Goal: Task Accomplishment & Management: Use online tool/utility

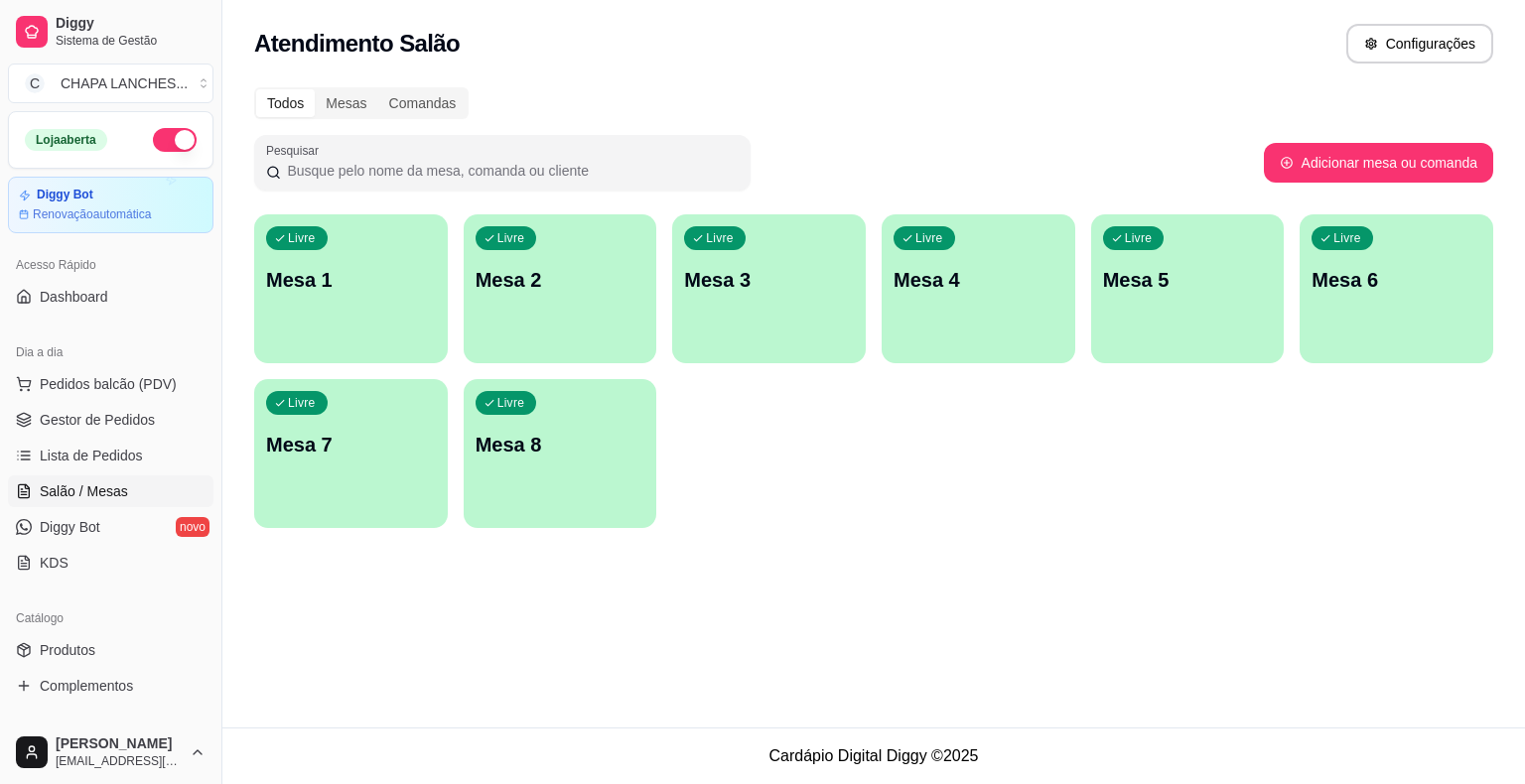
click at [369, 319] on div "Livre Mesa 1" at bounding box center [351, 276] width 194 height 125
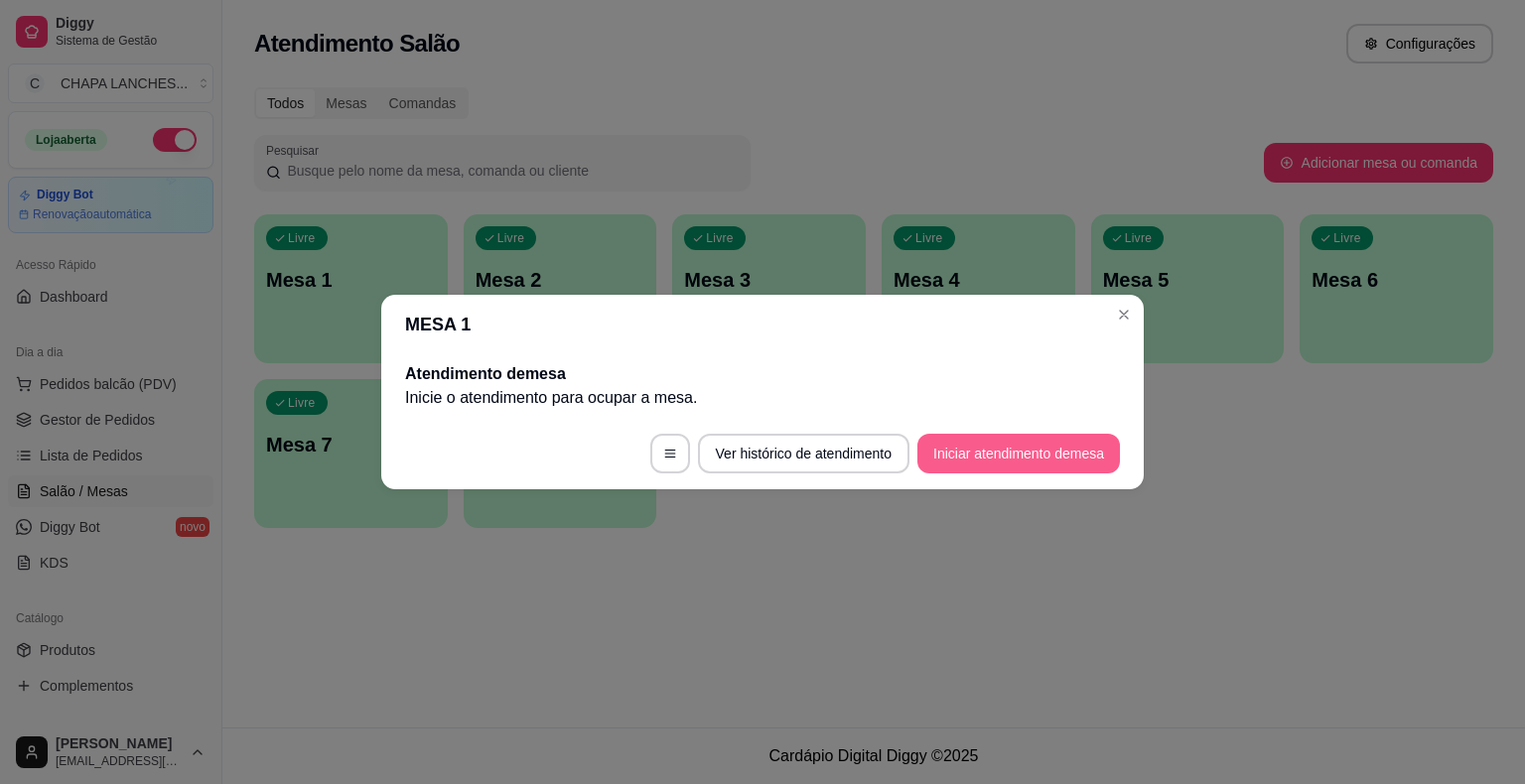
click at [1049, 451] on button "Iniciar atendimento de mesa" at bounding box center [1018, 454] width 203 height 40
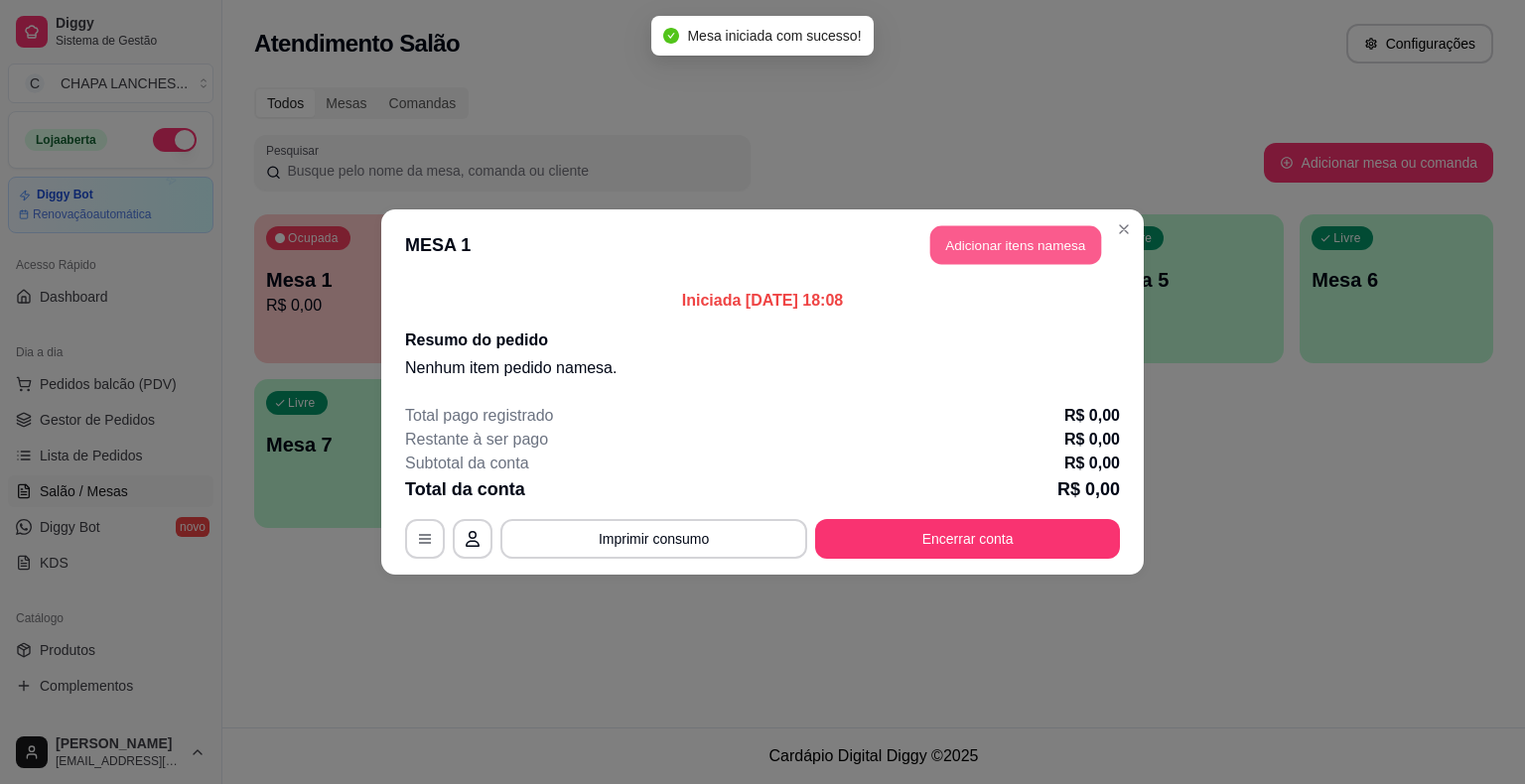
click at [1005, 241] on button "Adicionar itens na mesa" at bounding box center [1015, 245] width 171 height 39
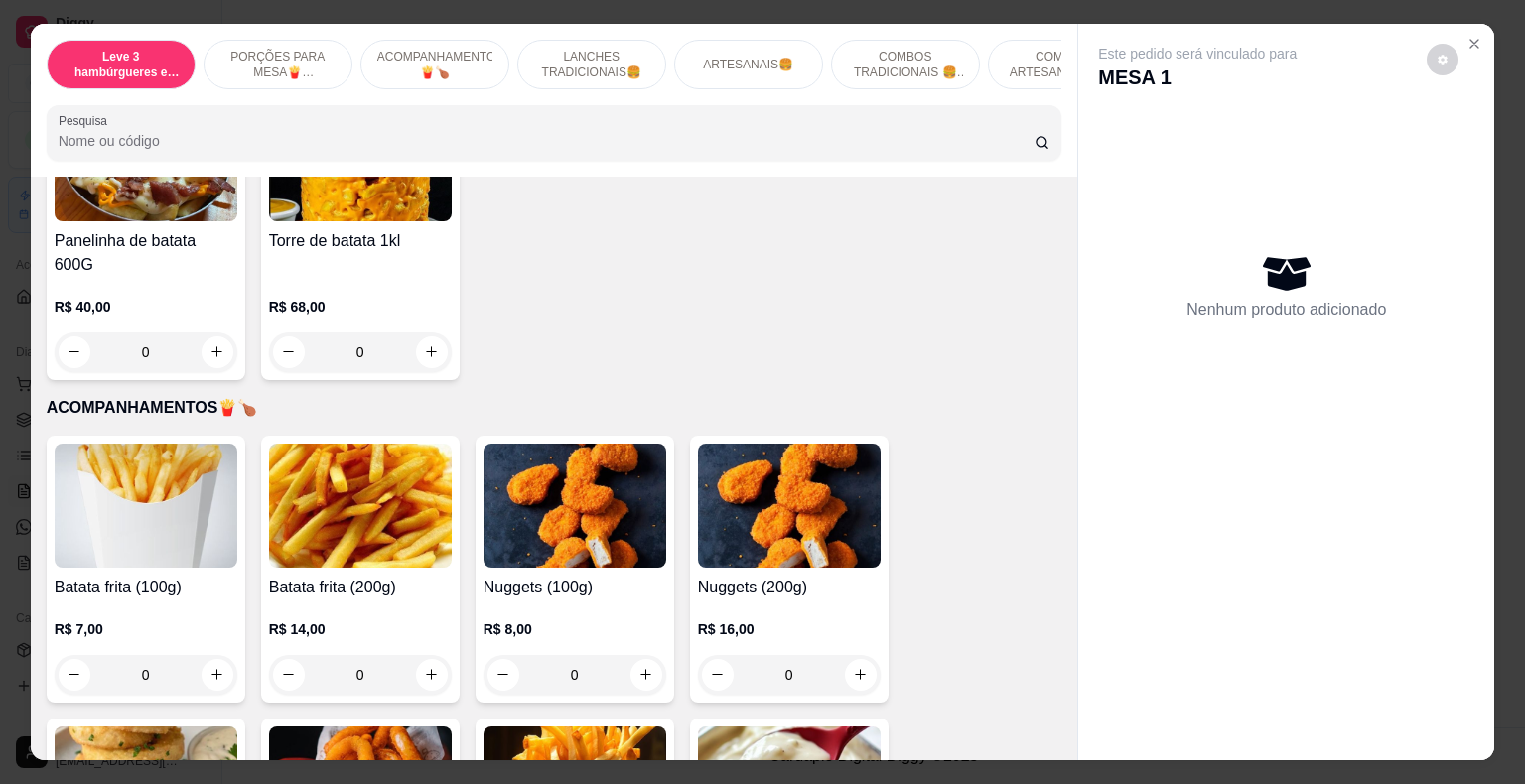
scroll to position [595, 0]
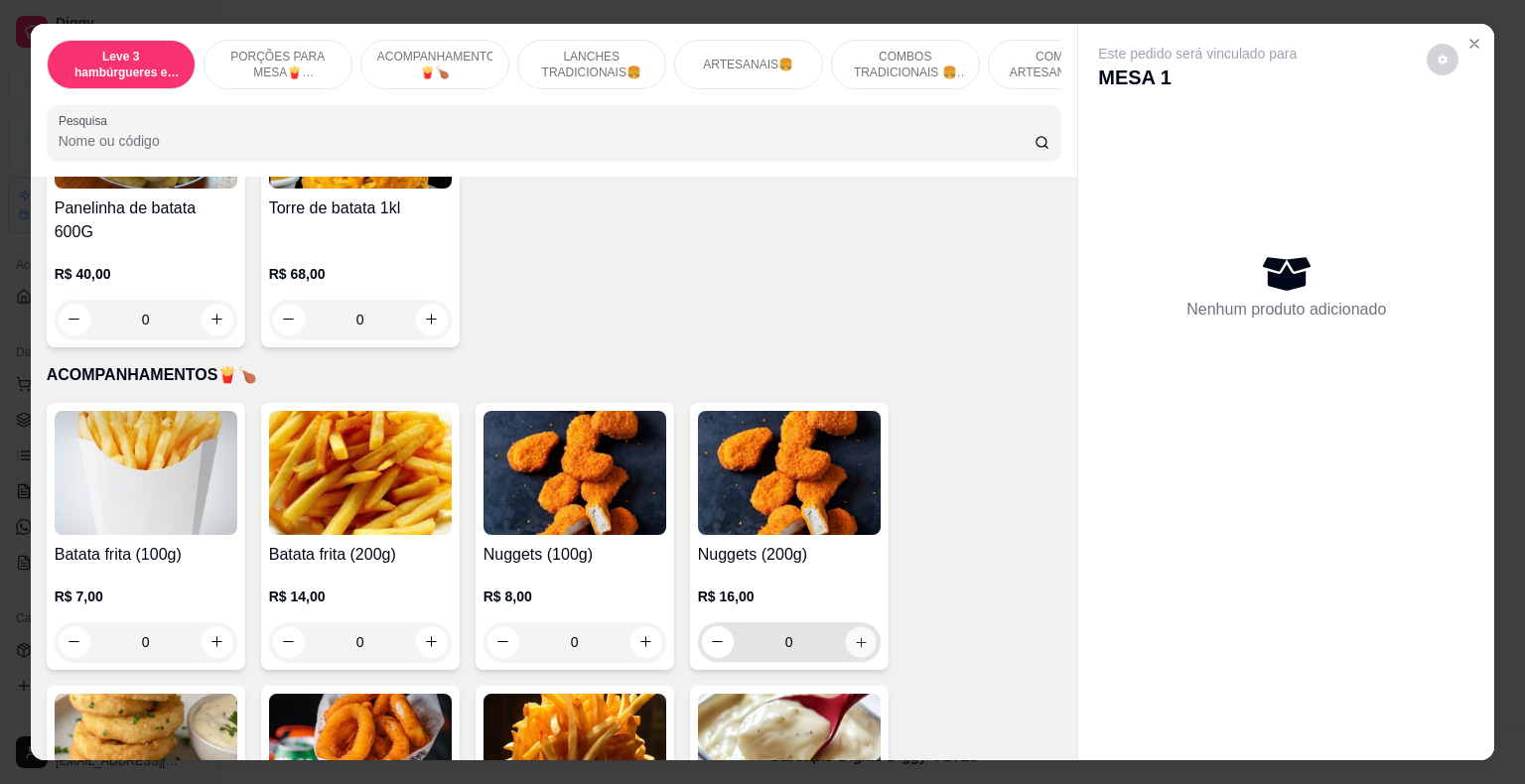
click at [854, 634] on icon "increase-product-quantity" at bounding box center [860, 641] width 15 height 15
type input "1"
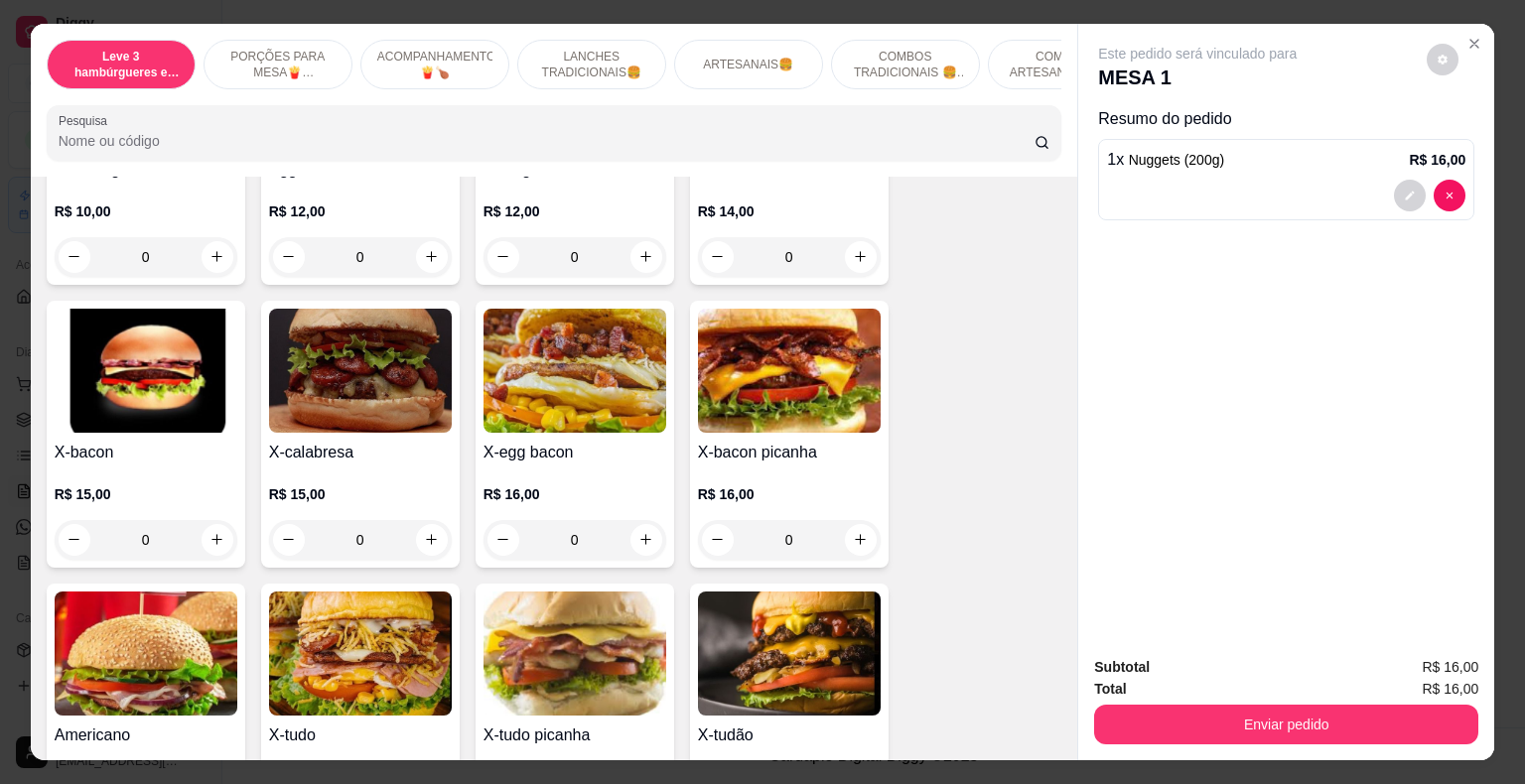
scroll to position [1389, 0]
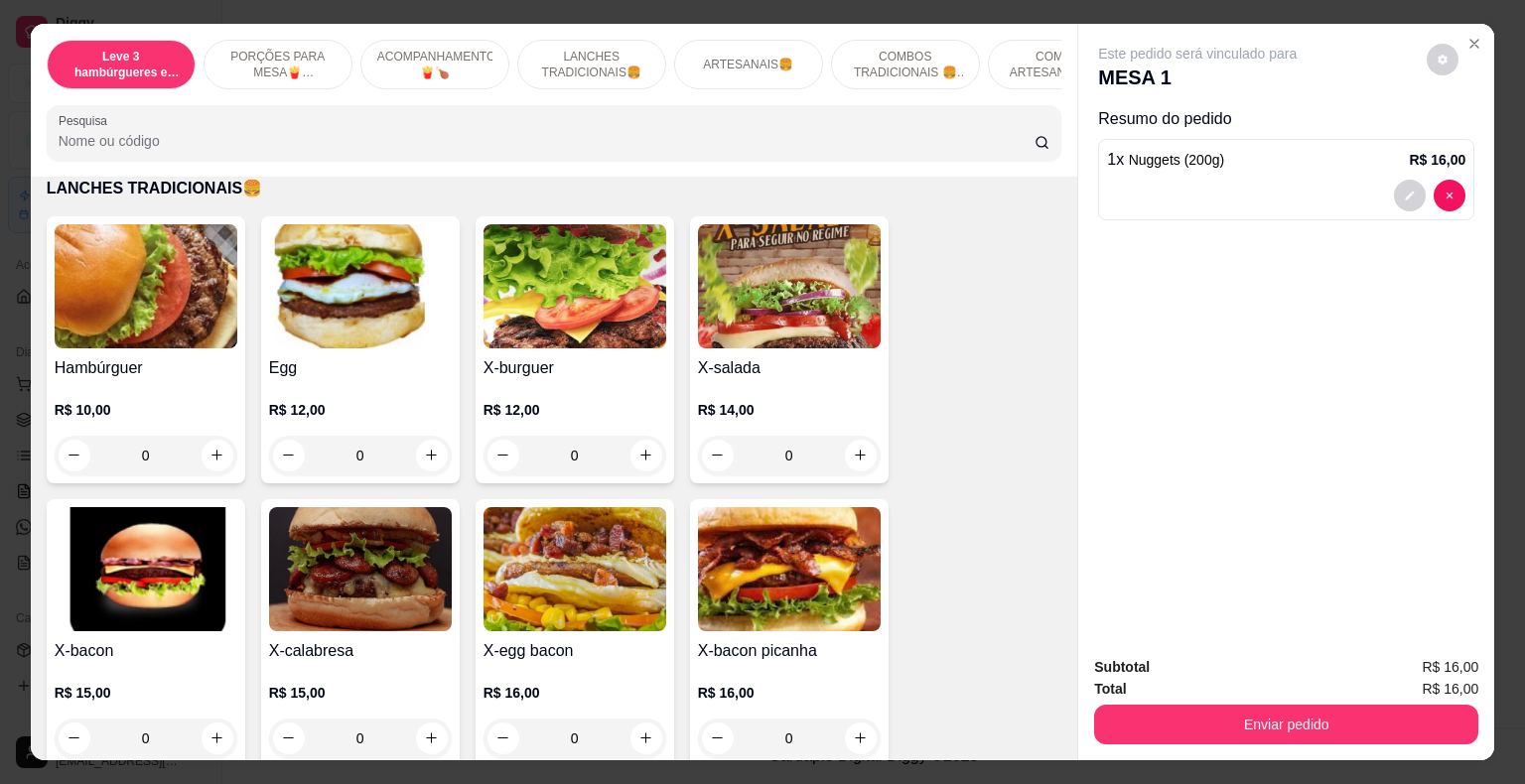
click at [428, 436] on div "0" at bounding box center [360, 456] width 183 height 40
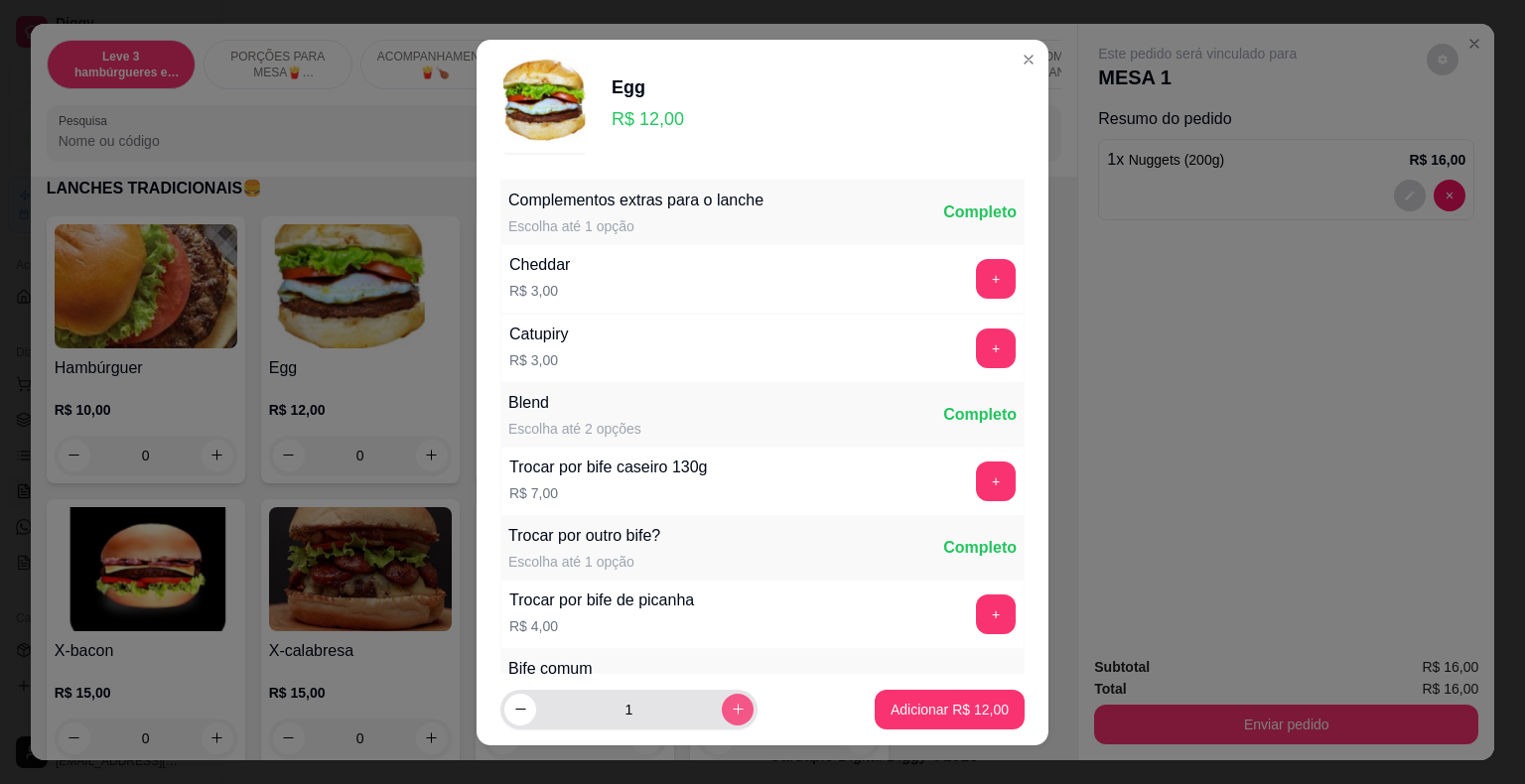
click at [731, 703] on icon "increase-product-quantity" at bounding box center [738, 708] width 15 height 15
type input "2"
click at [890, 700] on p "Adicionar R$ 24,00" at bounding box center [949, 709] width 118 height 20
type input "2"
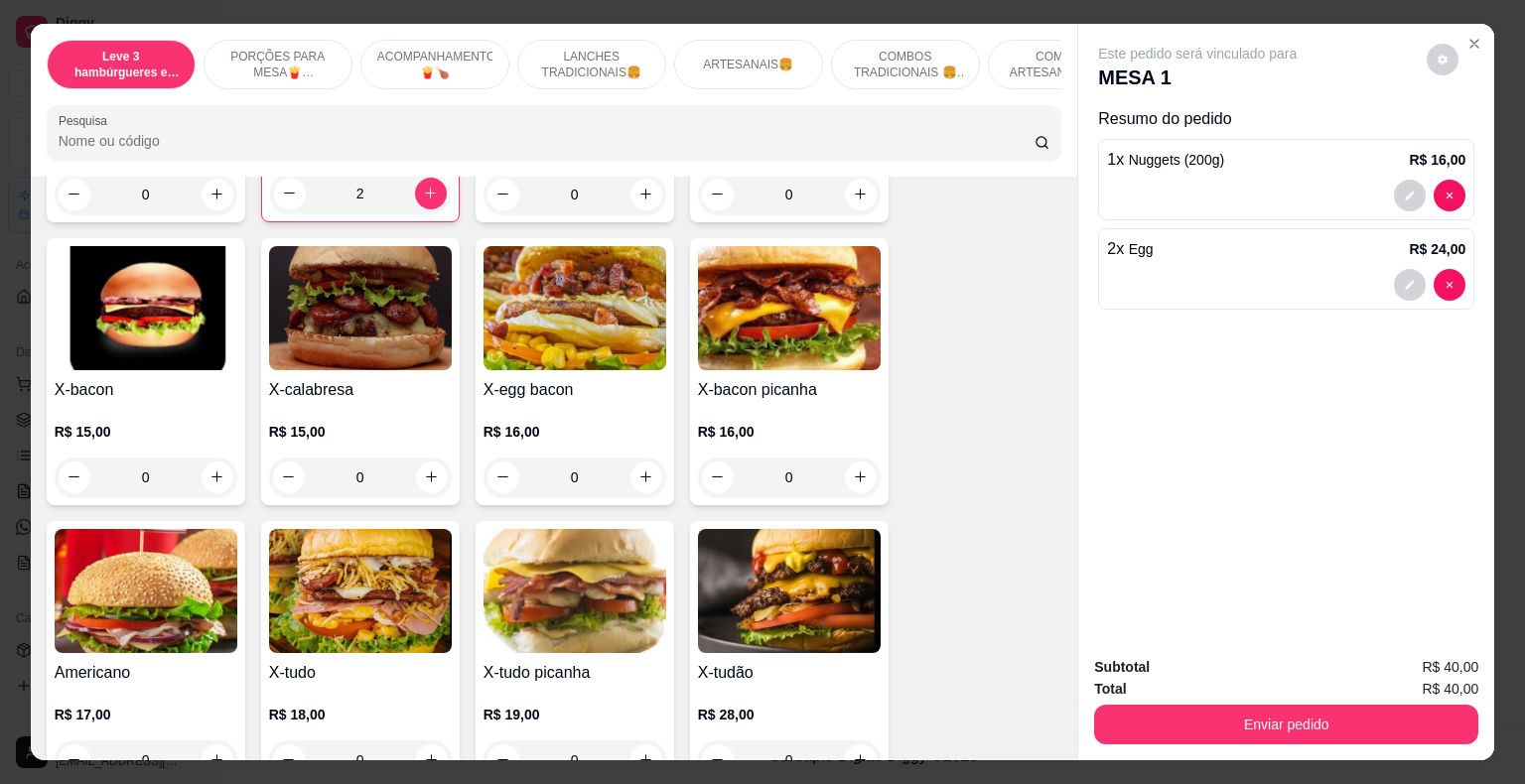
scroll to position [1687, 0]
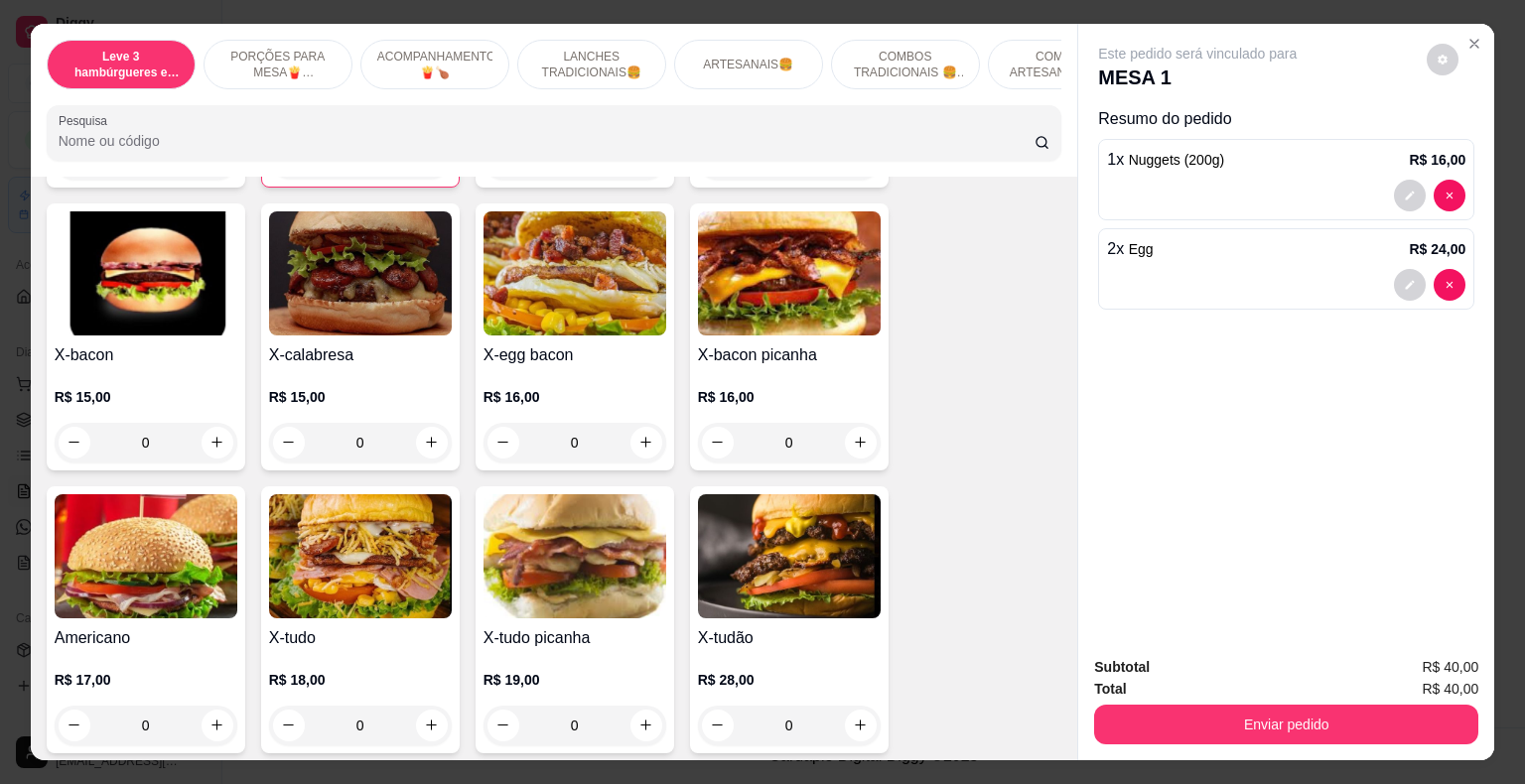
click at [425, 712] on div "0" at bounding box center [360, 725] width 183 height 40
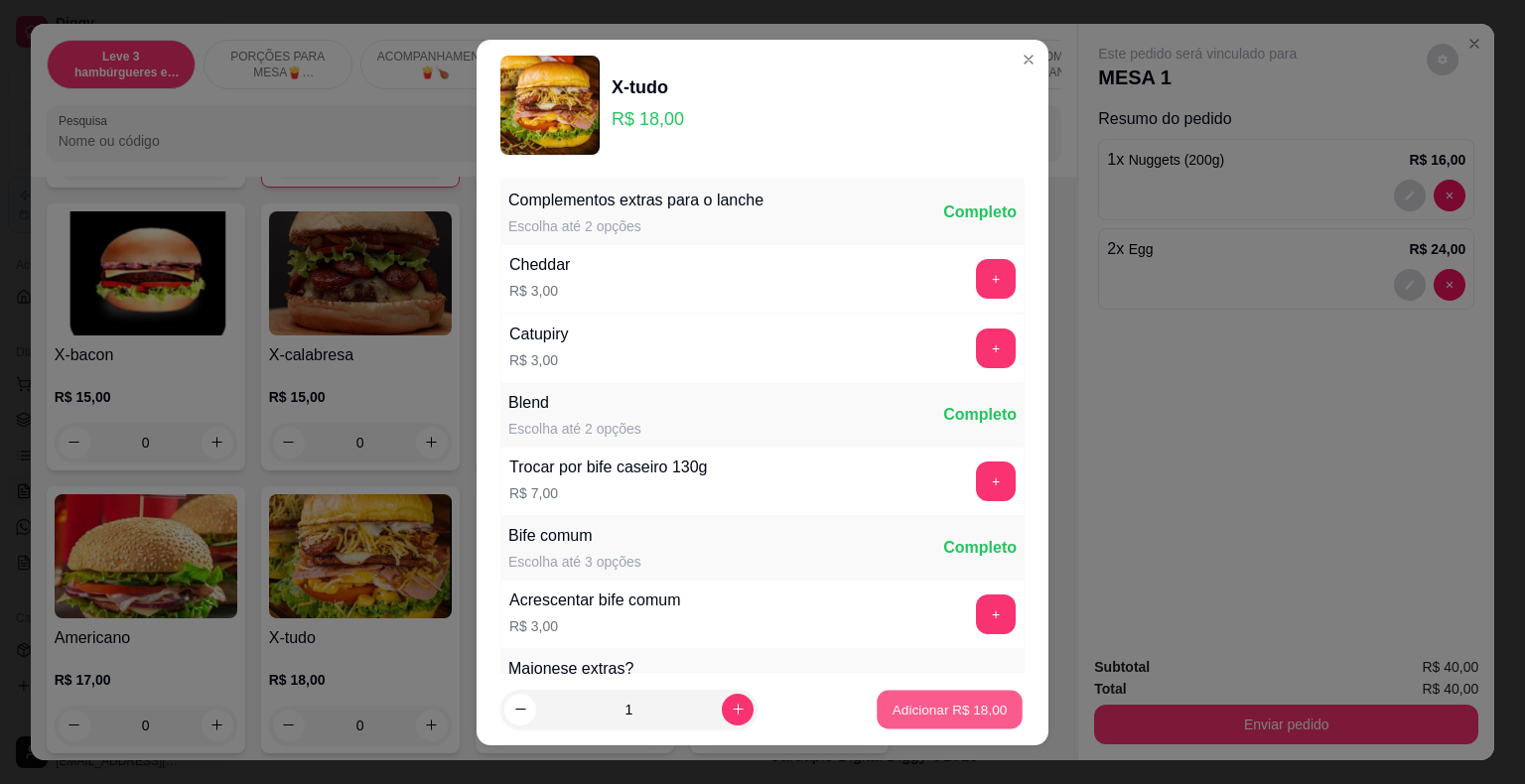
click at [895, 703] on p "Adicionar R$ 18,00" at bounding box center [949, 708] width 115 height 19
type input "1"
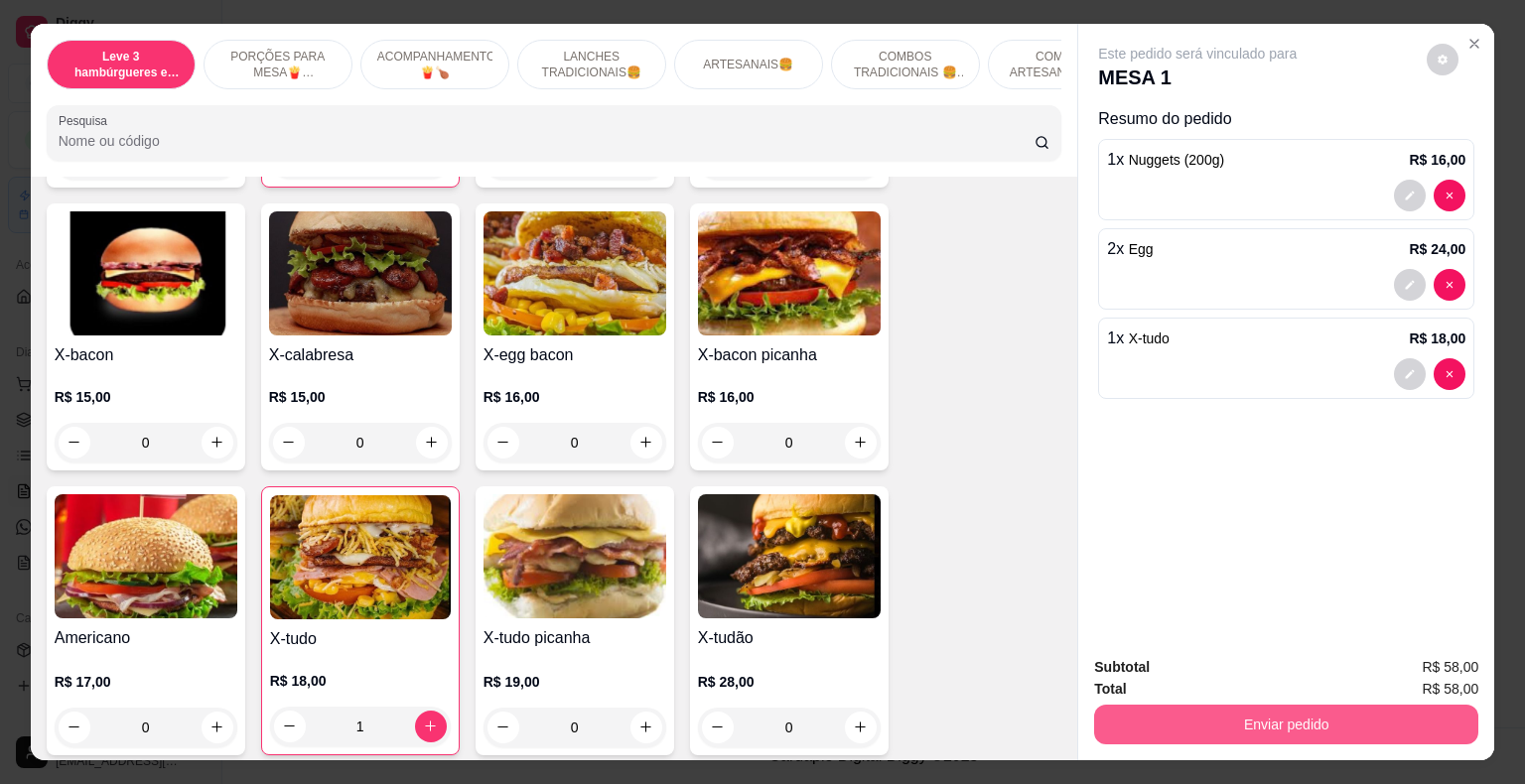
click at [1183, 723] on button "Enviar pedido" at bounding box center [1285, 724] width 384 height 40
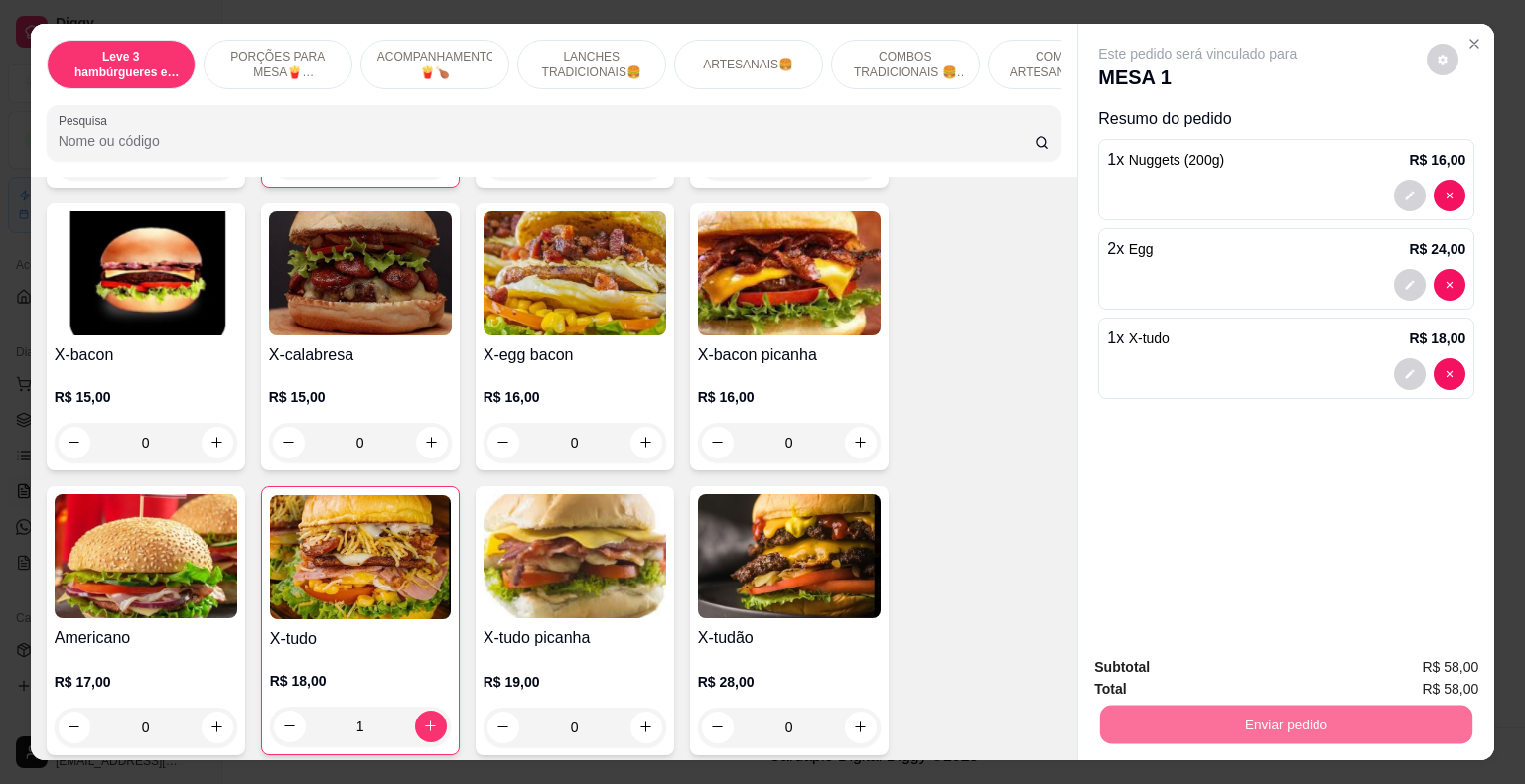
click at [1185, 667] on button "Não registrar e enviar pedido" at bounding box center [1218, 668] width 209 height 39
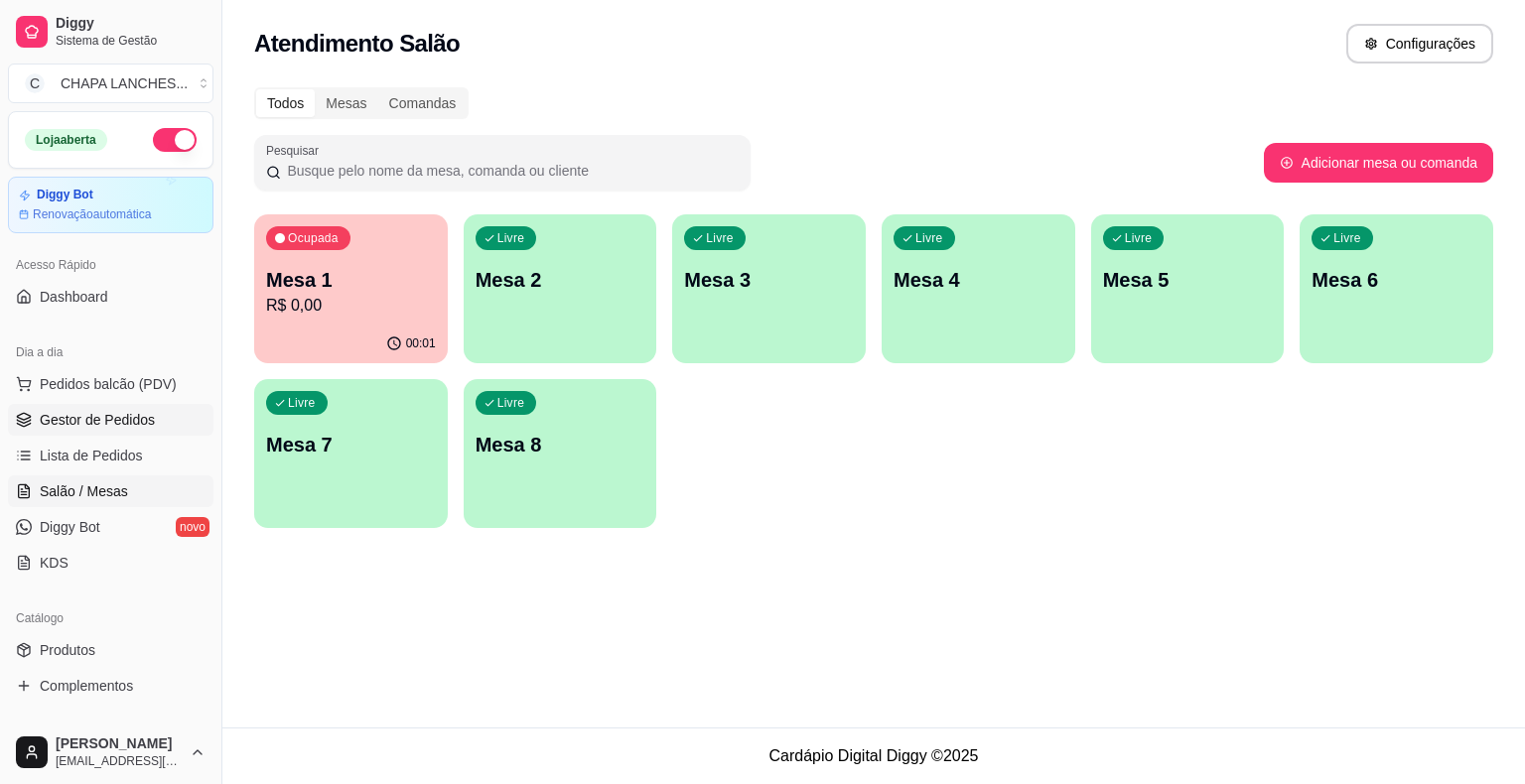
click at [99, 423] on span "Gestor de Pedidos" at bounding box center [97, 420] width 115 height 20
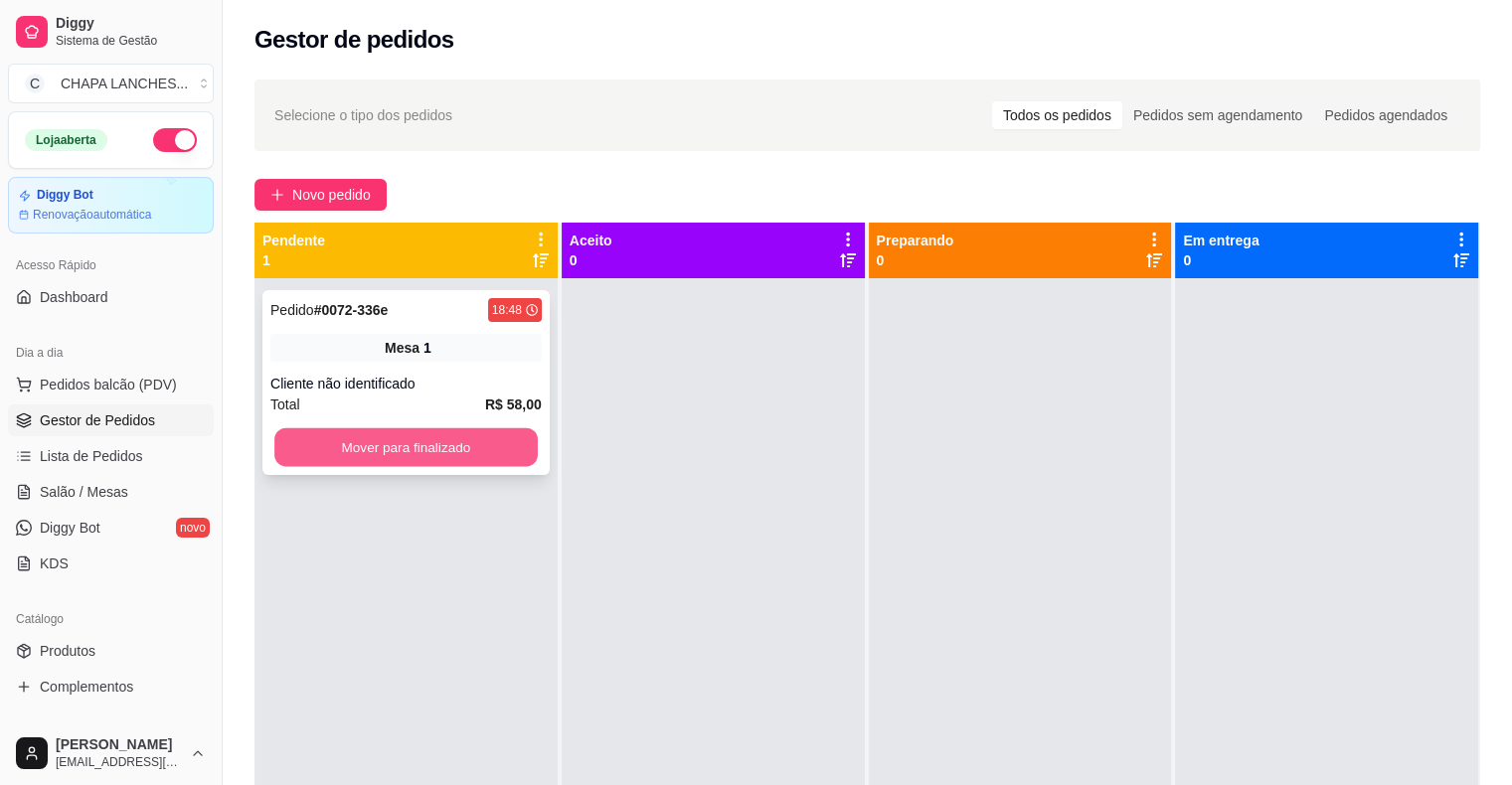
click at [375, 441] on button "Mover para finalizado" at bounding box center [407, 447] width 264 height 39
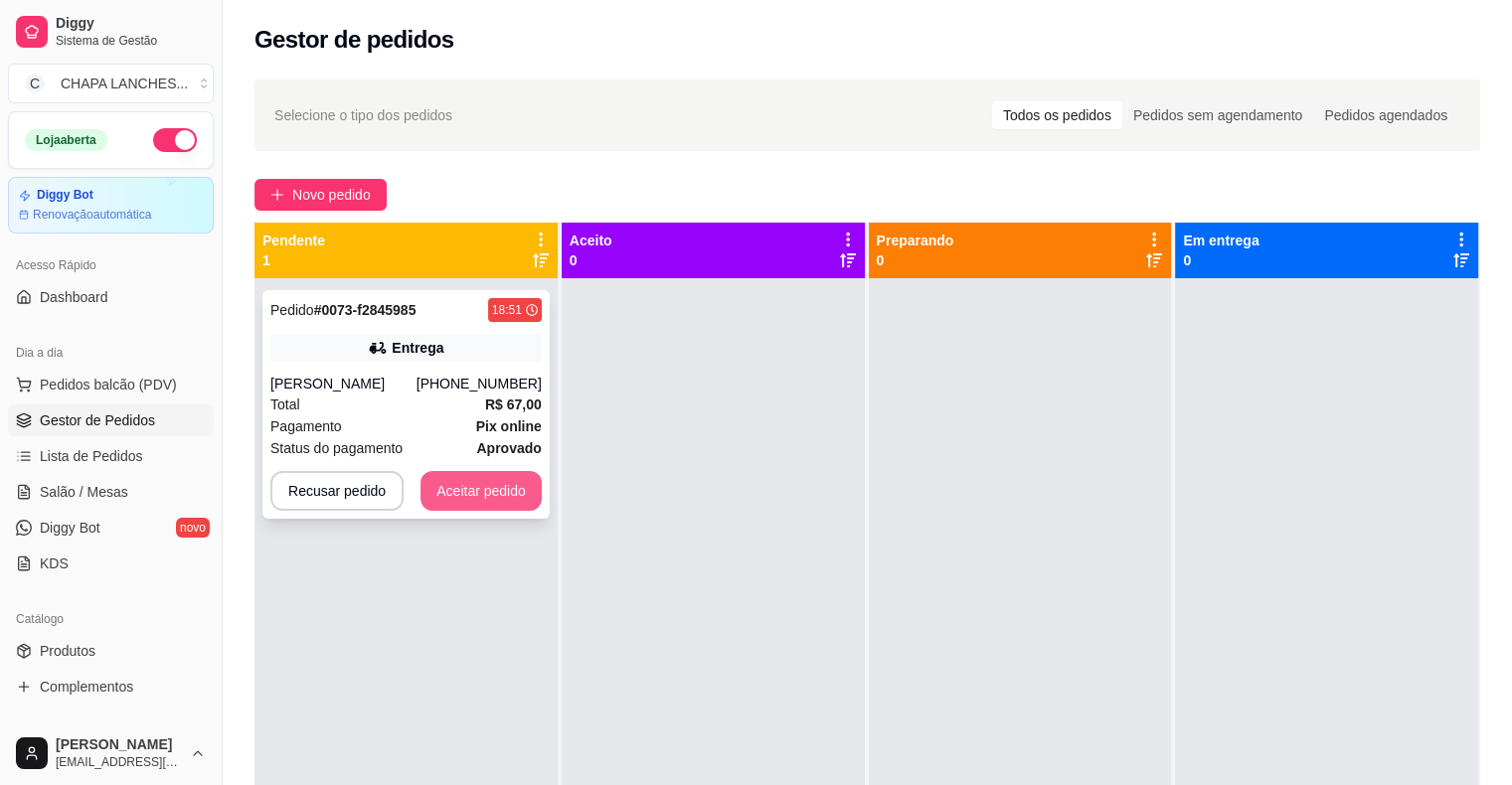
click at [498, 496] on button "Aceitar pedido" at bounding box center [481, 491] width 121 height 40
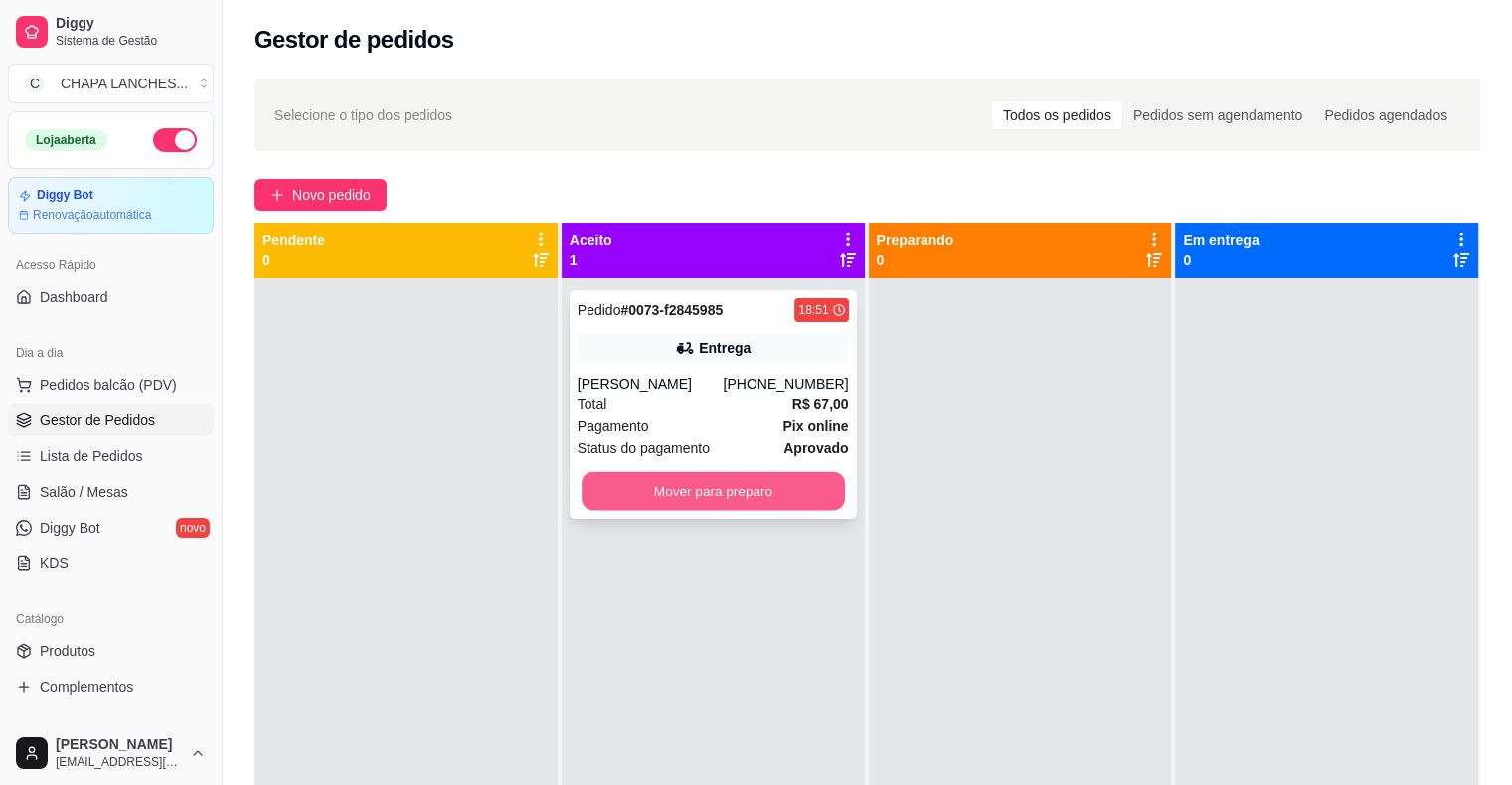
click at [680, 491] on button "Mover para preparo" at bounding box center [714, 491] width 264 height 39
click at [646, 502] on button "Mover para preparo" at bounding box center [714, 491] width 272 height 40
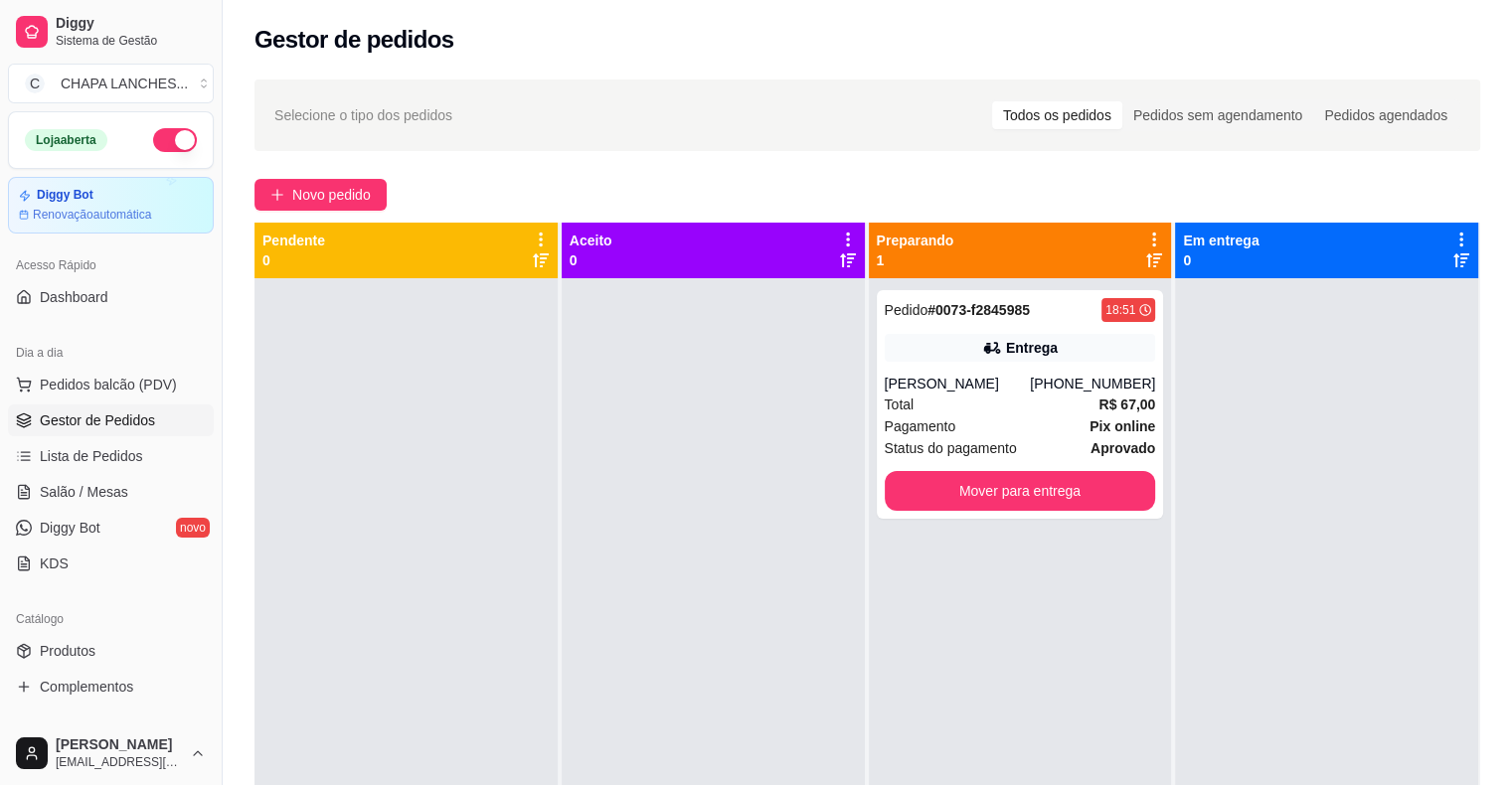
drag, startPoint x: 646, startPoint y: 502, endPoint x: 660, endPoint y: 502, distance: 14.0
click at [650, 502] on div at bounding box center [713, 671] width 303 height 785
click at [943, 348] on div "Entrega" at bounding box center [1020, 348] width 272 height 28
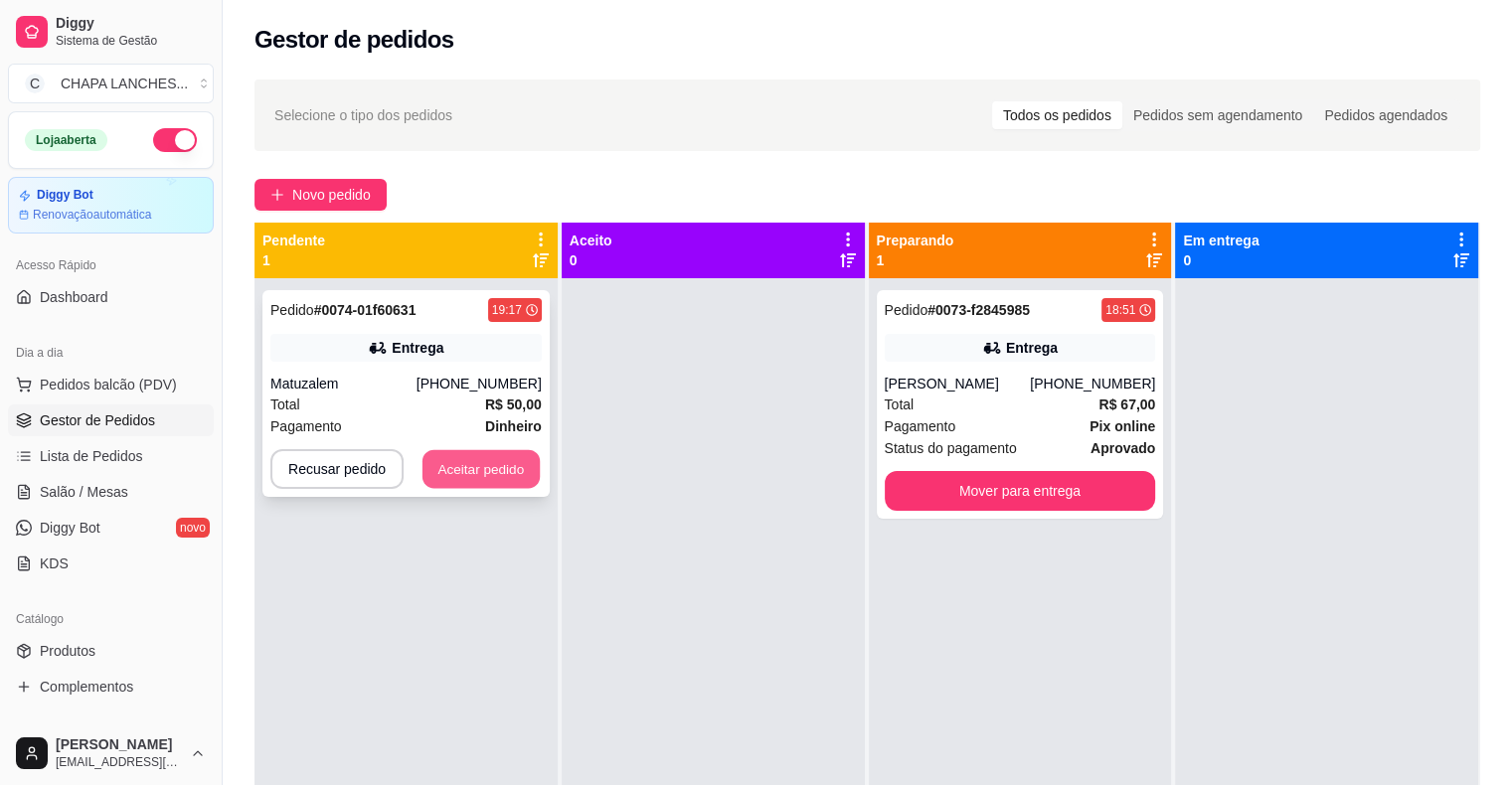
click at [481, 475] on button "Aceitar pedido" at bounding box center [481, 469] width 117 height 39
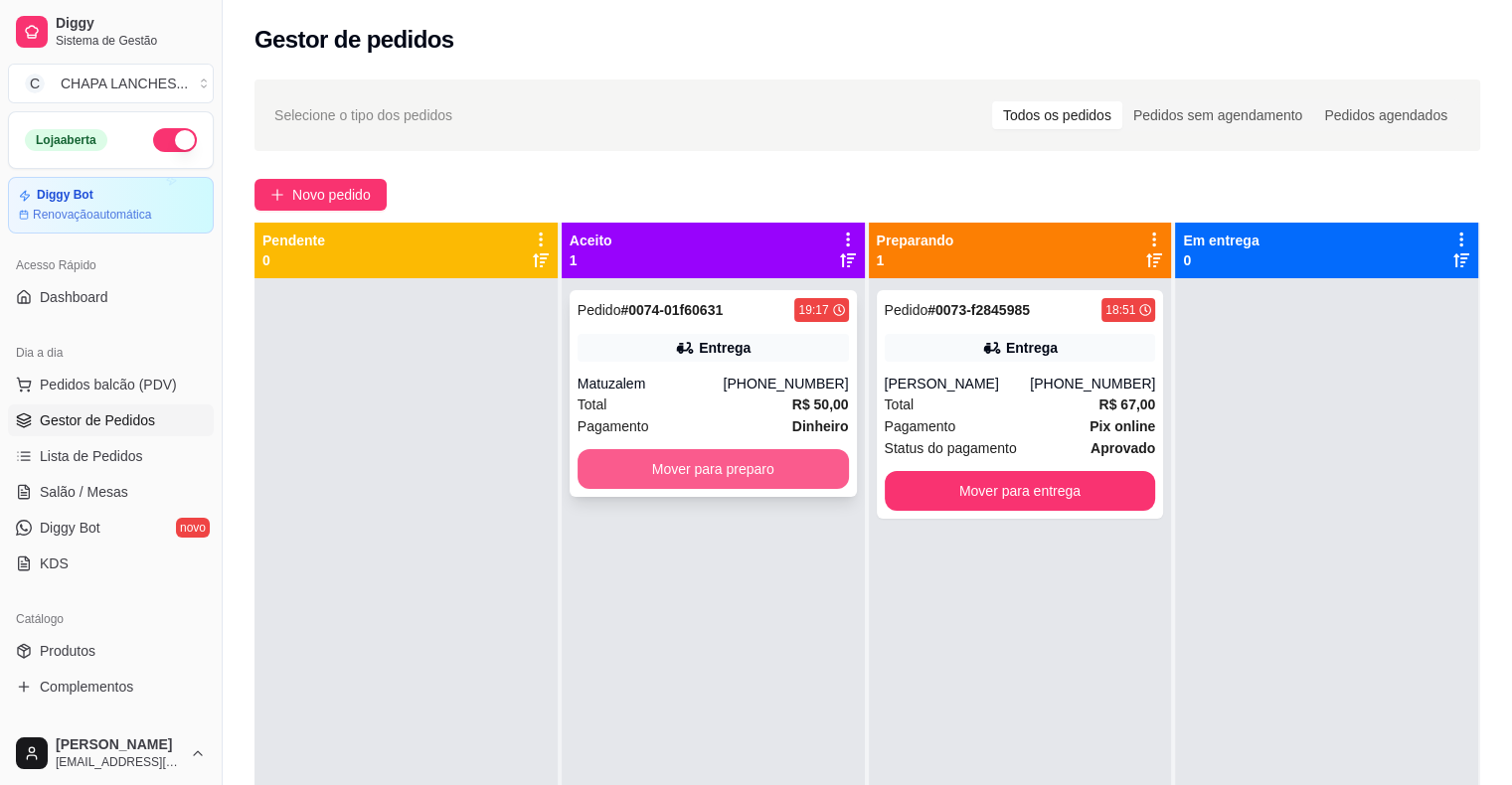
click at [633, 477] on button "Mover para preparo" at bounding box center [714, 469] width 272 height 40
click at [738, 464] on button "Mover para preparo" at bounding box center [714, 469] width 272 height 40
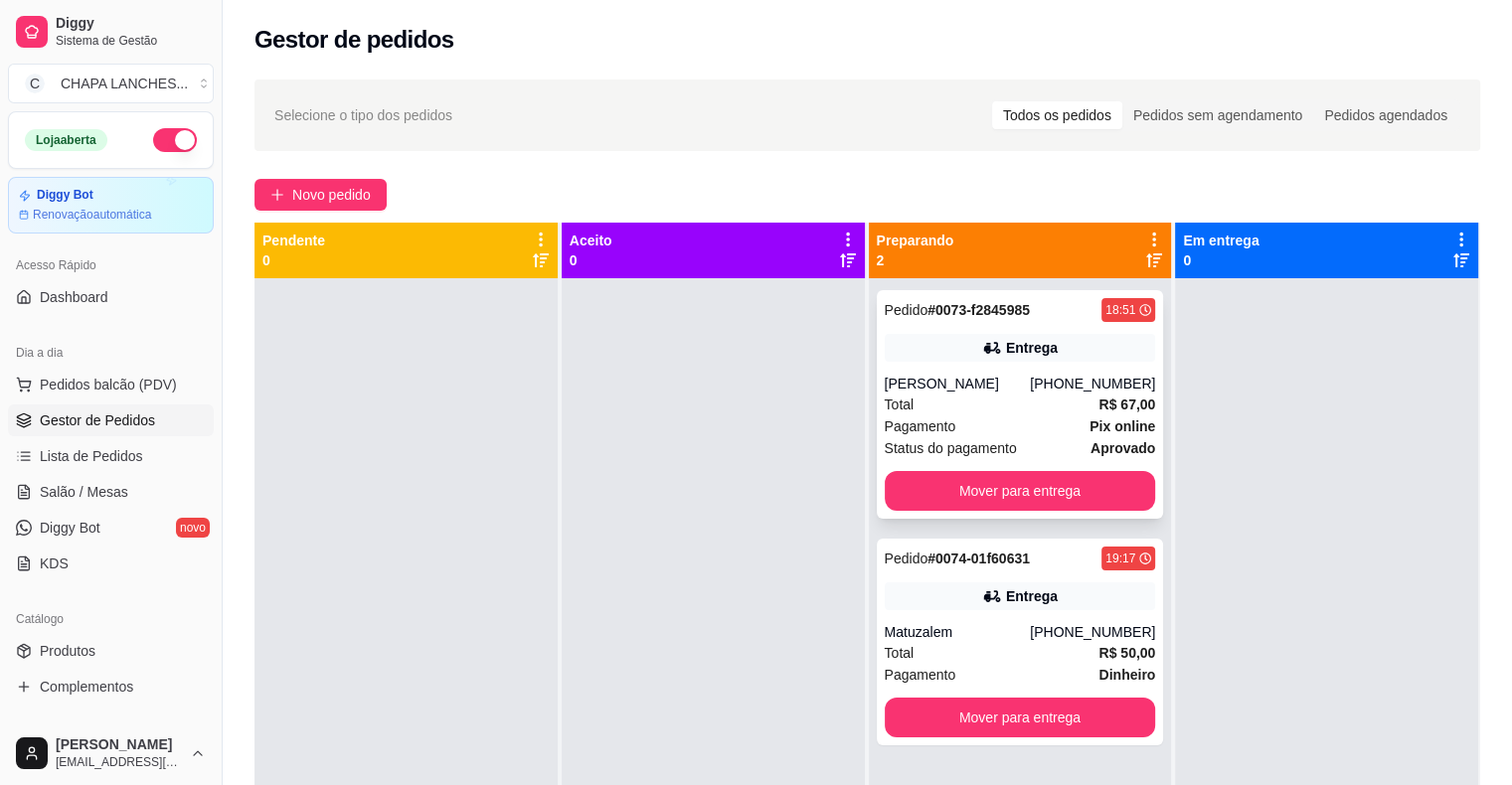
click at [957, 380] on div "[PERSON_NAME]" at bounding box center [957, 384] width 146 height 20
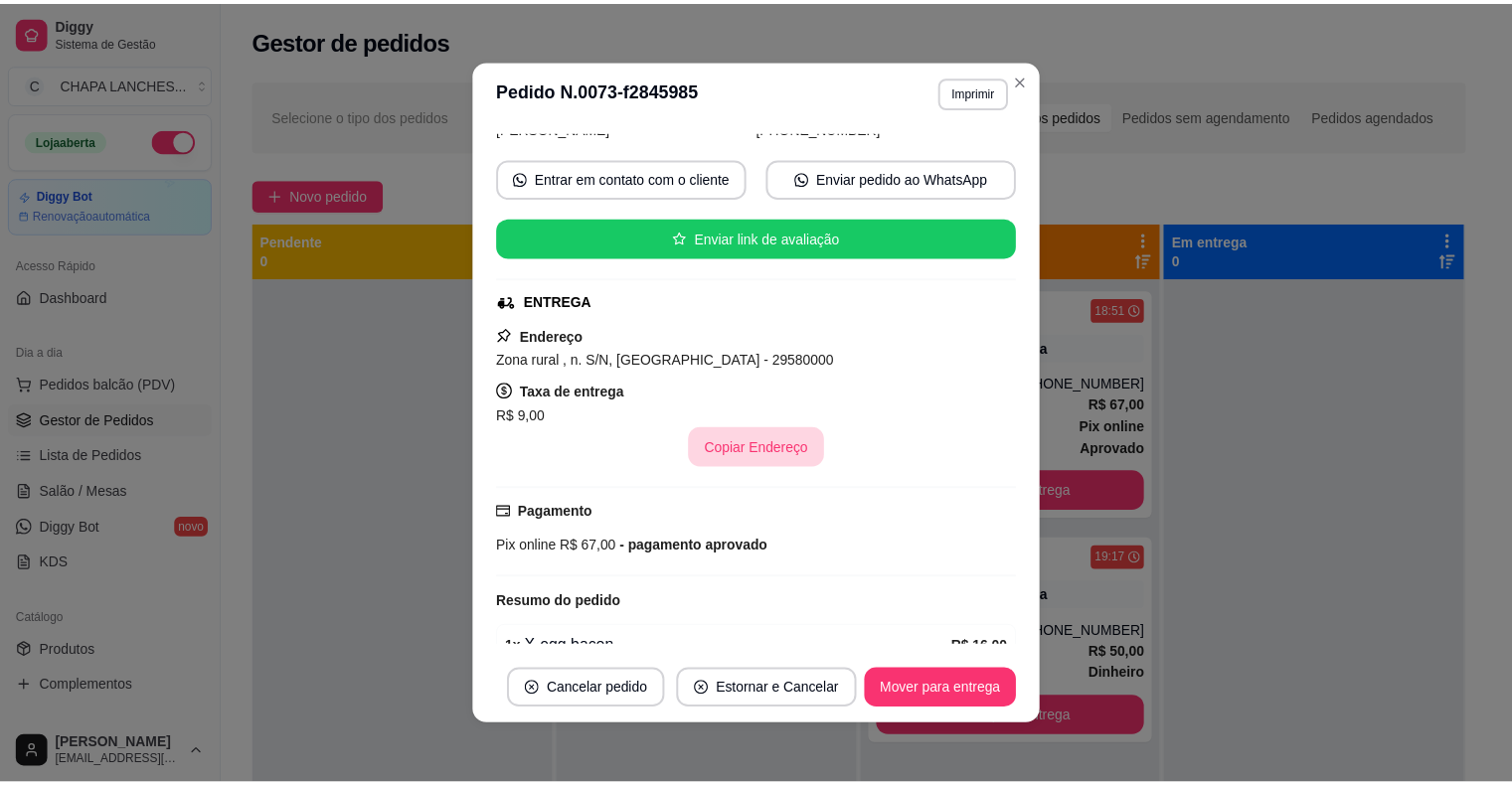
scroll to position [298, 0]
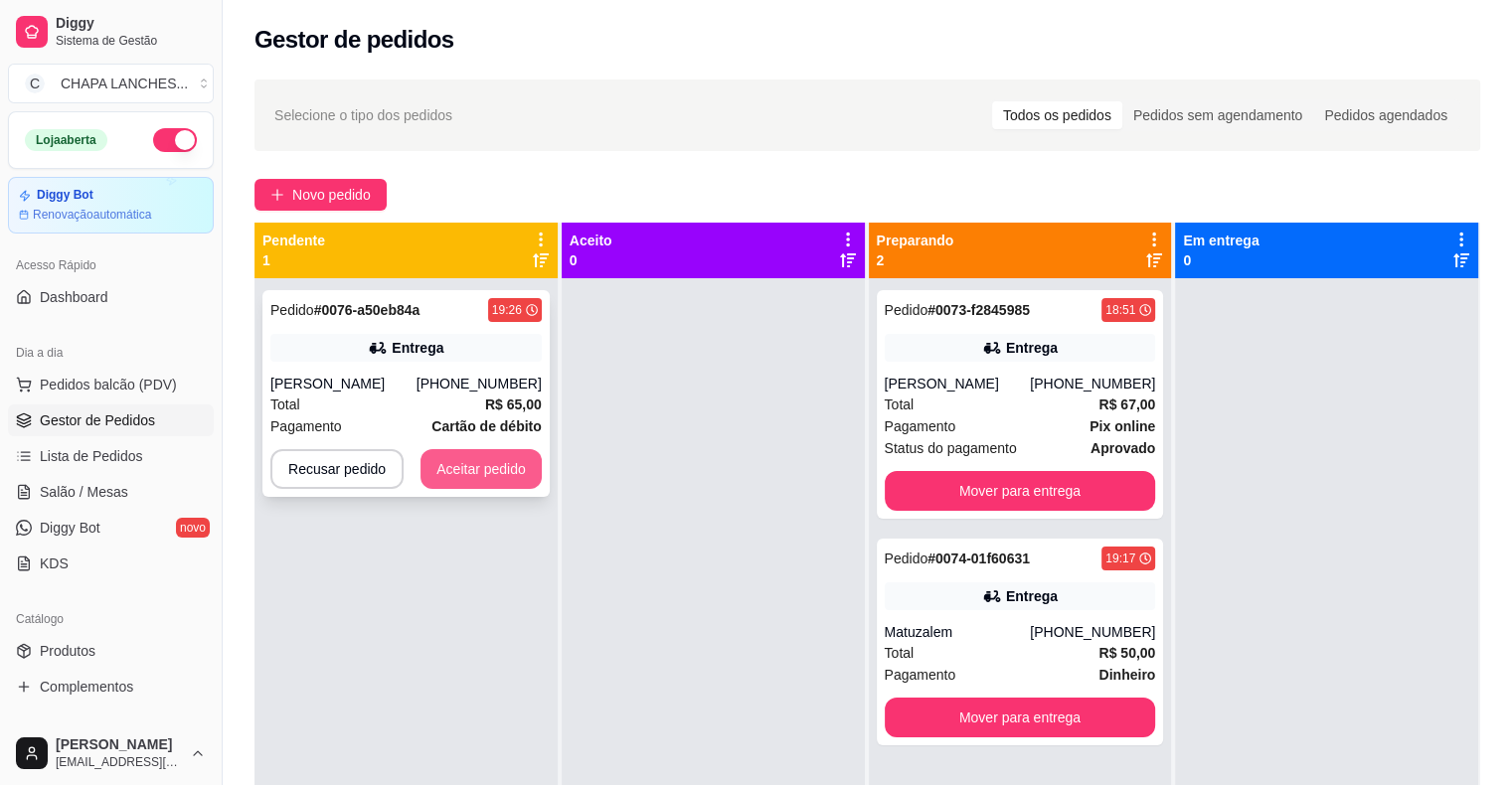
click at [494, 478] on button "Aceitar pedido" at bounding box center [481, 469] width 121 height 40
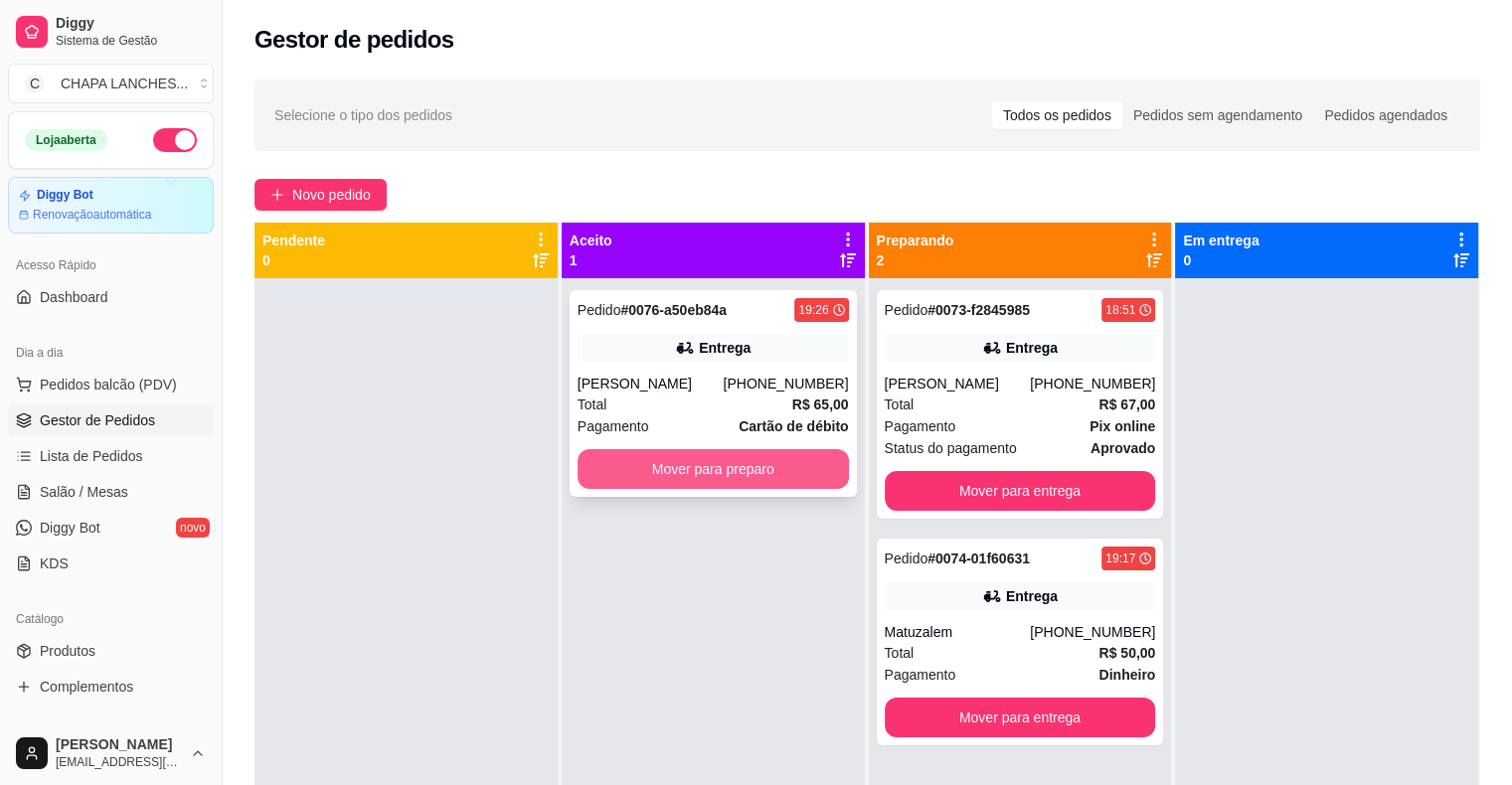
click at [650, 465] on button "Mover para preparo" at bounding box center [714, 469] width 272 height 40
click at [643, 469] on button "Mover para preparo" at bounding box center [714, 469] width 272 height 40
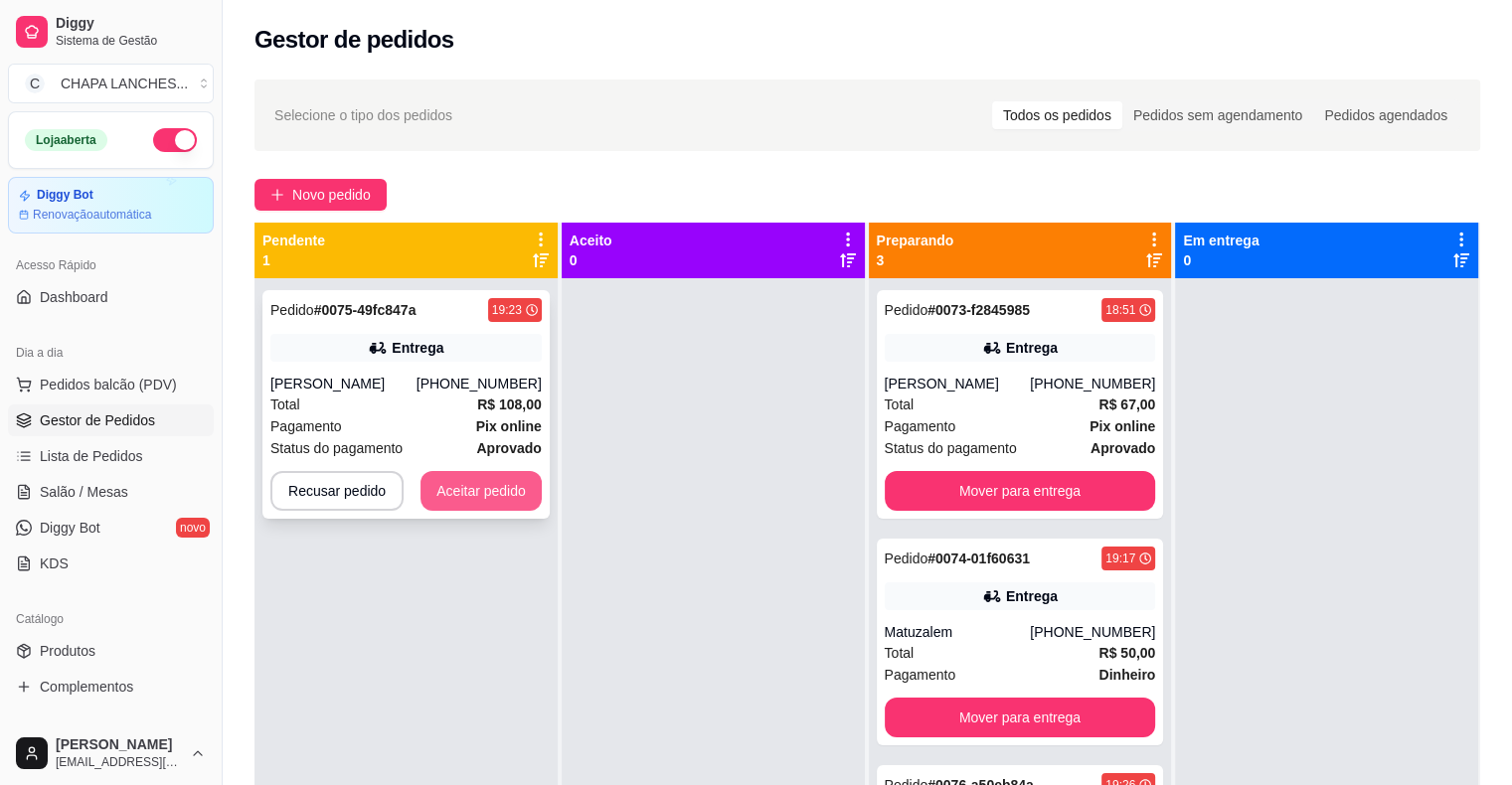
click at [517, 514] on div "Pedido # 0075-49fc847a 19:23 Entrega [PERSON_NAME] [PHONE_NUMBER] Total R$ 108,…" at bounding box center [406, 403] width 287 height 229
click at [505, 497] on button "Aceitar pedido" at bounding box center [481, 491] width 117 height 39
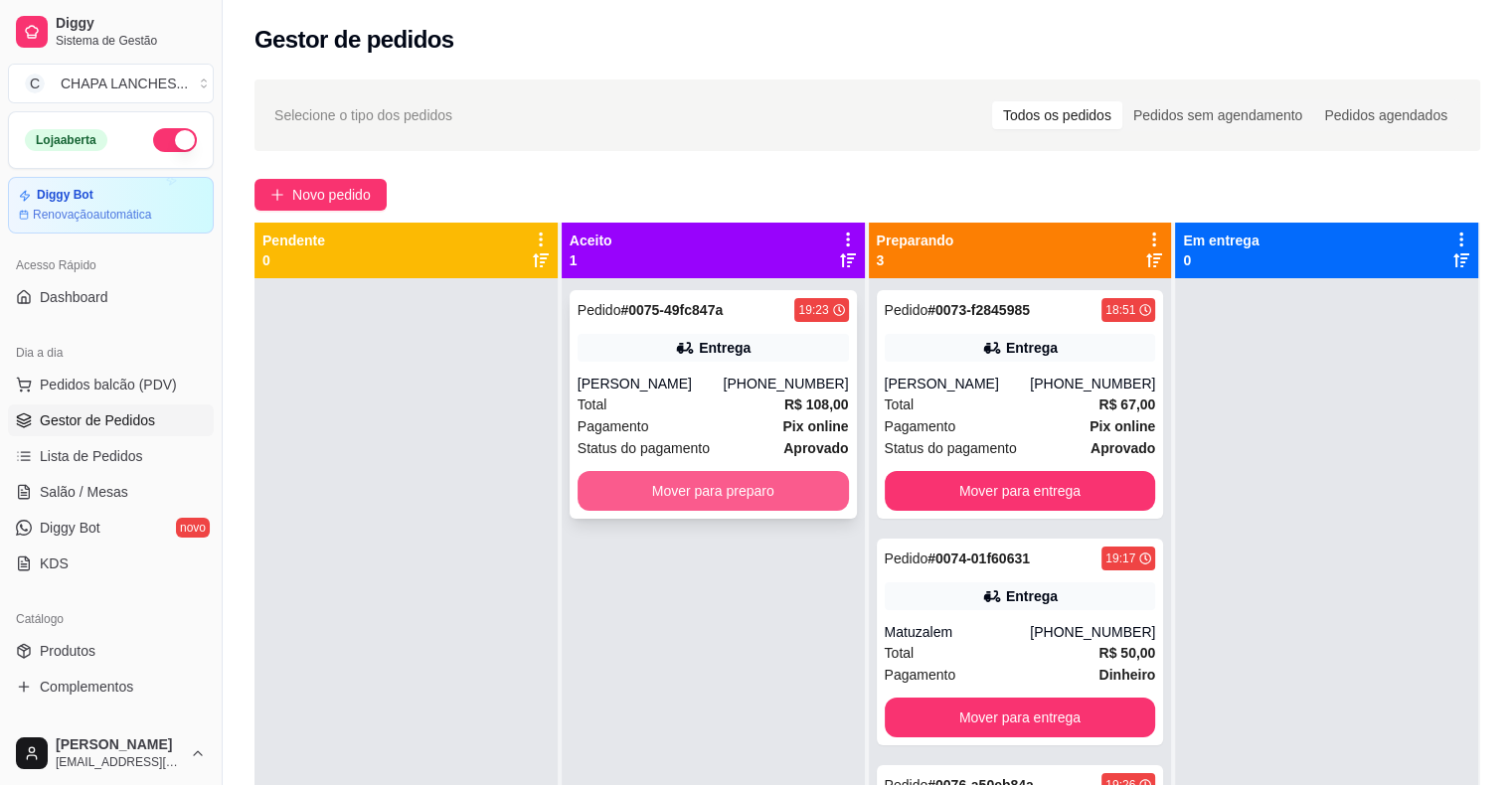
click at [642, 488] on button "Mover para preparo" at bounding box center [714, 491] width 272 height 40
click at [655, 487] on button "Mover para preparo" at bounding box center [714, 491] width 264 height 39
click at [642, 494] on button "Mover para preparo" at bounding box center [714, 491] width 264 height 39
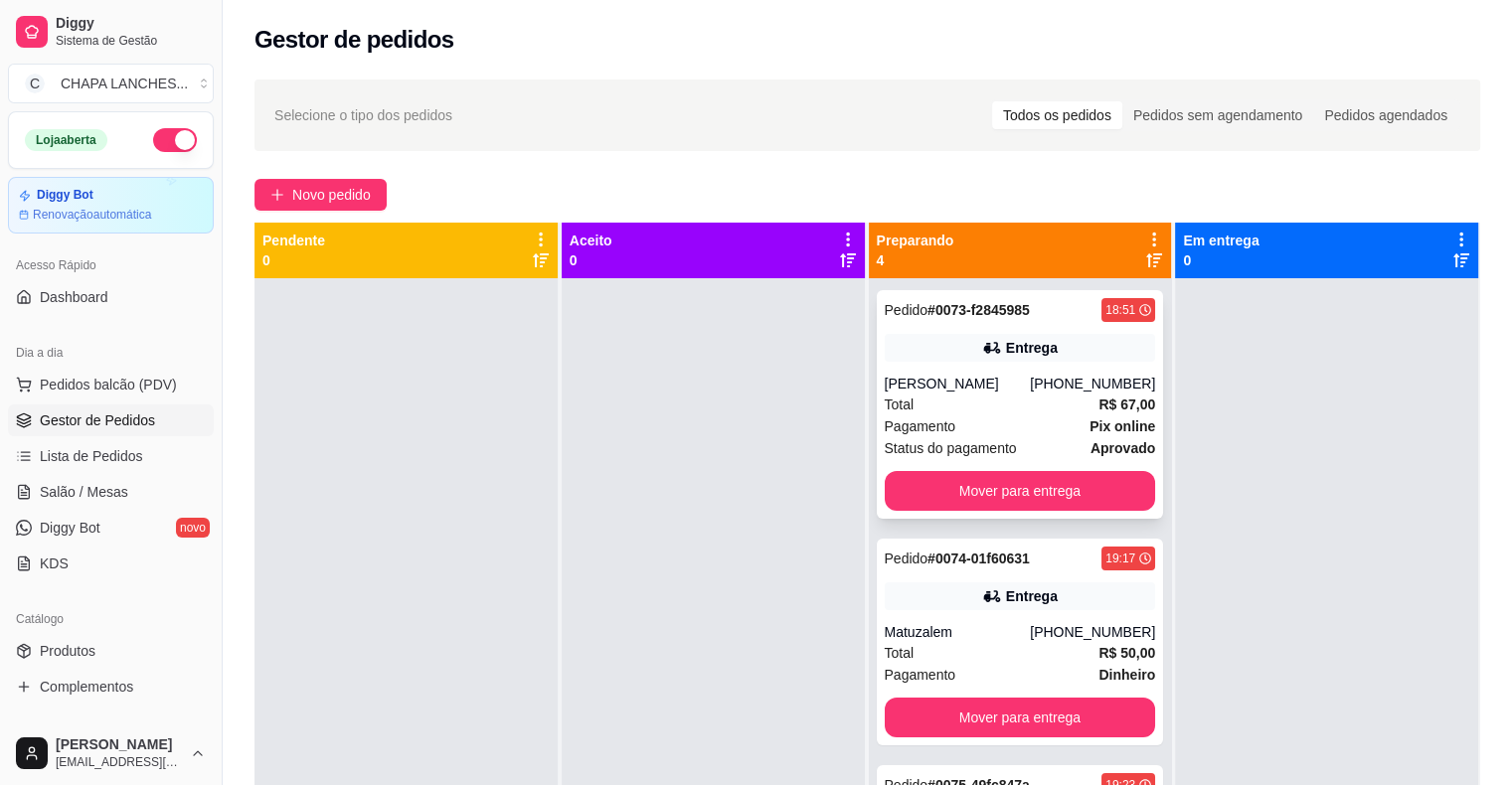
click at [978, 427] on div "Pagamento Pix online" at bounding box center [1020, 426] width 272 height 22
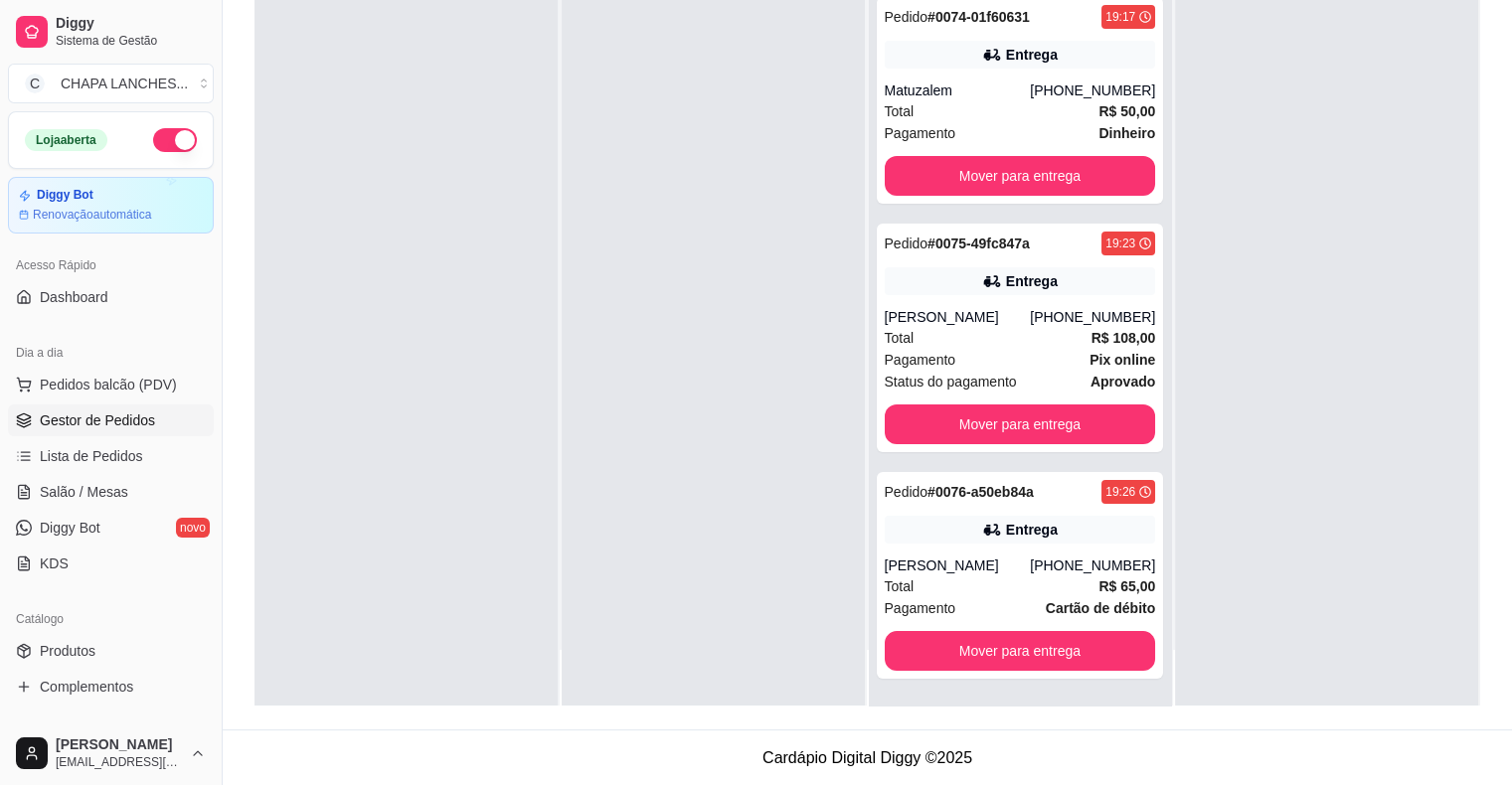
scroll to position [0, 0]
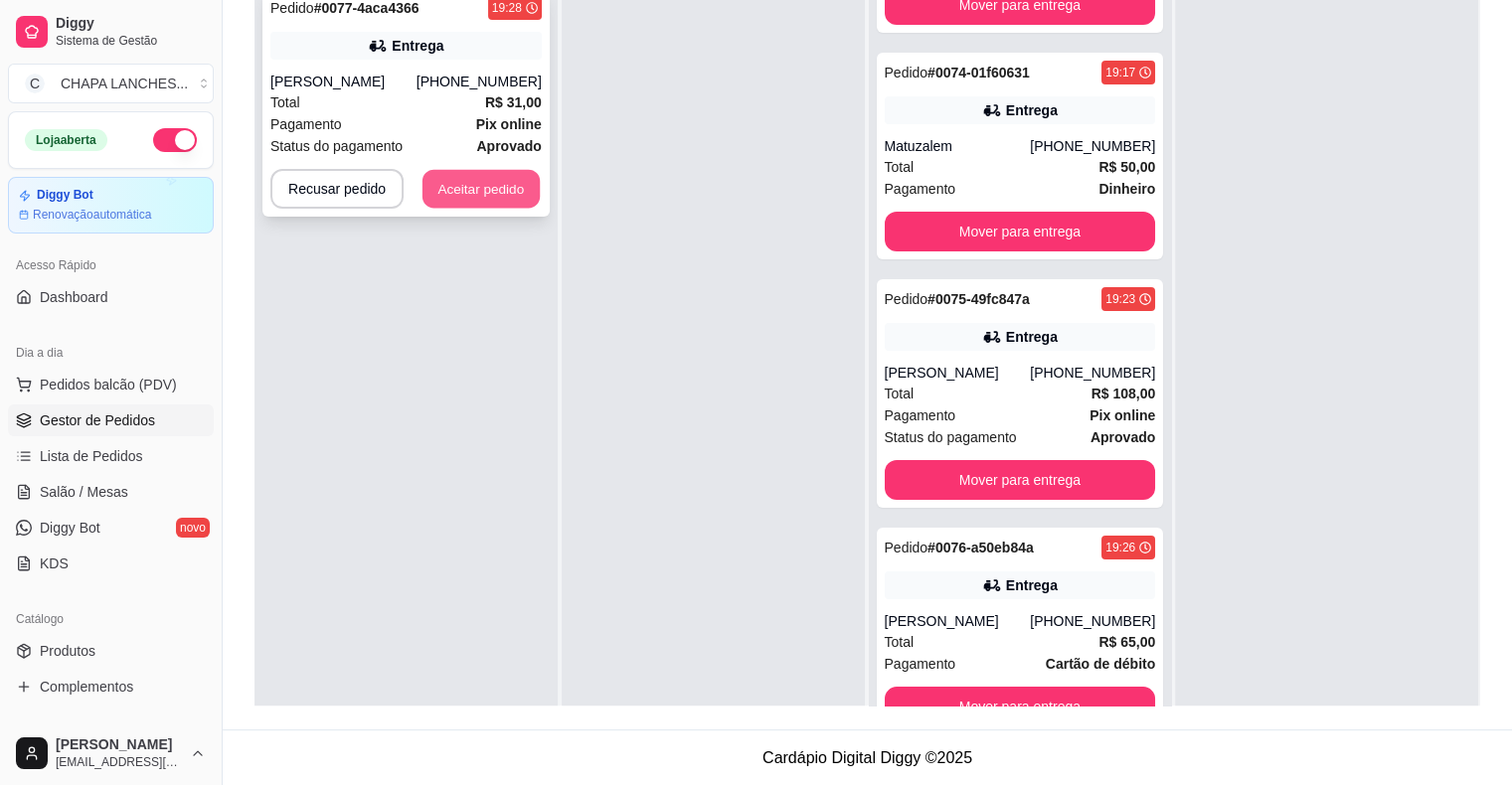
click at [480, 207] on button "Aceitar pedido" at bounding box center [481, 189] width 117 height 39
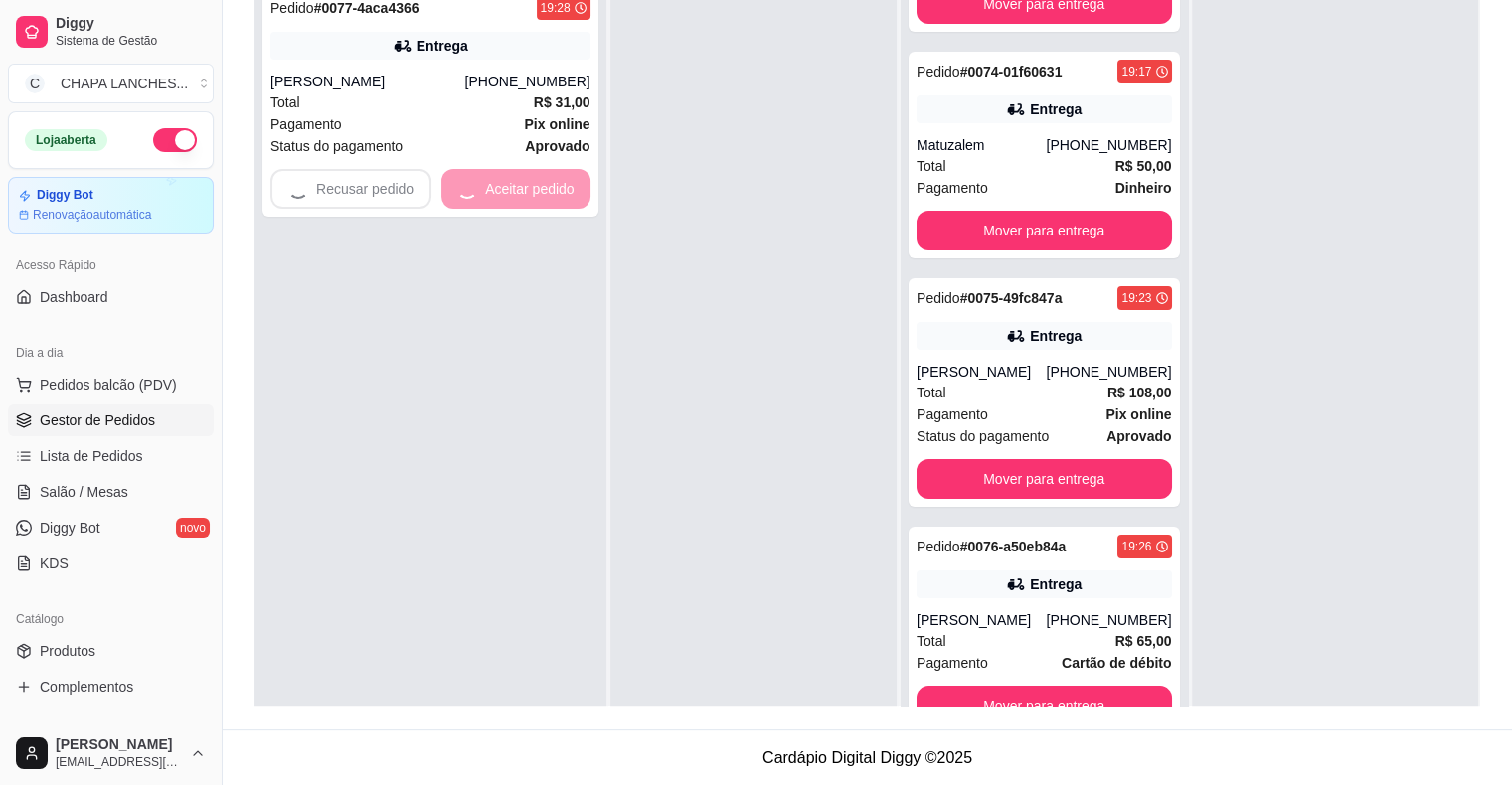
scroll to position [184, 0]
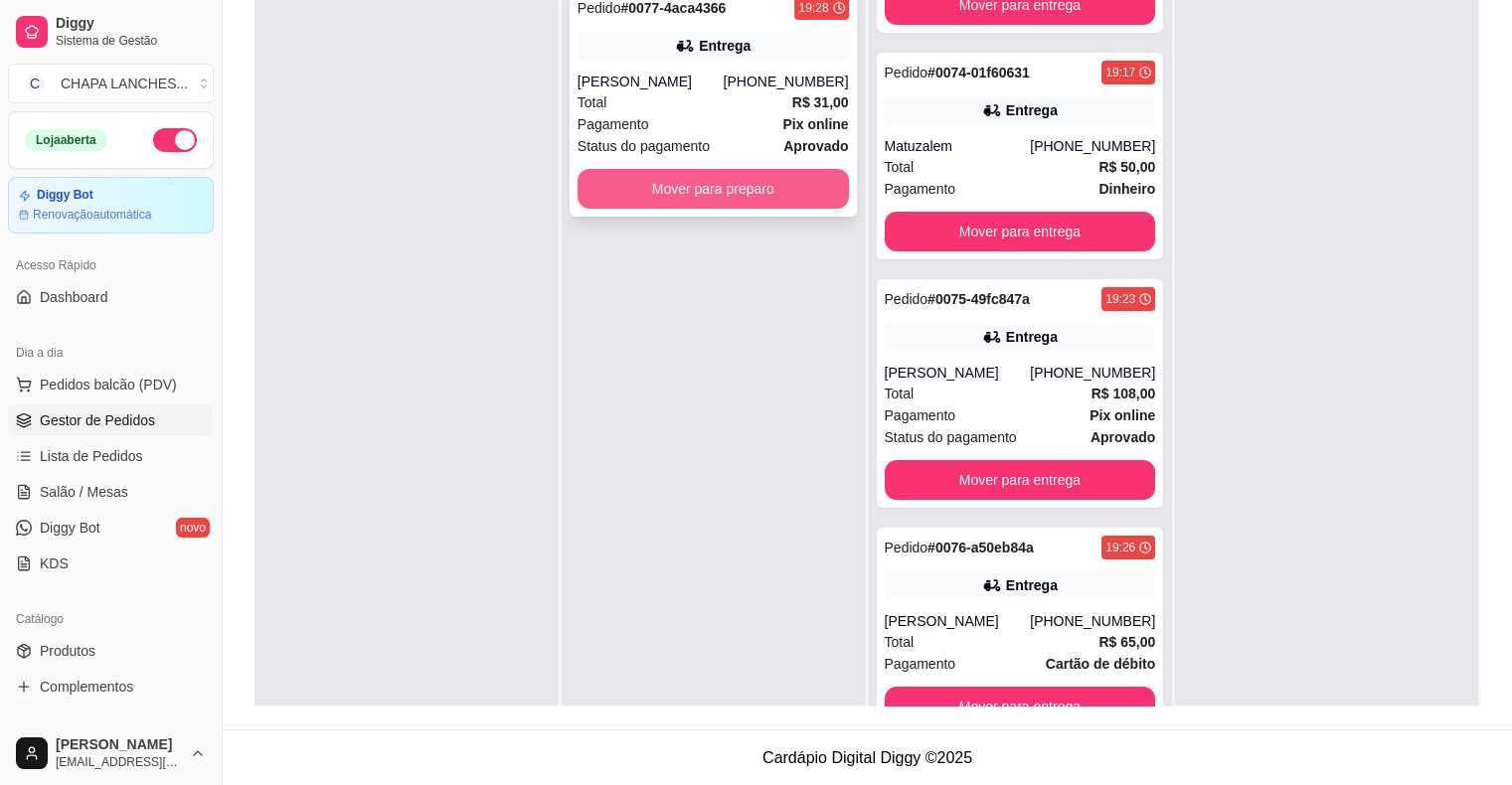
click at [596, 200] on button "Mover para preparo" at bounding box center [714, 189] width 272 height 40
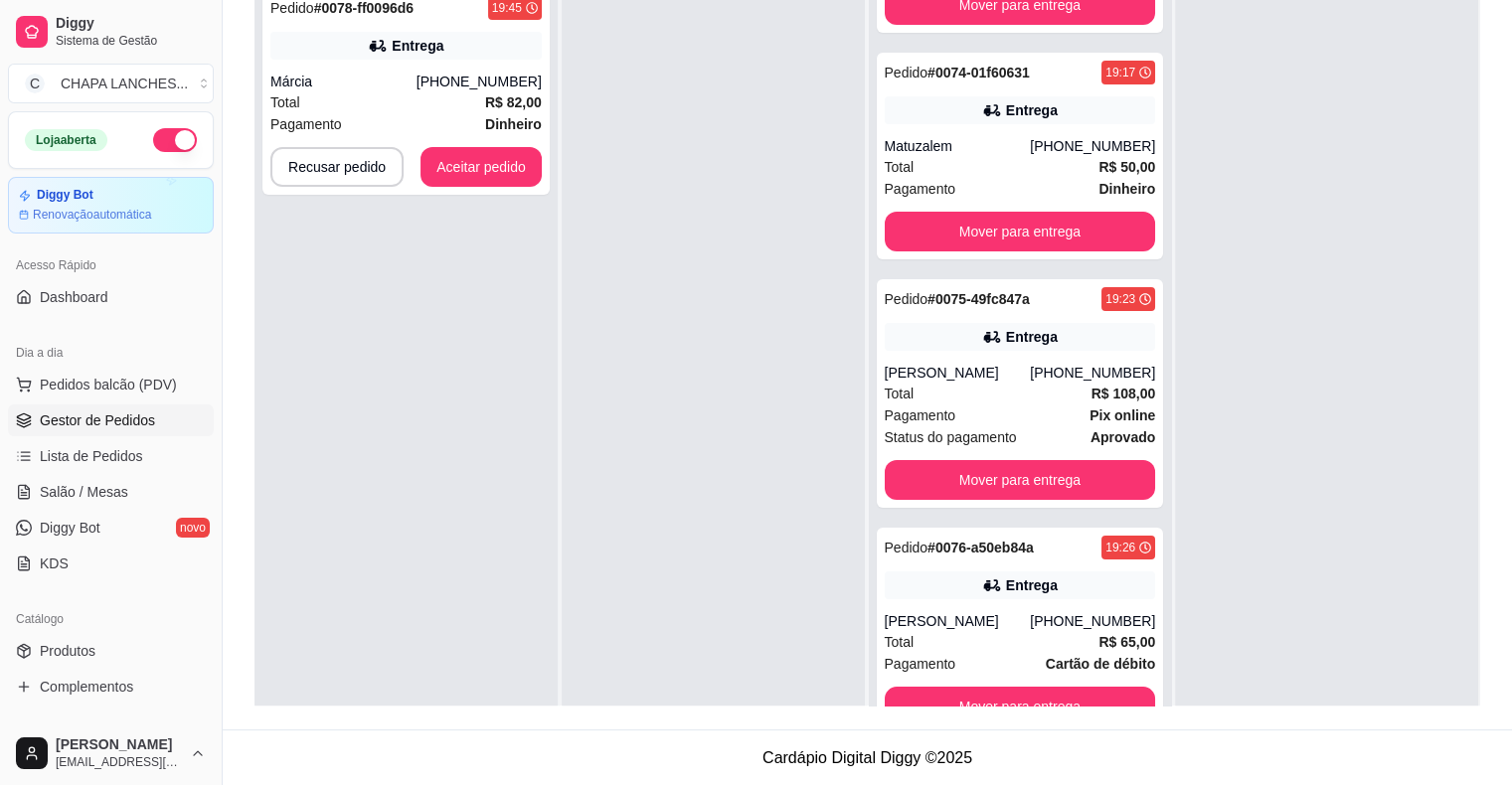
click at [563, 675] on div at bounding box center [713, 369] width 303 height 785
click at [508, 166] on button "Aceitar pedido" at bounding box center [481, 167] width 121 height 40
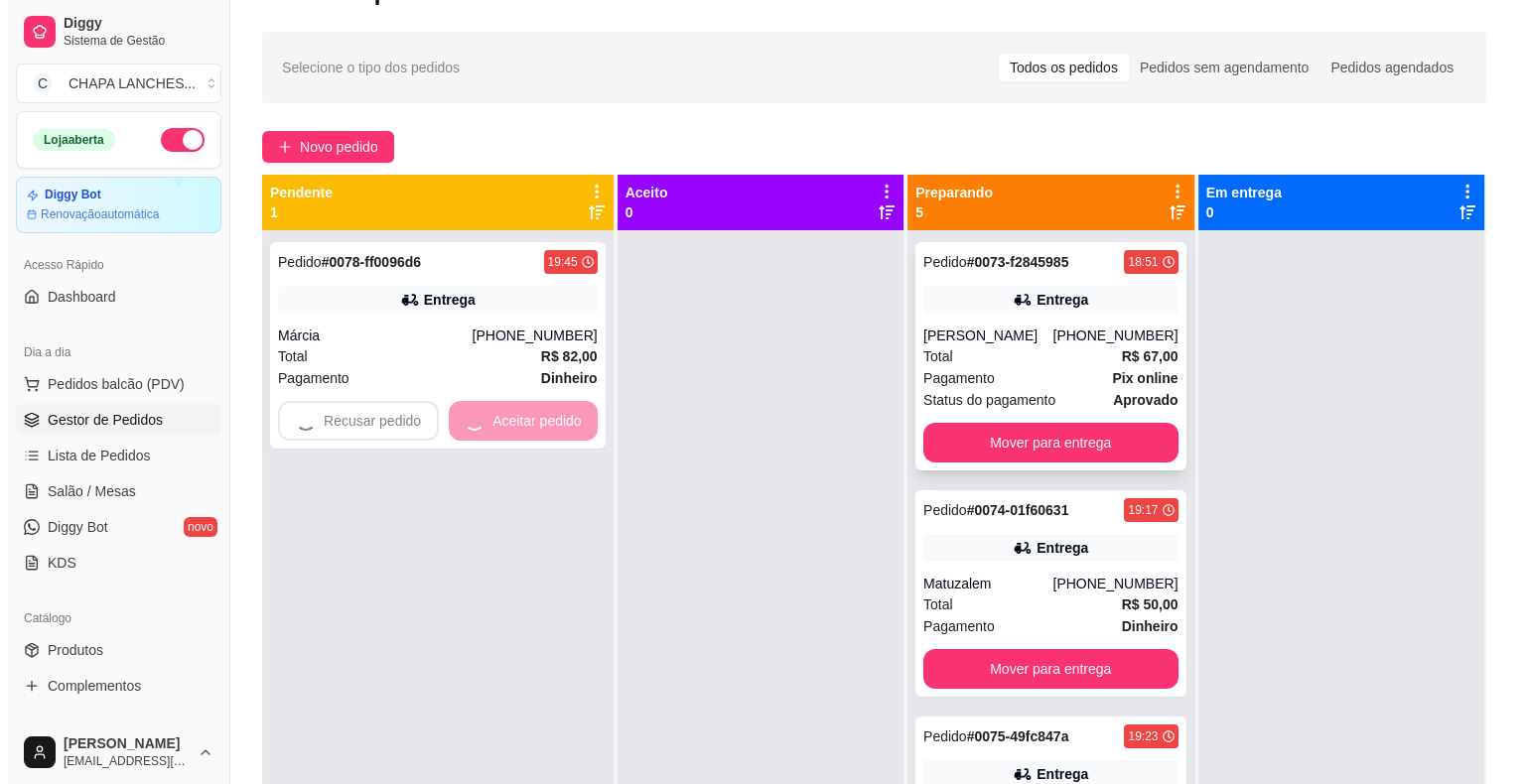
scroll to position [0, 0]
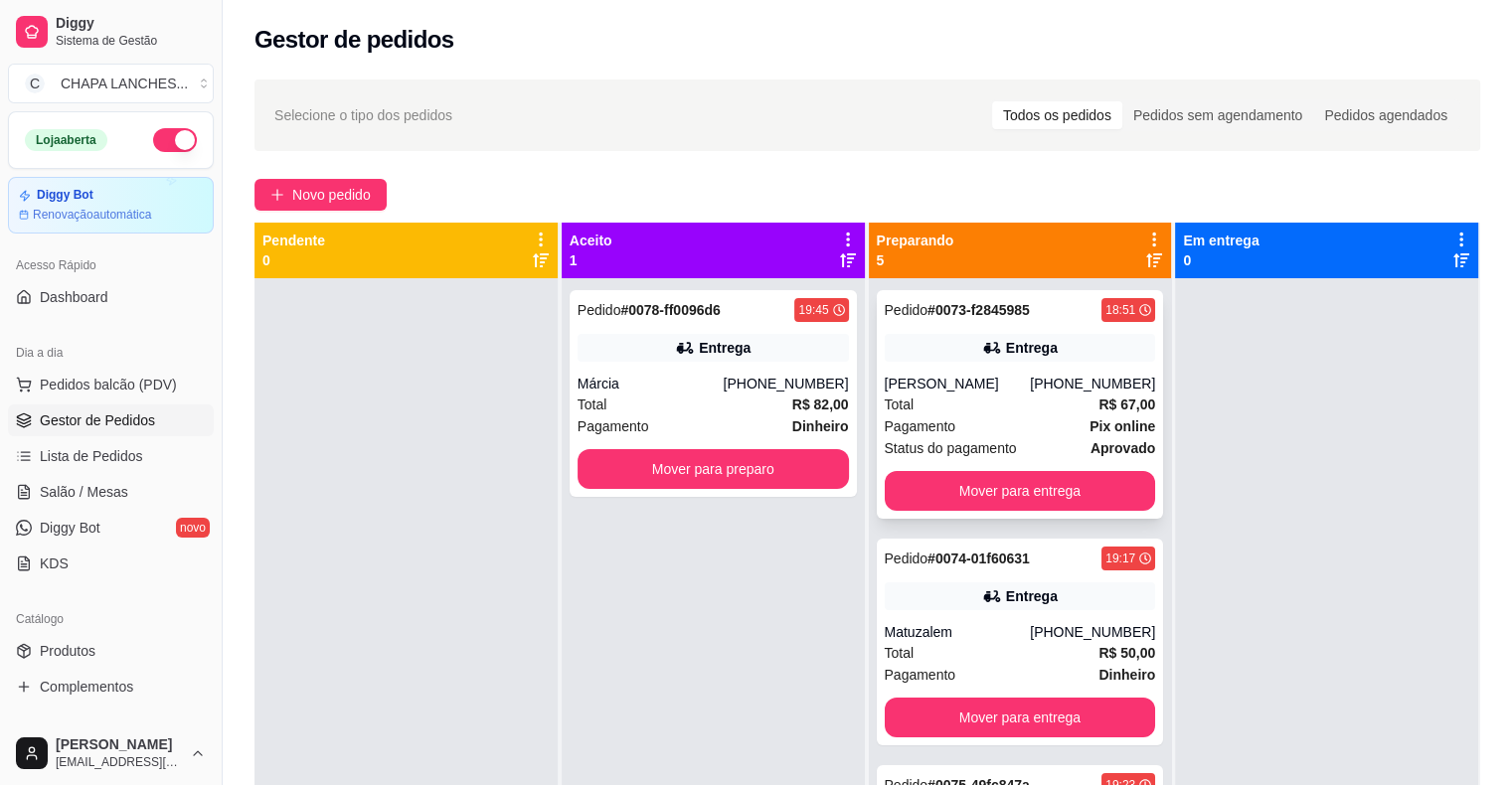
click at [974, 376] on div "[PERSON_NAME]" at bounding box center [957, 384] width 146 height 20
click at [793, 465] on button "Mover para preparo" at bounding box center [714, 469] width 272 height 40
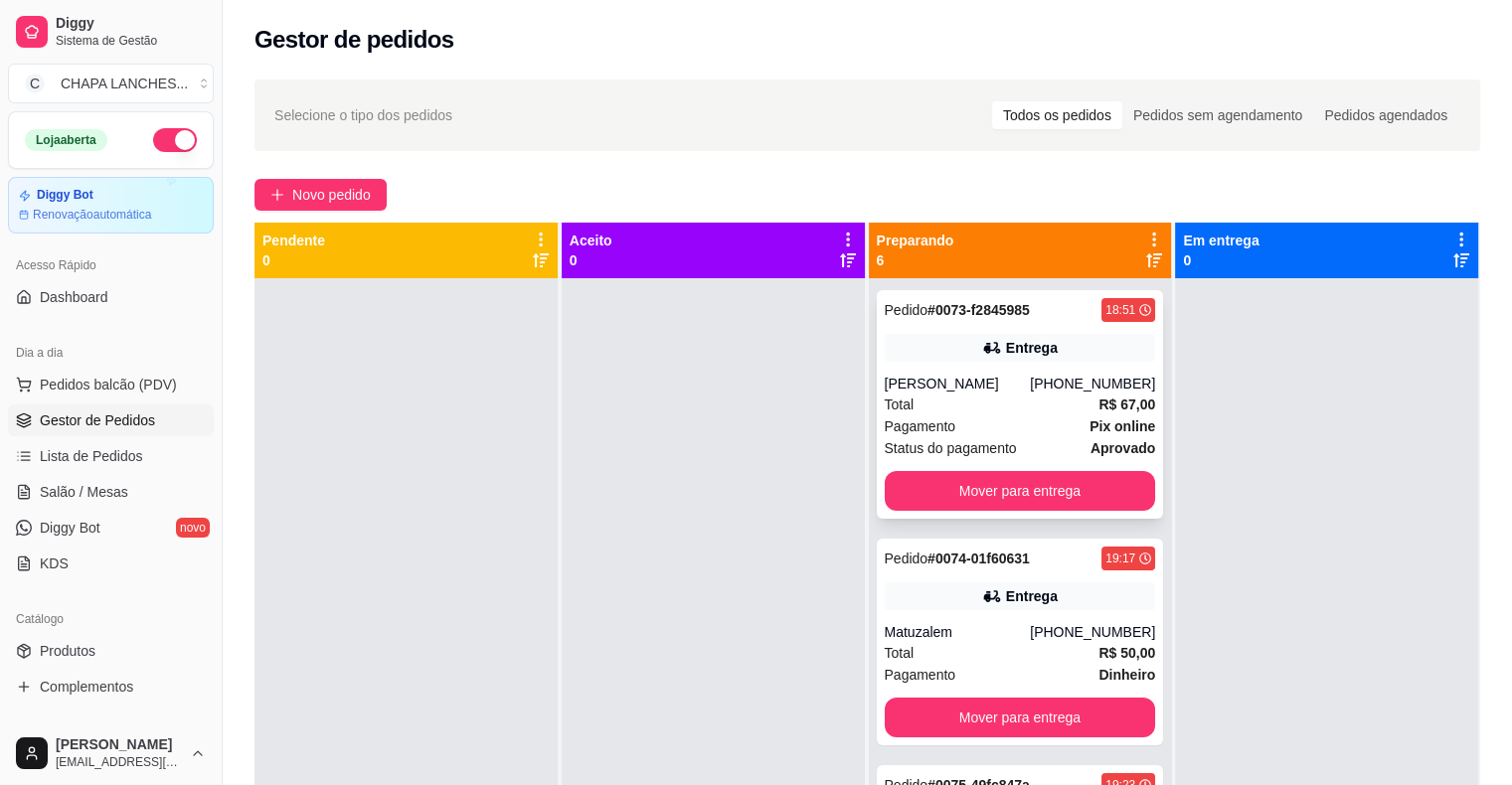
click at [919, 392] on div "[PERSON_NAME]" at bounding box center [957, 384] width 146 height 20
click at [99, 490] on span "Salão / Mesas" at bounding box center [84, 491] width 89 height 20
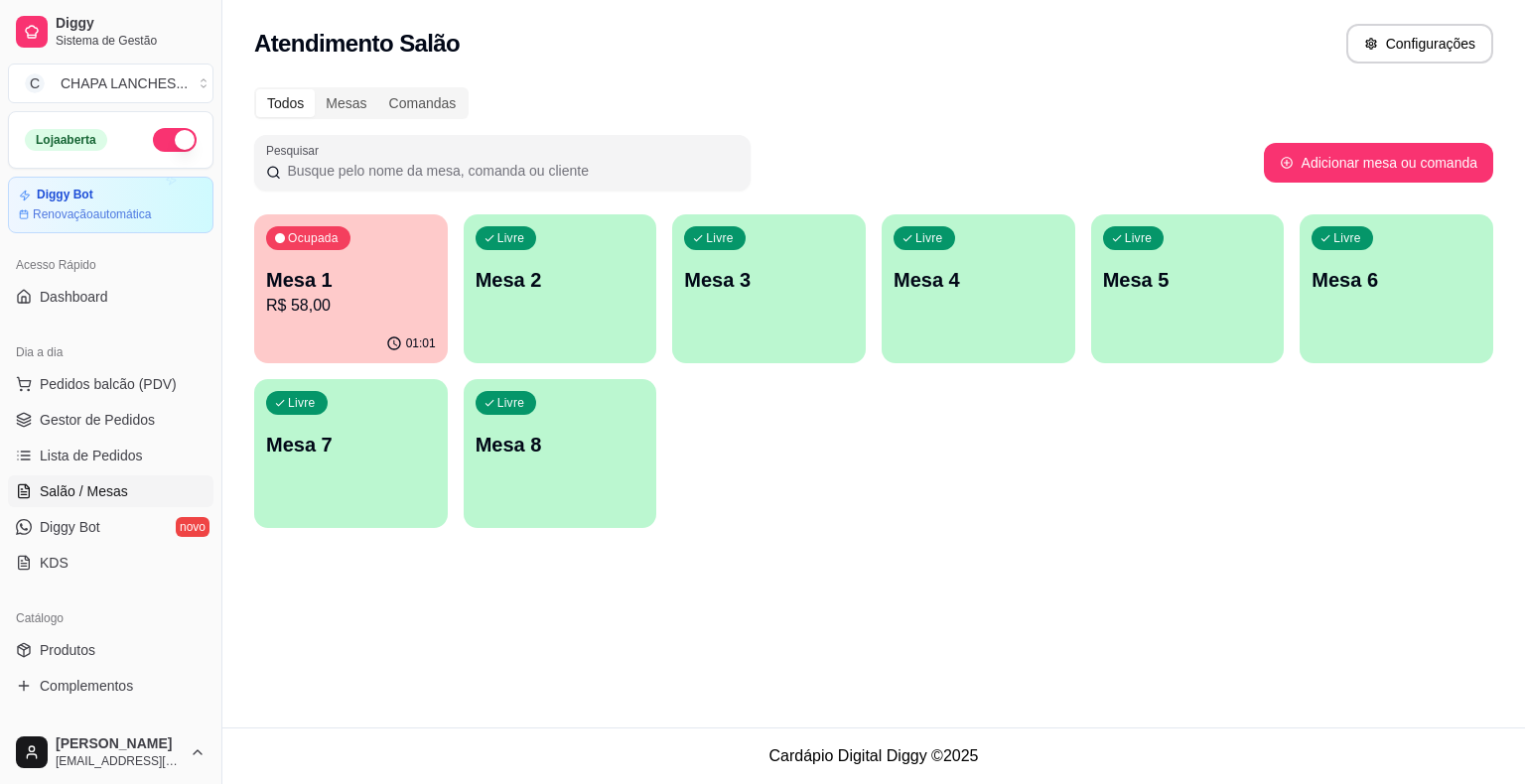
click at [381, 291] on p "Mesa 1" at bounding box center [351, 280] width 170 height 28
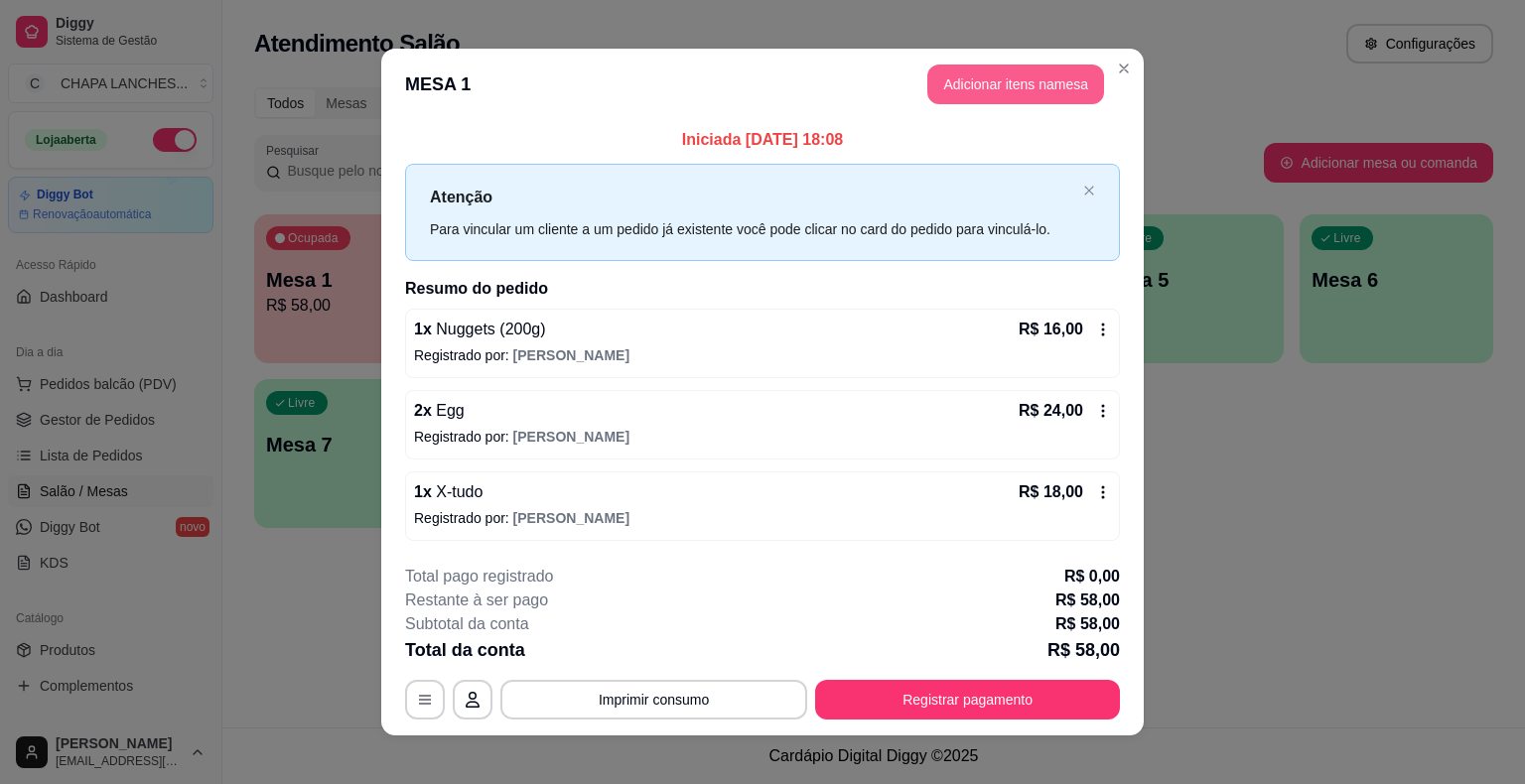
click at [977, 83] on button "Adicionar itens na mesa" at bounding box center [1015, 85] width 177 height 40
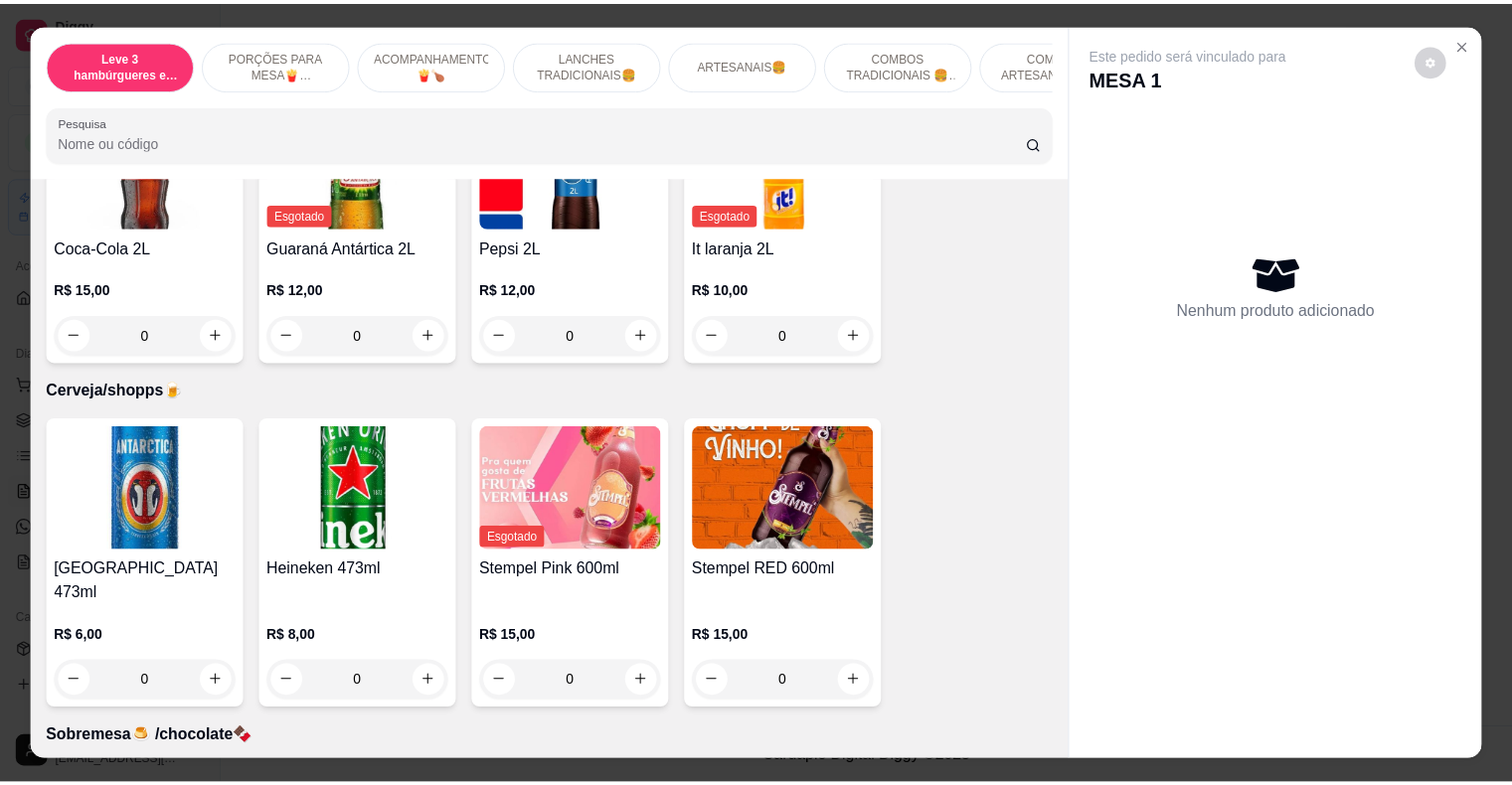
scroll to position [5319, 0]
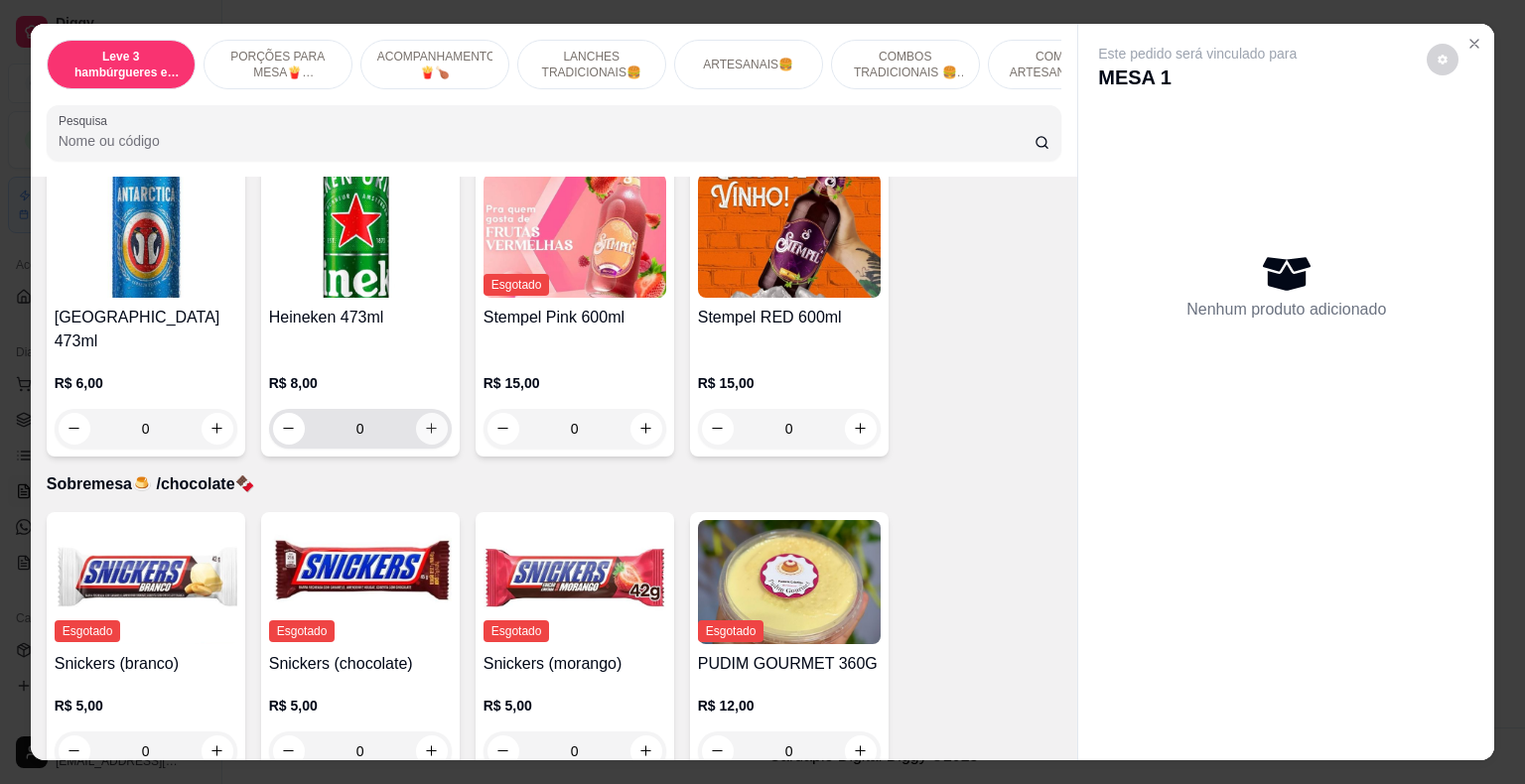
click at [429, 421] on icon "increase-product-quantity" at bounding box center [431, 428] width 15 height 15
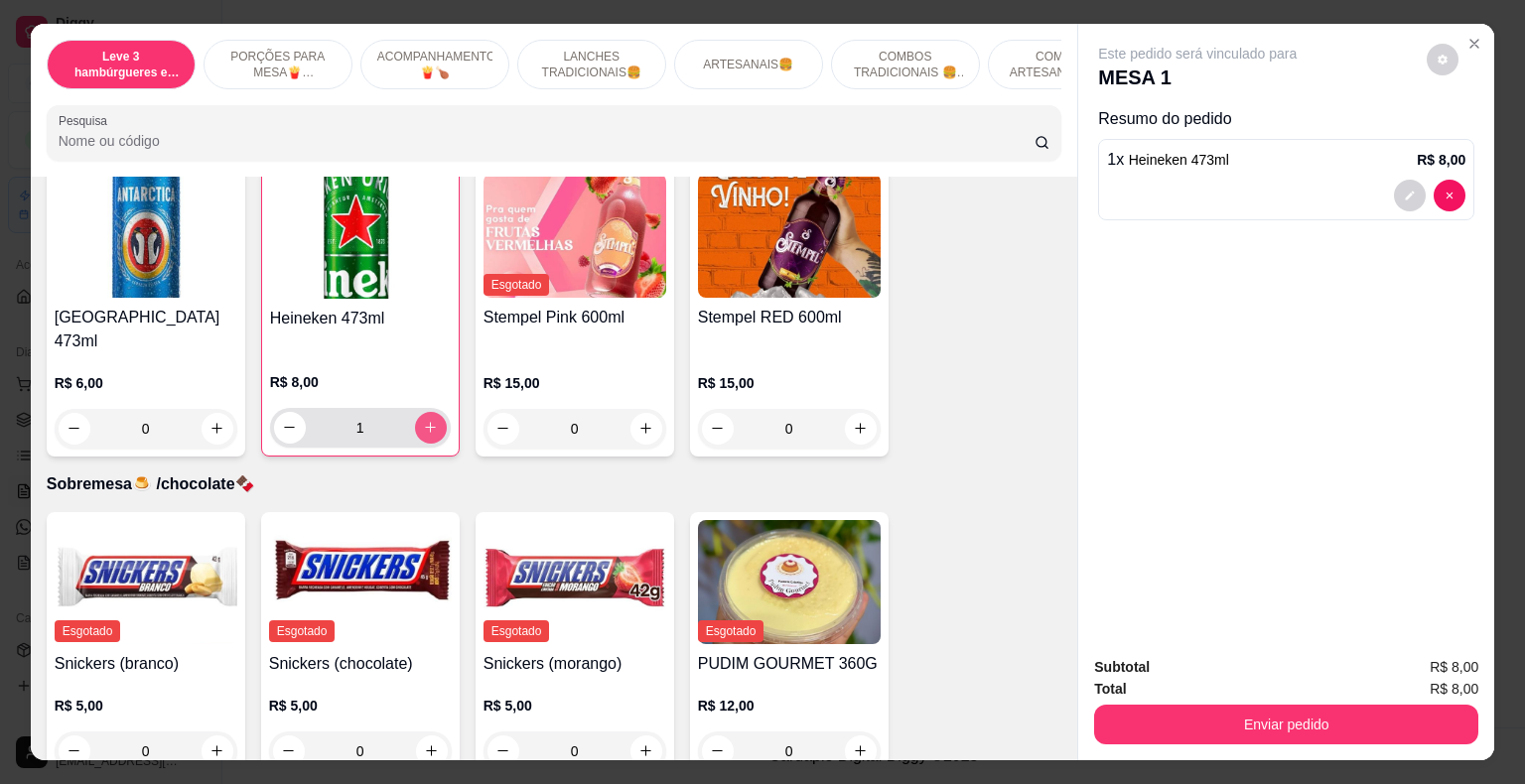
click at [426, 420] on icon "increase-product-quantity" at bounding box center [430, 427] width 15 height 15
type input "2"
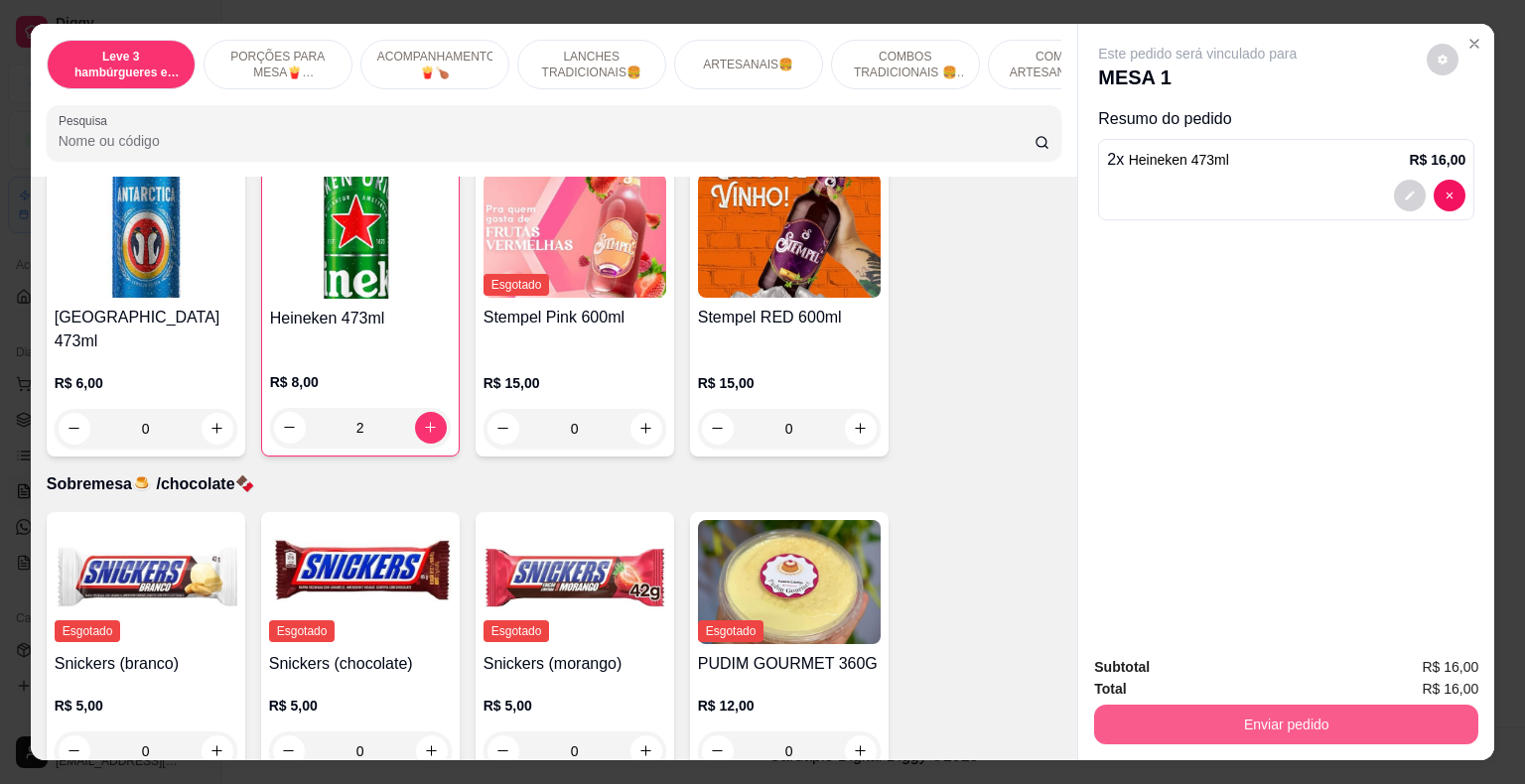
click at [1127, 720] on button "Enviar pedido" at bounding box center [1285, 724] width 384 height 40
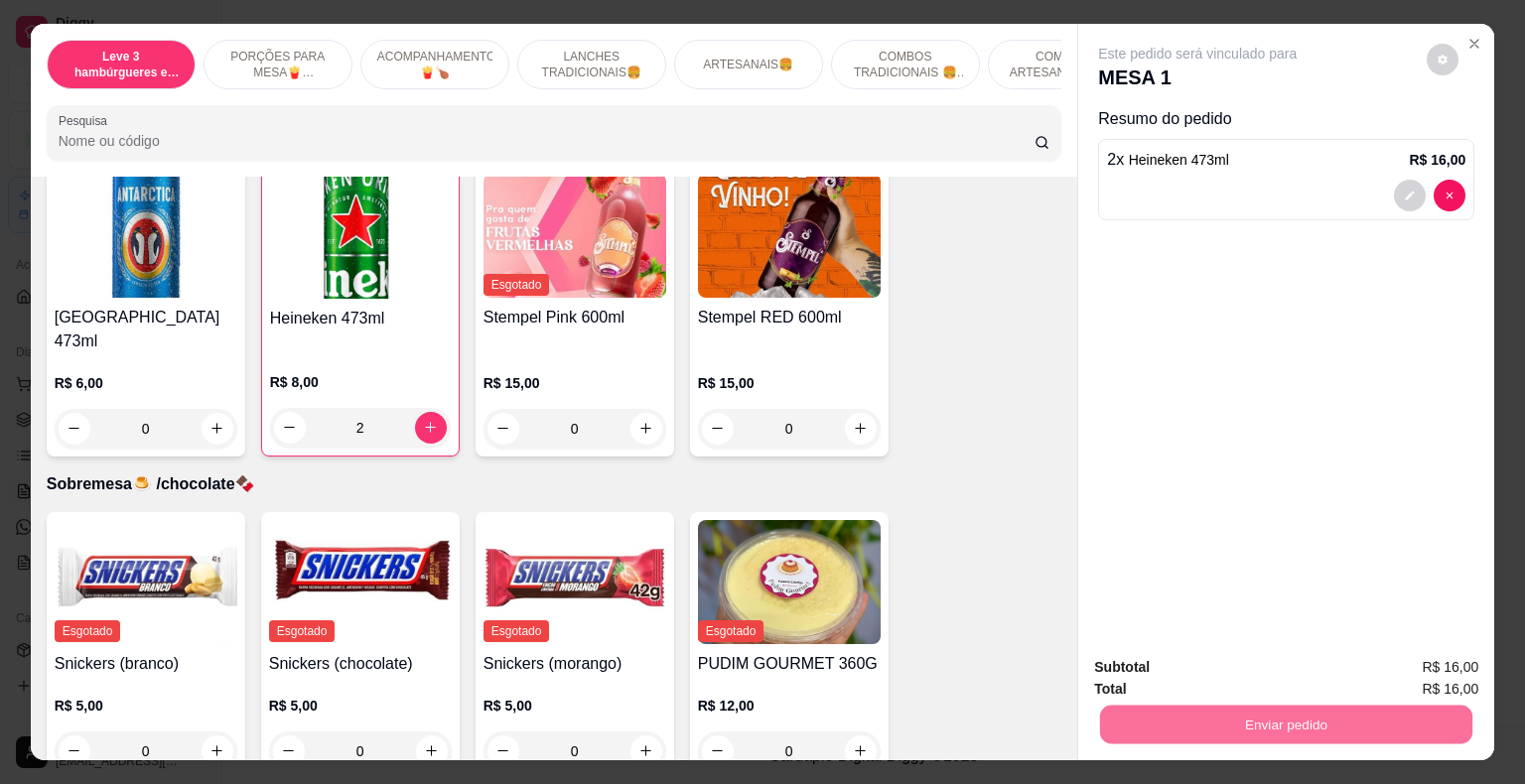
click at [1147, 658] on button "Não registrar e enviar pedido" at bounding box center [1220, 668] width 201 height 37
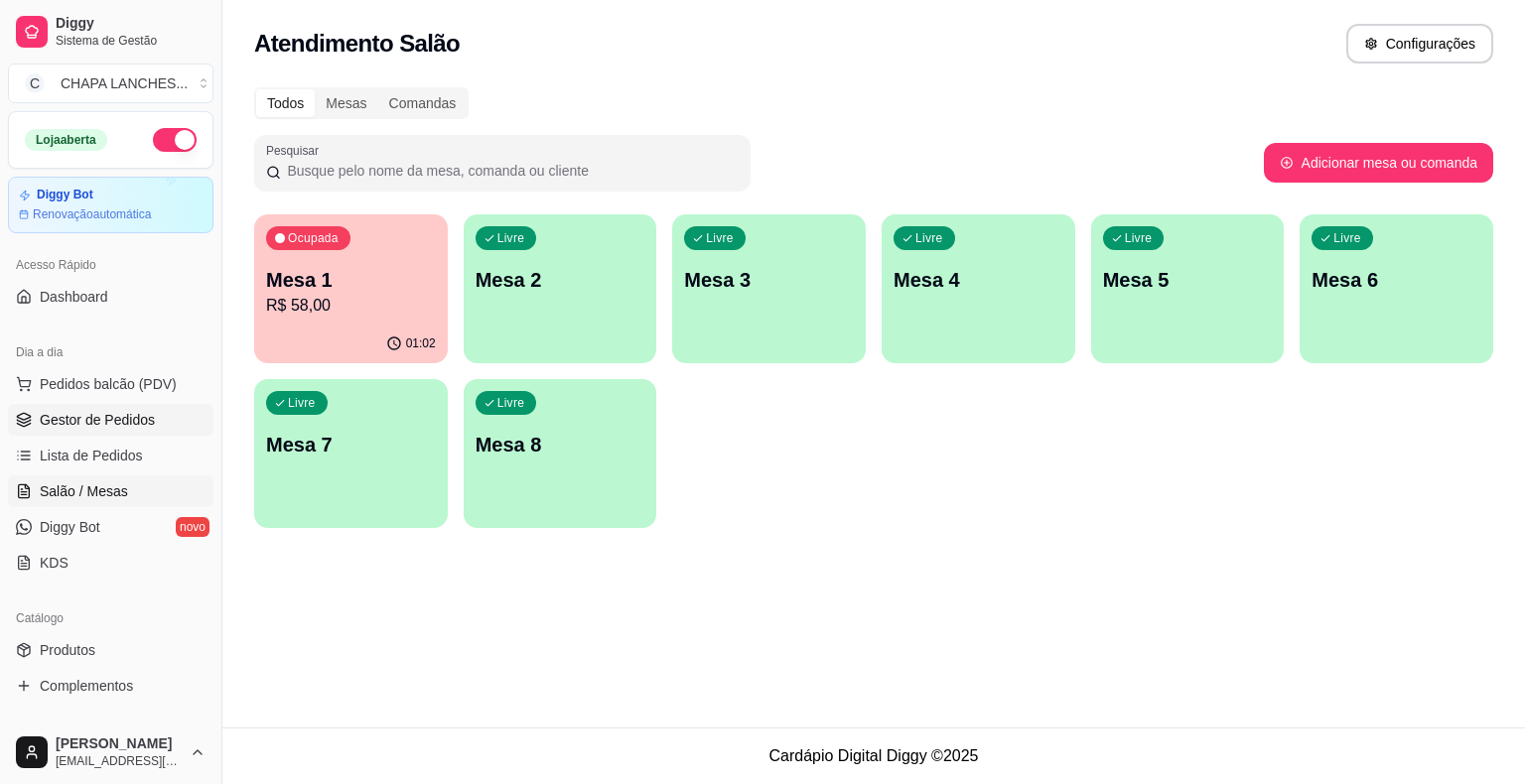
click at [62, 406] on link "Gestor de Pedidos" at bounding box center [111, 420] width 206 height 32
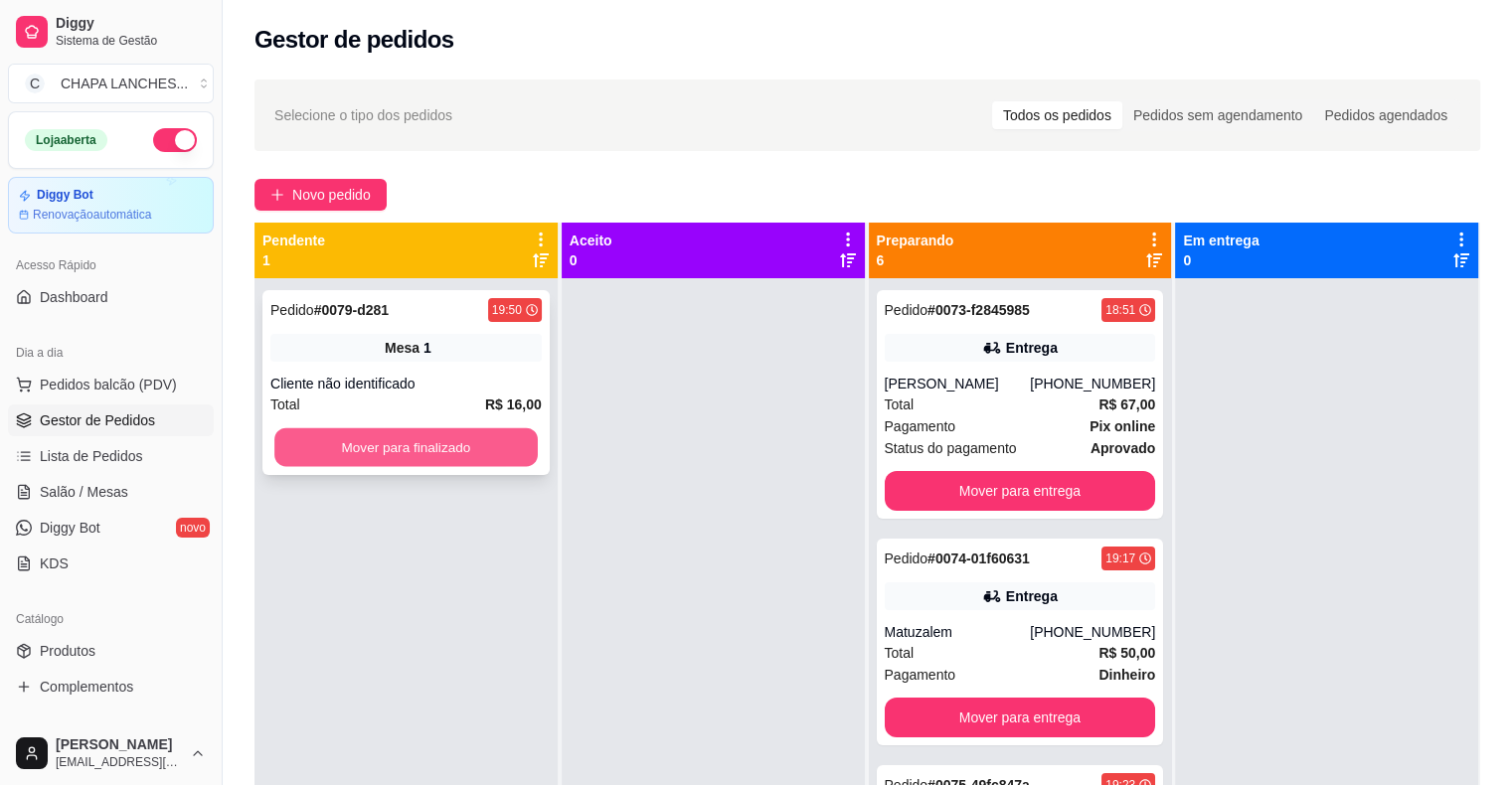
click at [350, 445] on button "Mover para finalizado" at bounding box center [407, 447] width 264 height 39
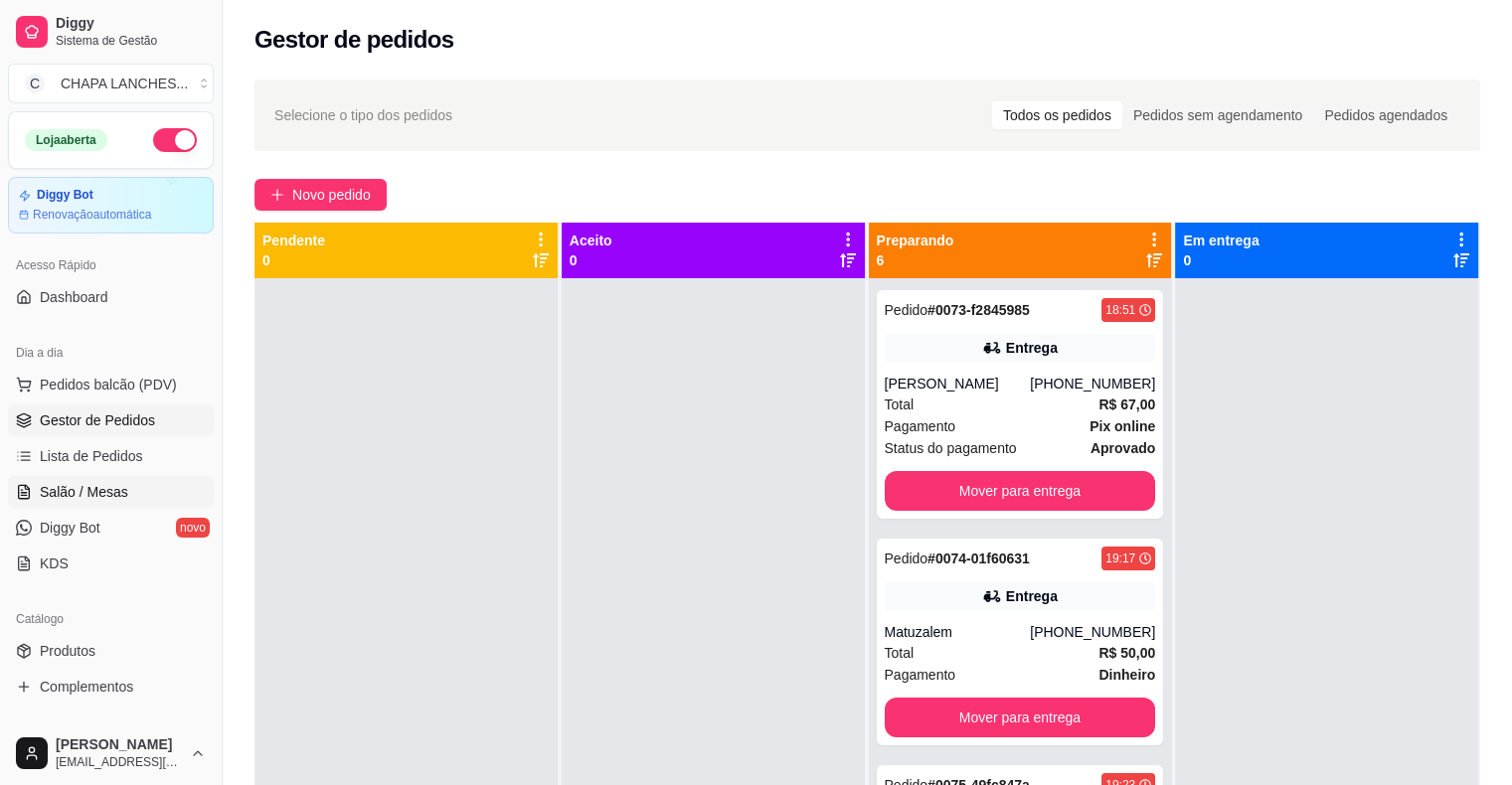
click at [106, 490] on span "Salão / Mesas" at bounding box center [84, 491] width 89 height 20
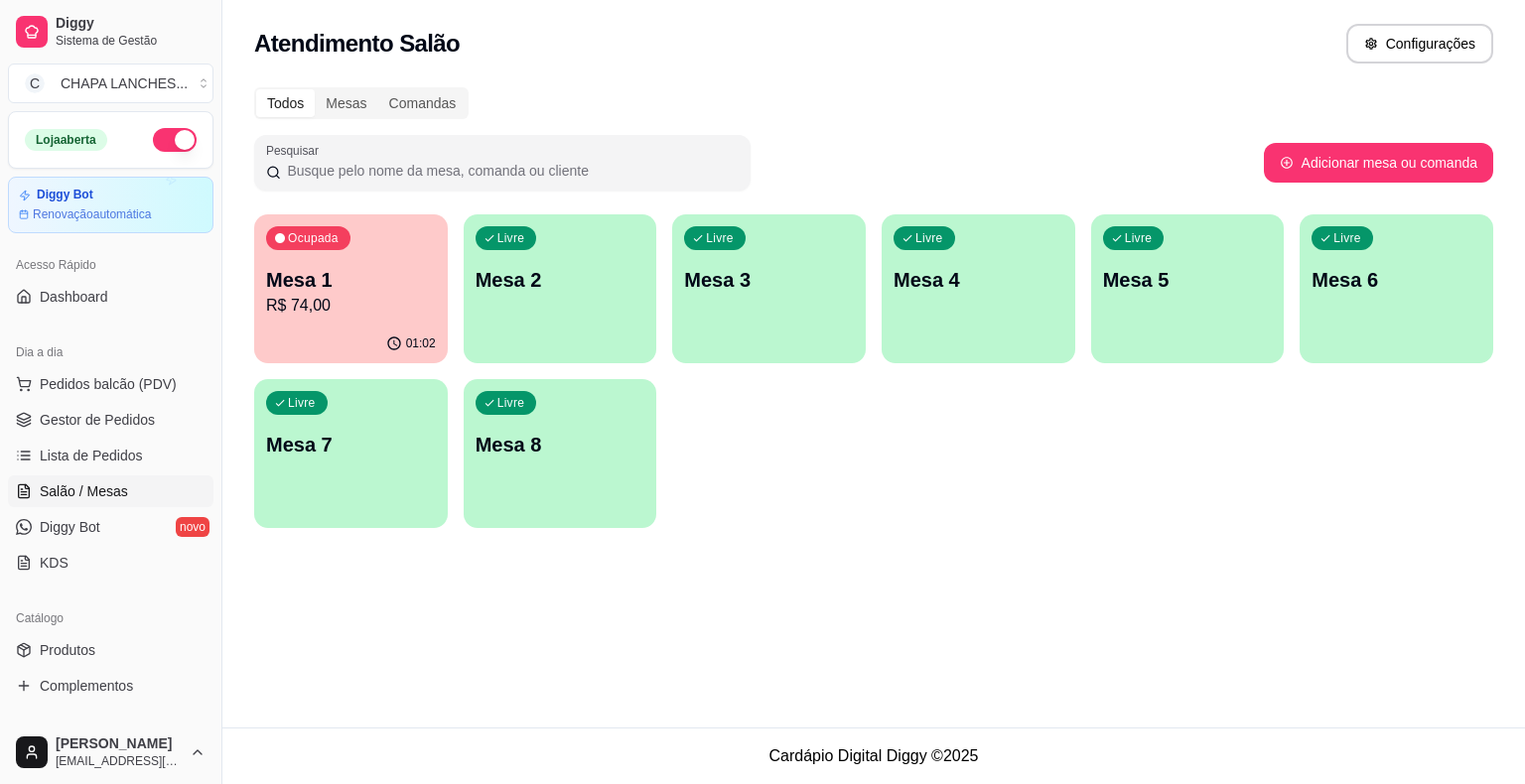
click at [352, 284] on p "Mesa 1" at bounding box center [351, 280] width 170 height 28
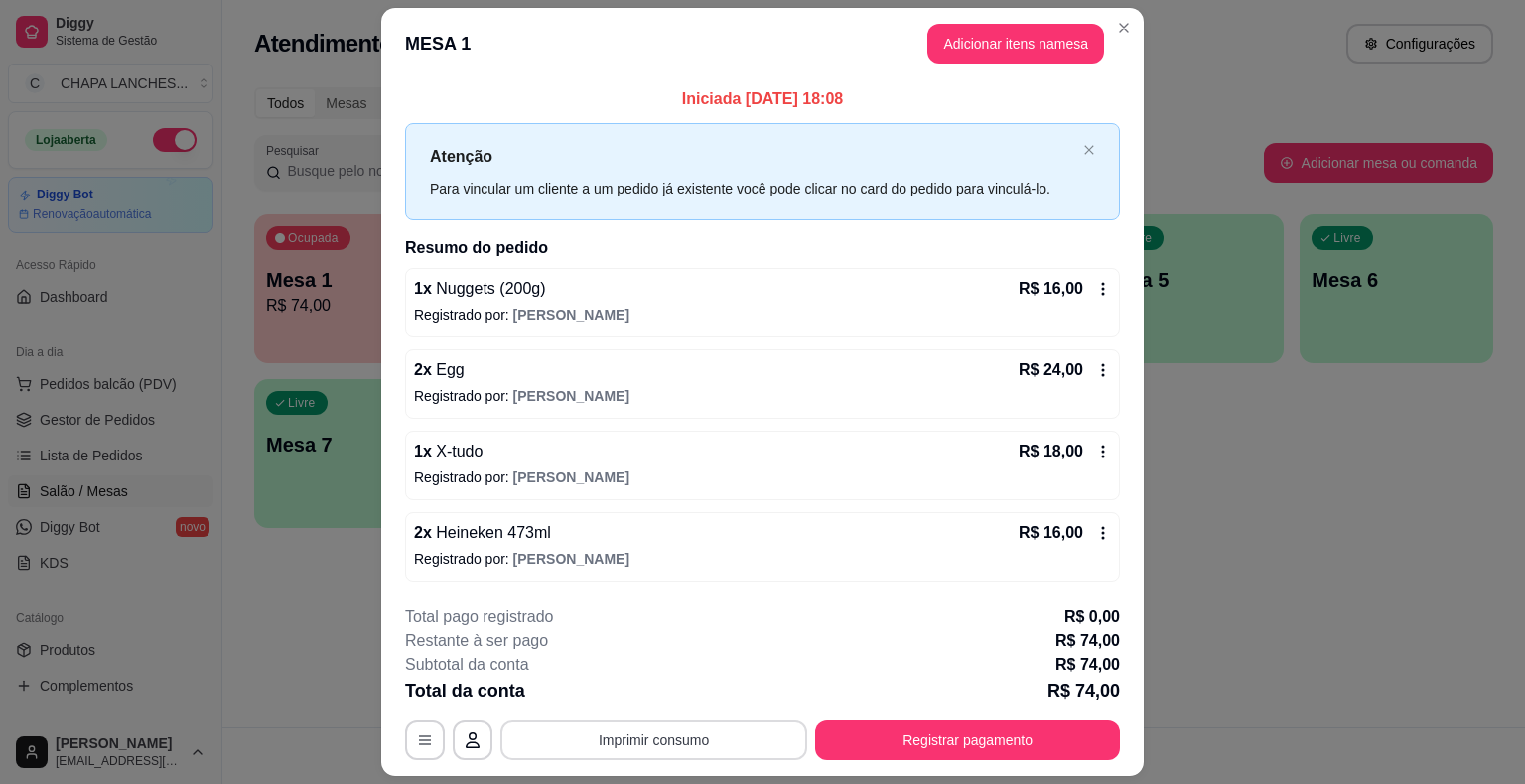
click at [678, 732] on button "Imprimir consumo" at bounding box center [653, 740] width 306 height 40
click at [668, 692] on button "IMPRESSORA" at bounding box center [652, 692] width 139 height 31
click at [858, 748] on button "Registrar pagamento" at bounding box center [967, 740] width 304 height 40
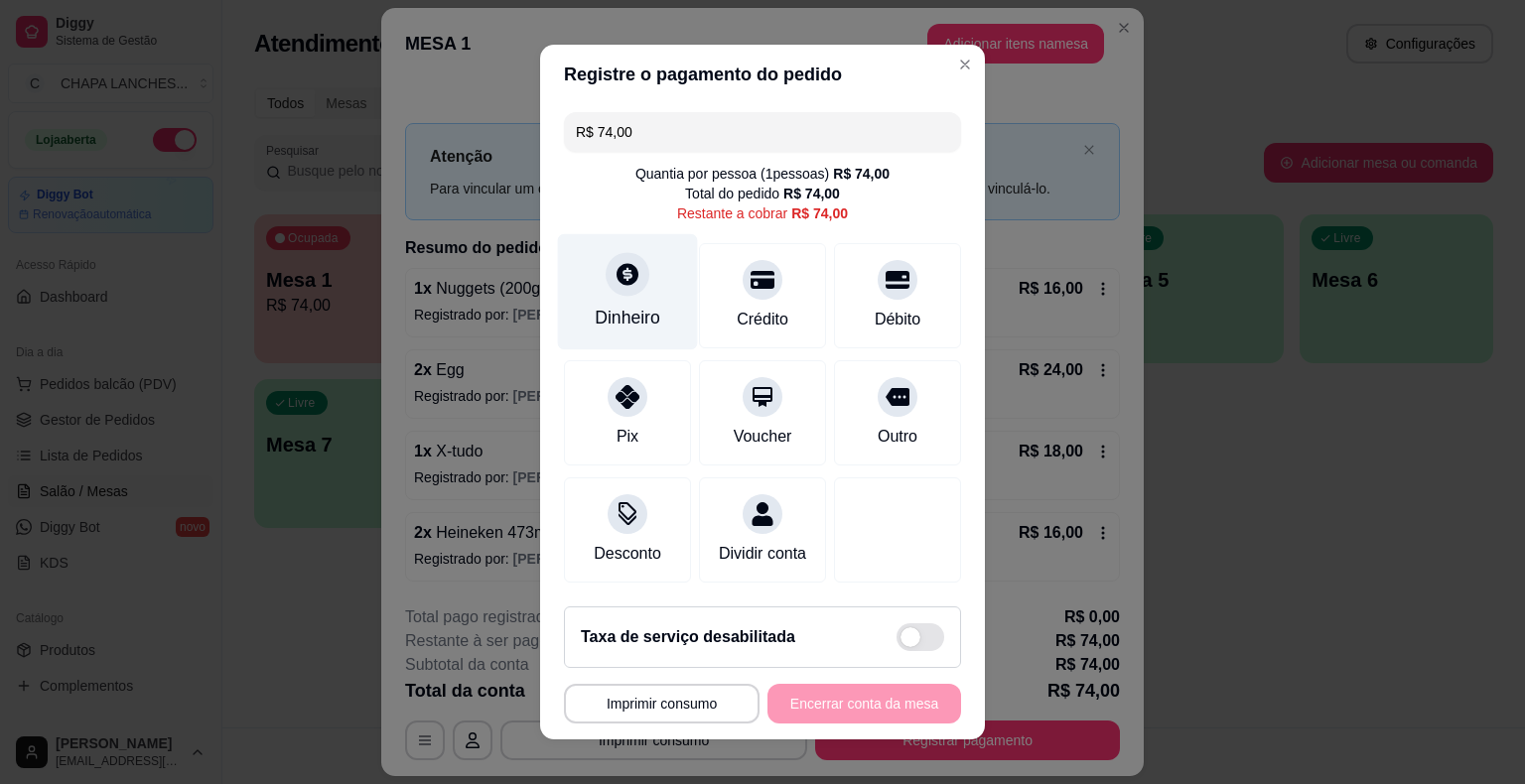
click at [615, 292] on div at bounding box center [628, 274] width 44 height 44
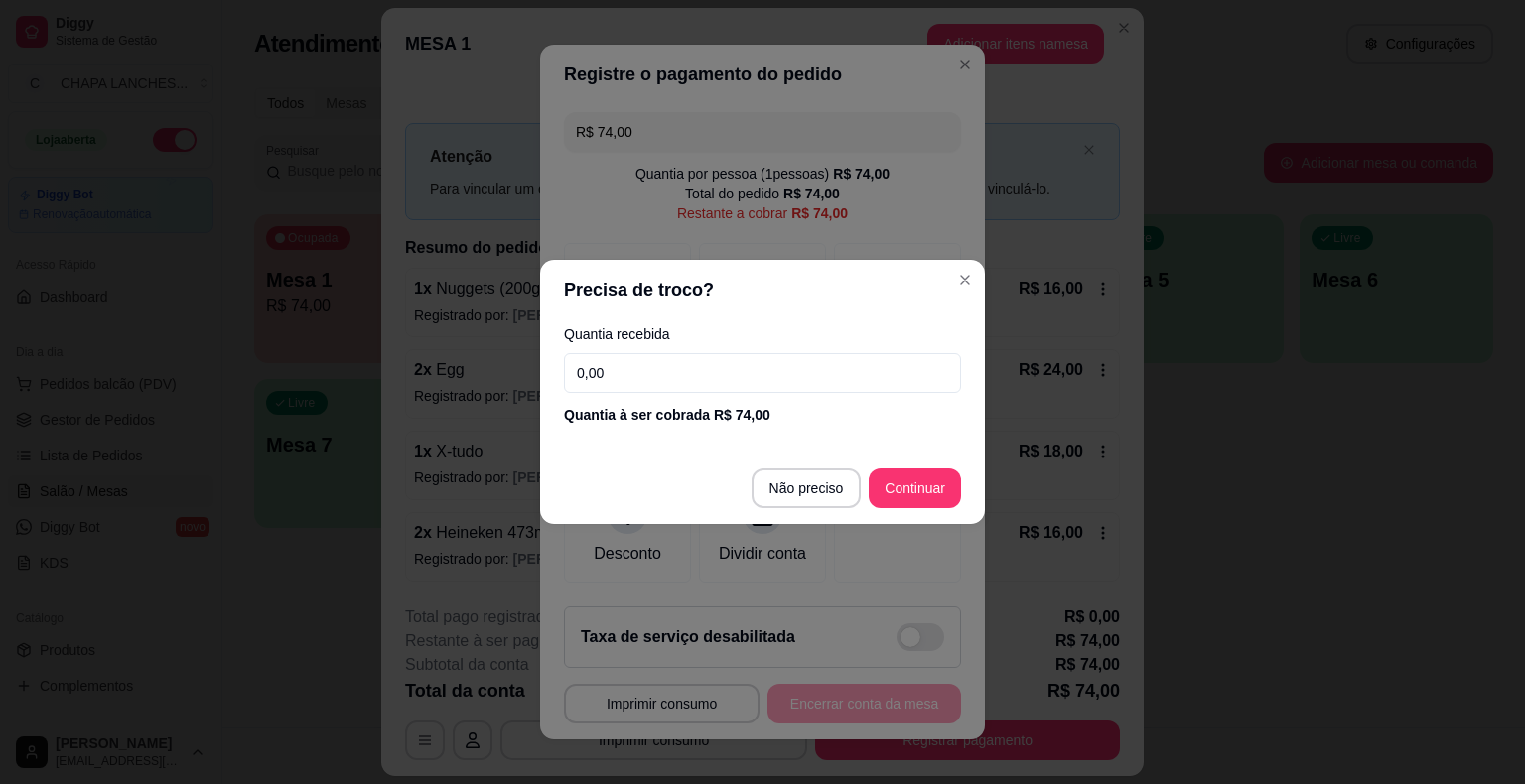
click at [630, 360] on input "0,00" at bounding box center [762, 373] width 397 height 40
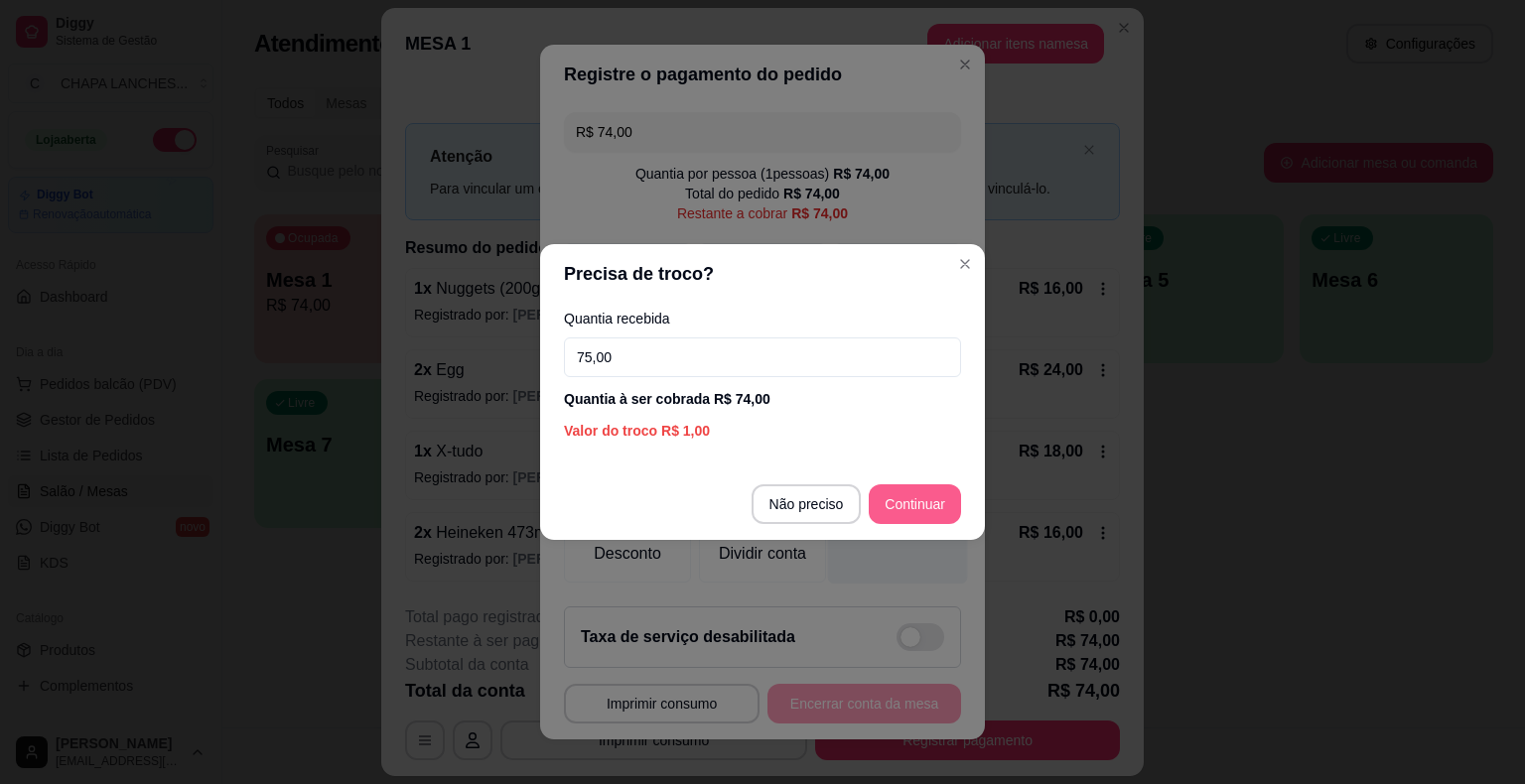
type input "75,00"
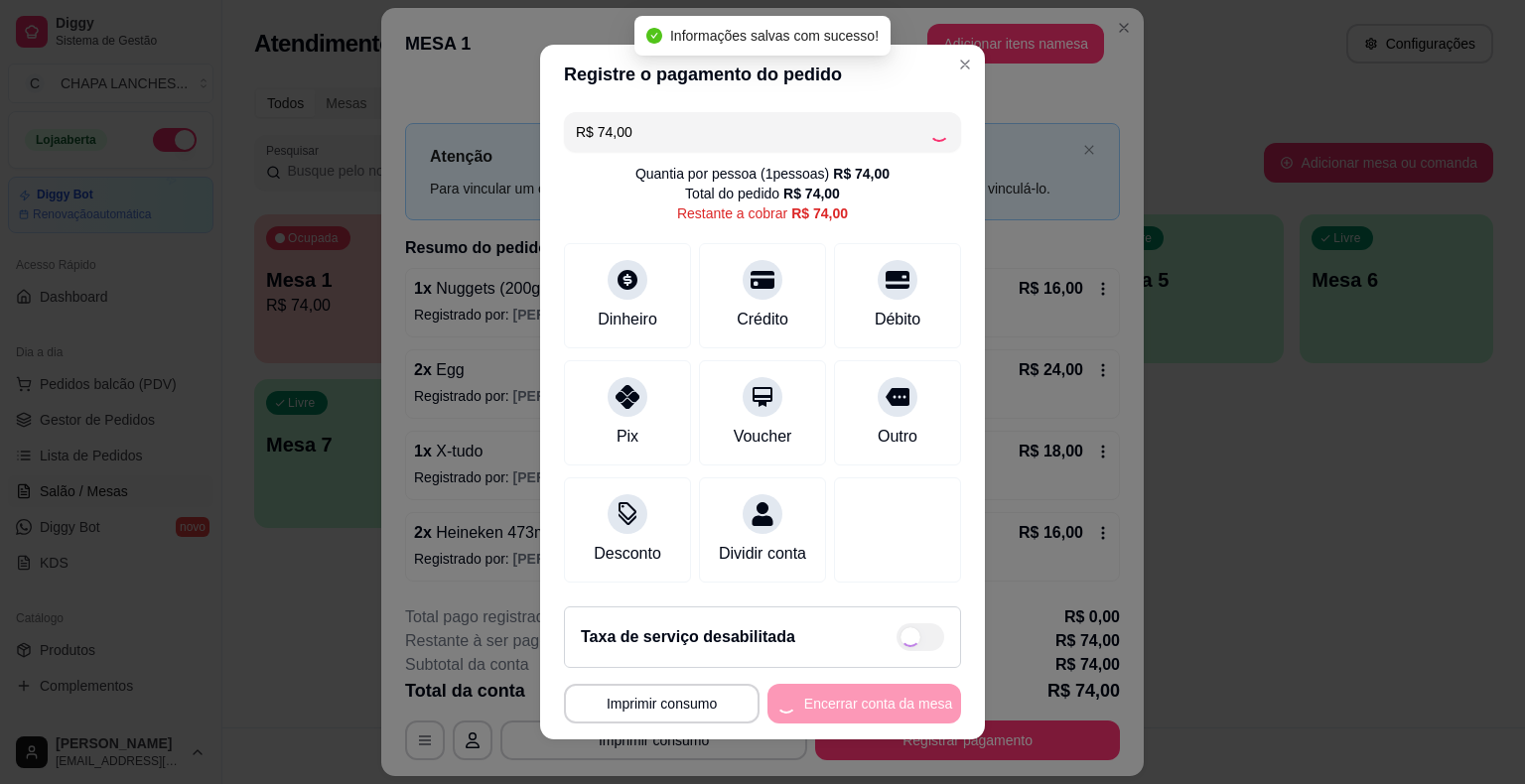
type input "R$ 0,00"
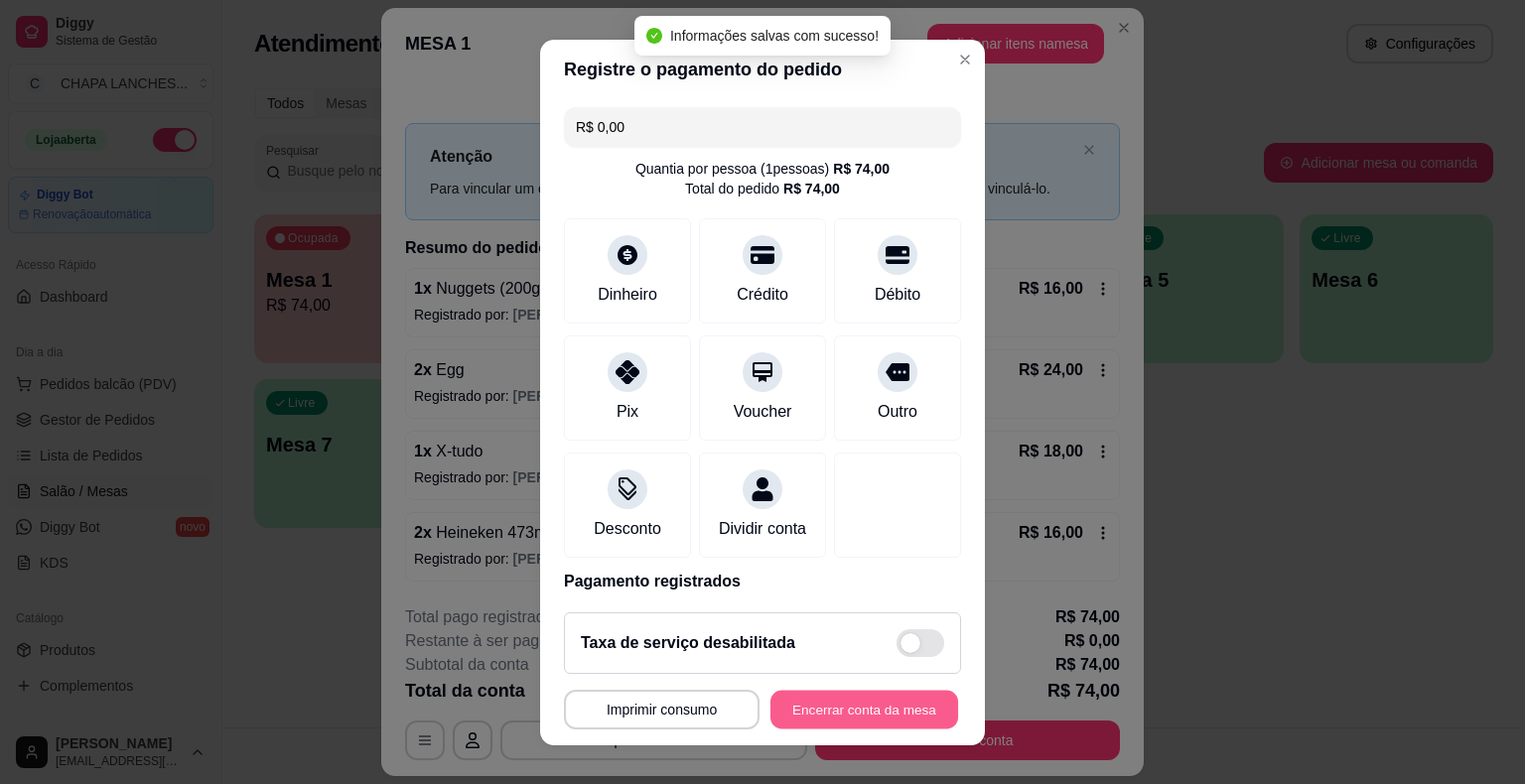
click at [842, 704] on button "Encerrar conta da mesa" at bounding box center [864, 708] width 188 height 39
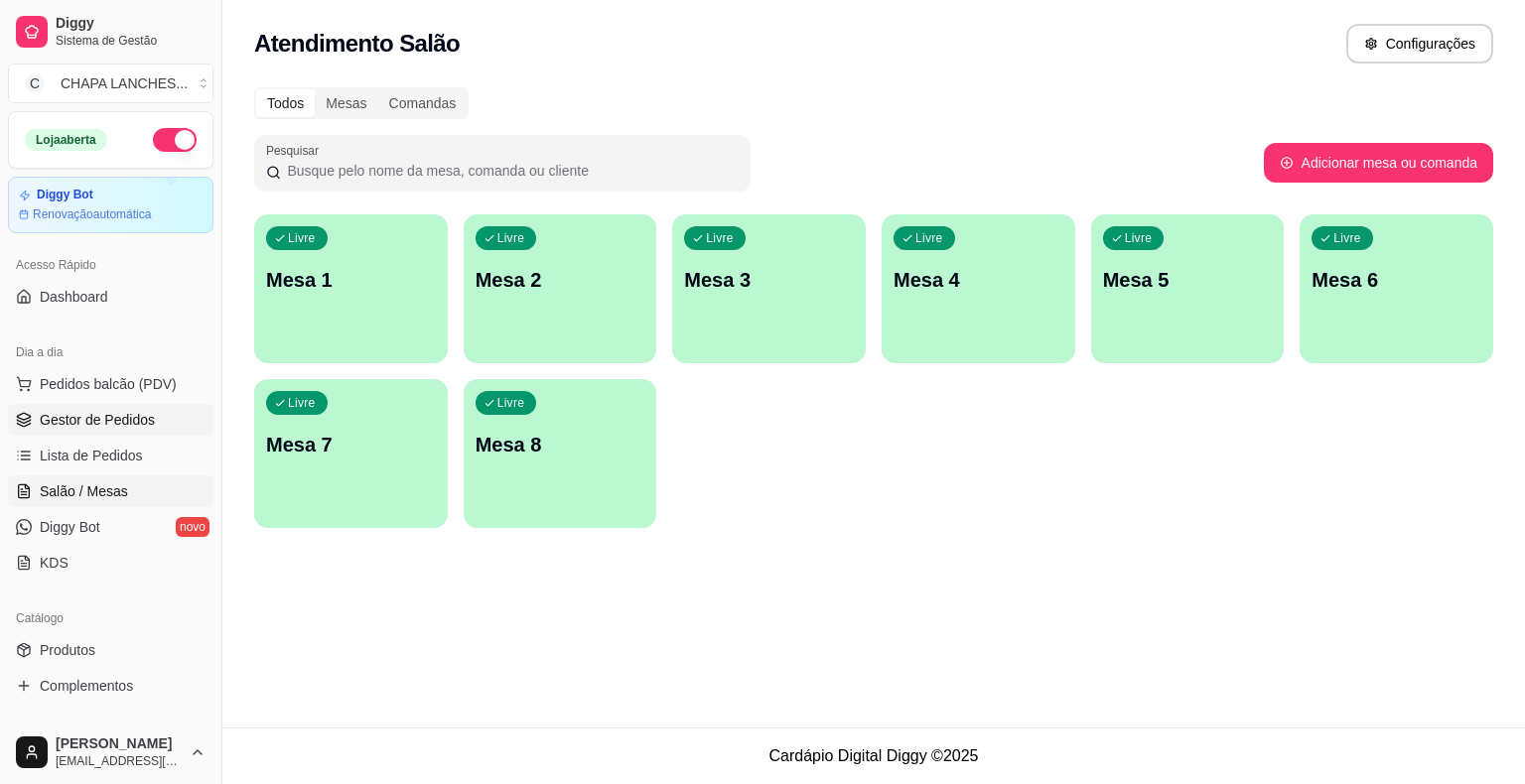
click at [129, 424] on span "Gestor de Pedidos" at bounding box center [97, 420] width 115 height 20
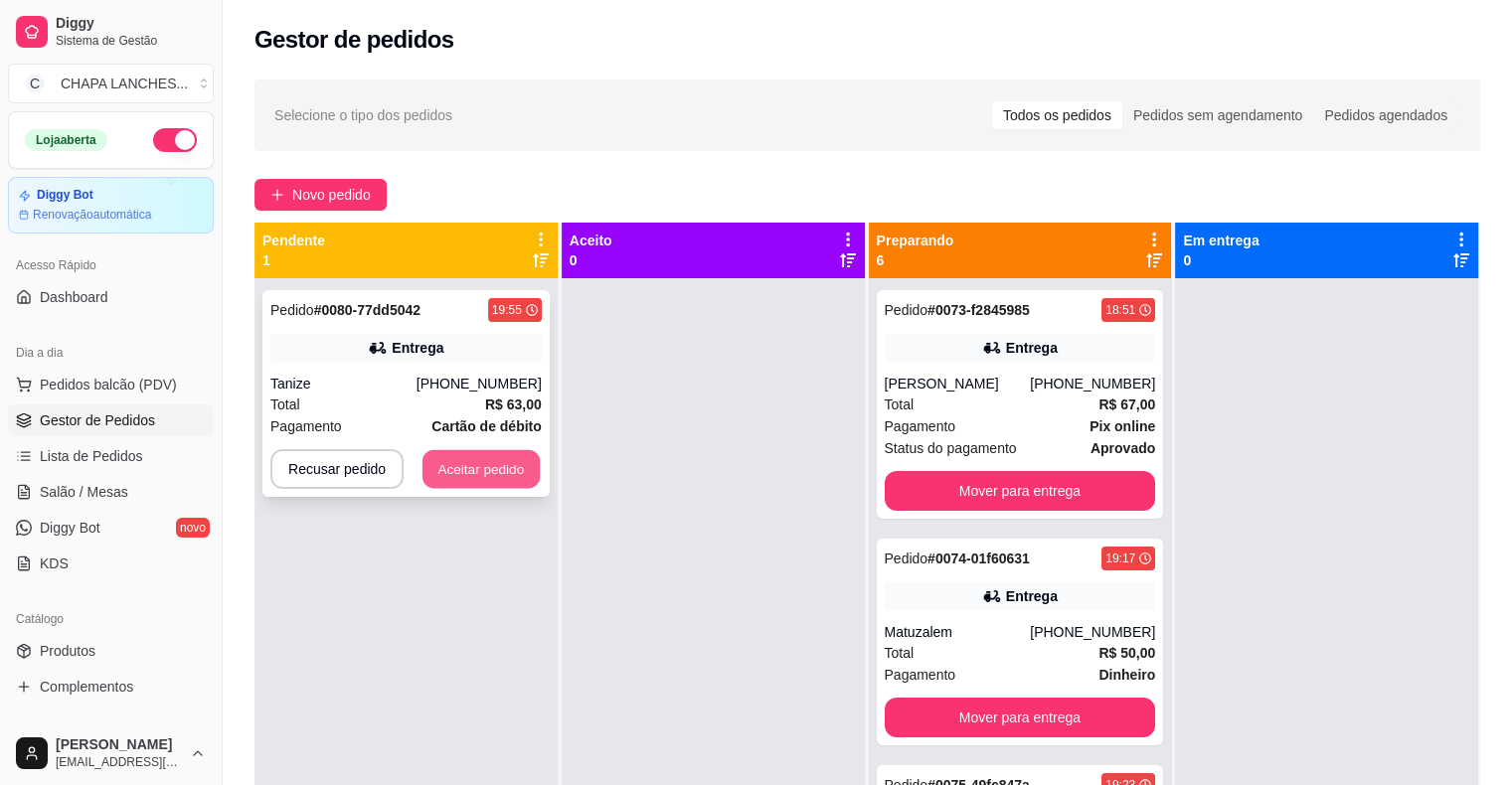
click at [492, 469] on button "Aceitar pedido" at bounding box center [481, 469] width 117 height 39
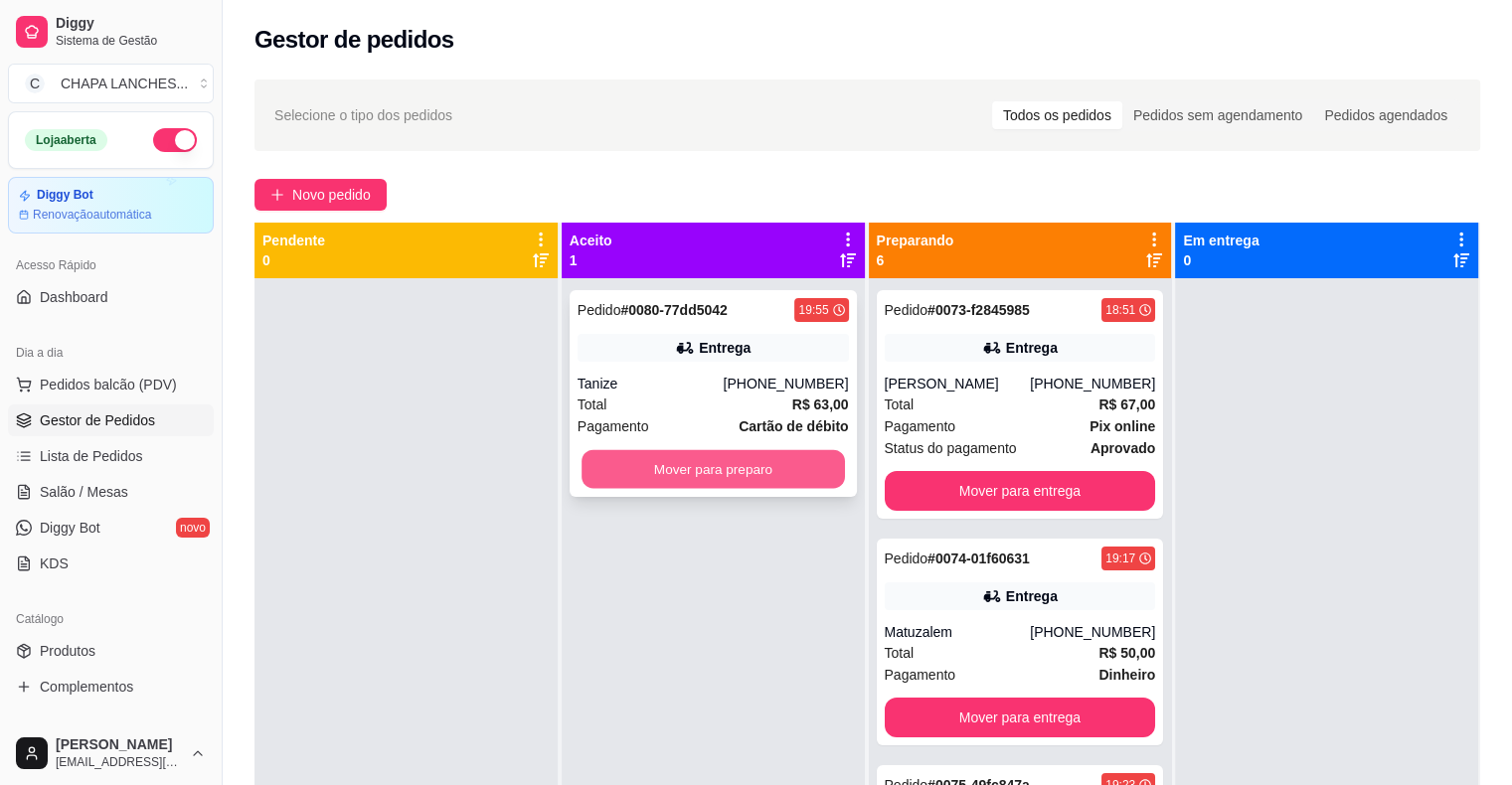
click at [779, 475] on button "Mover para preparo" at bounding box center [714, 469] width 264 height 39
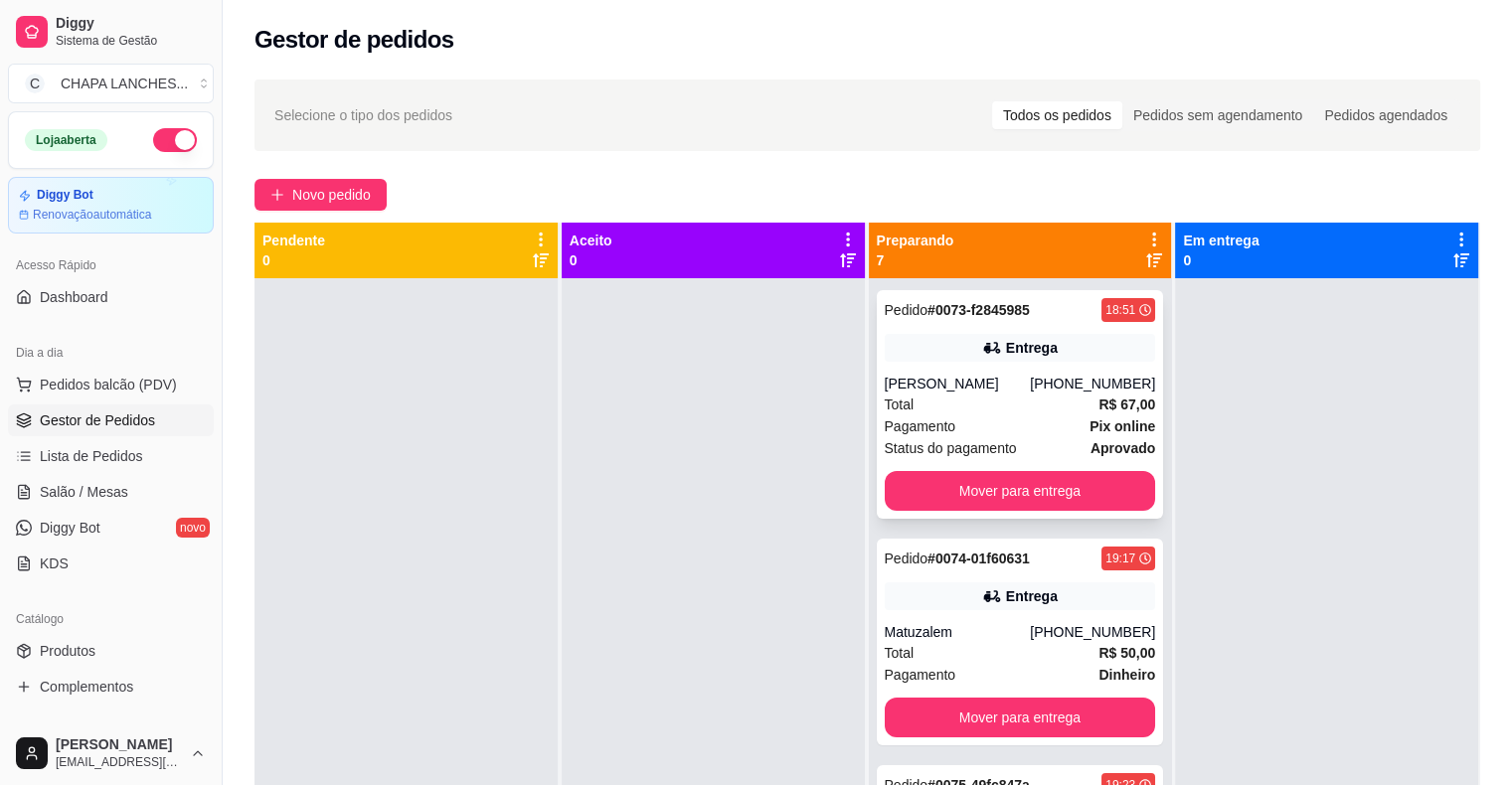
click at [1019, 451] on div "Status do pagamento aprovado" at bounding box center [1020, 448] width 272 height 22
click at [1089, 490] on button "Mover para entrega" at bounding box center [1020, 491] width 272 height 40
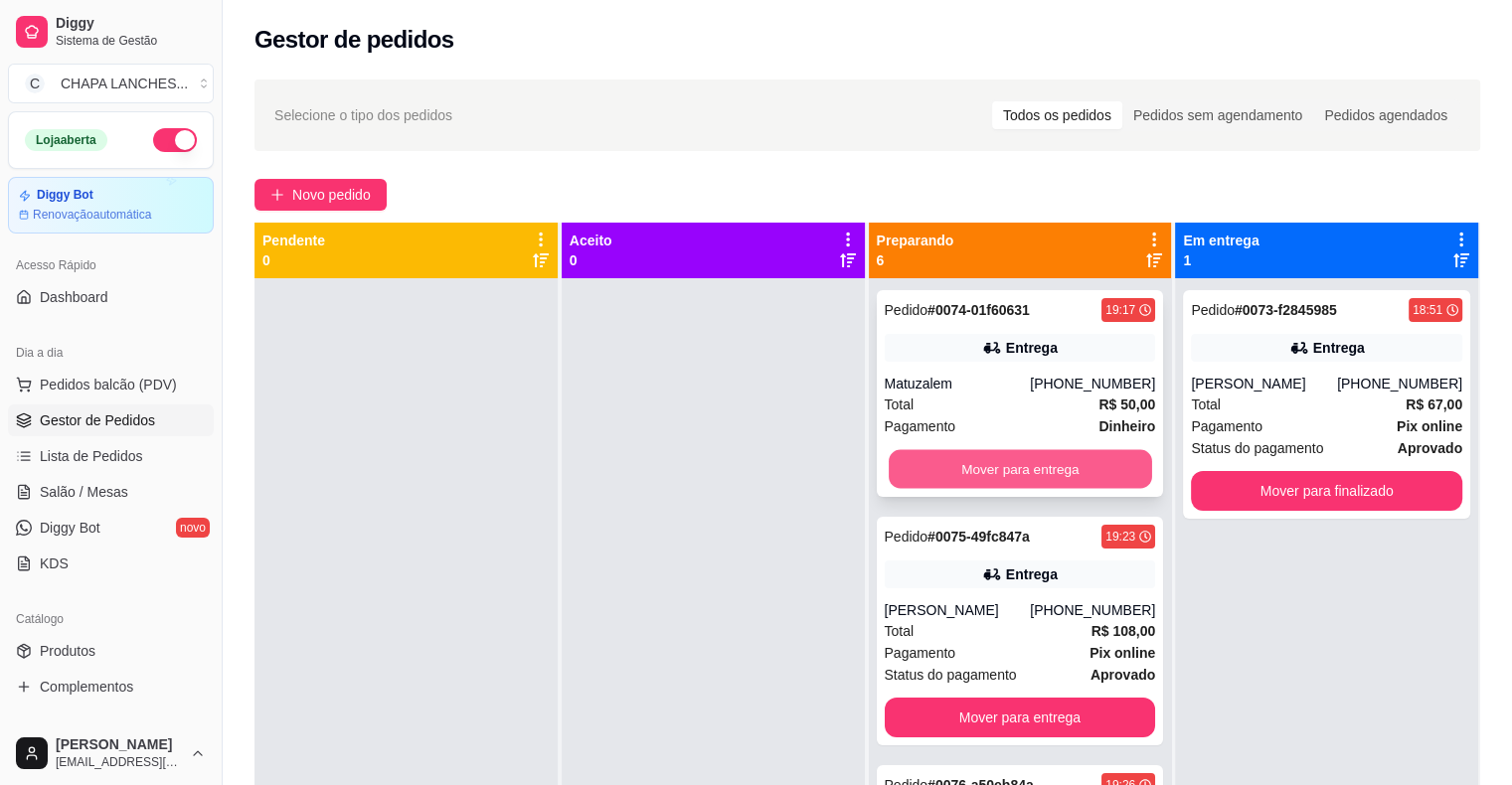
click at [992, 467] on button "Mover para entrega" at bounding box center [1020, 469] width 264 height 39
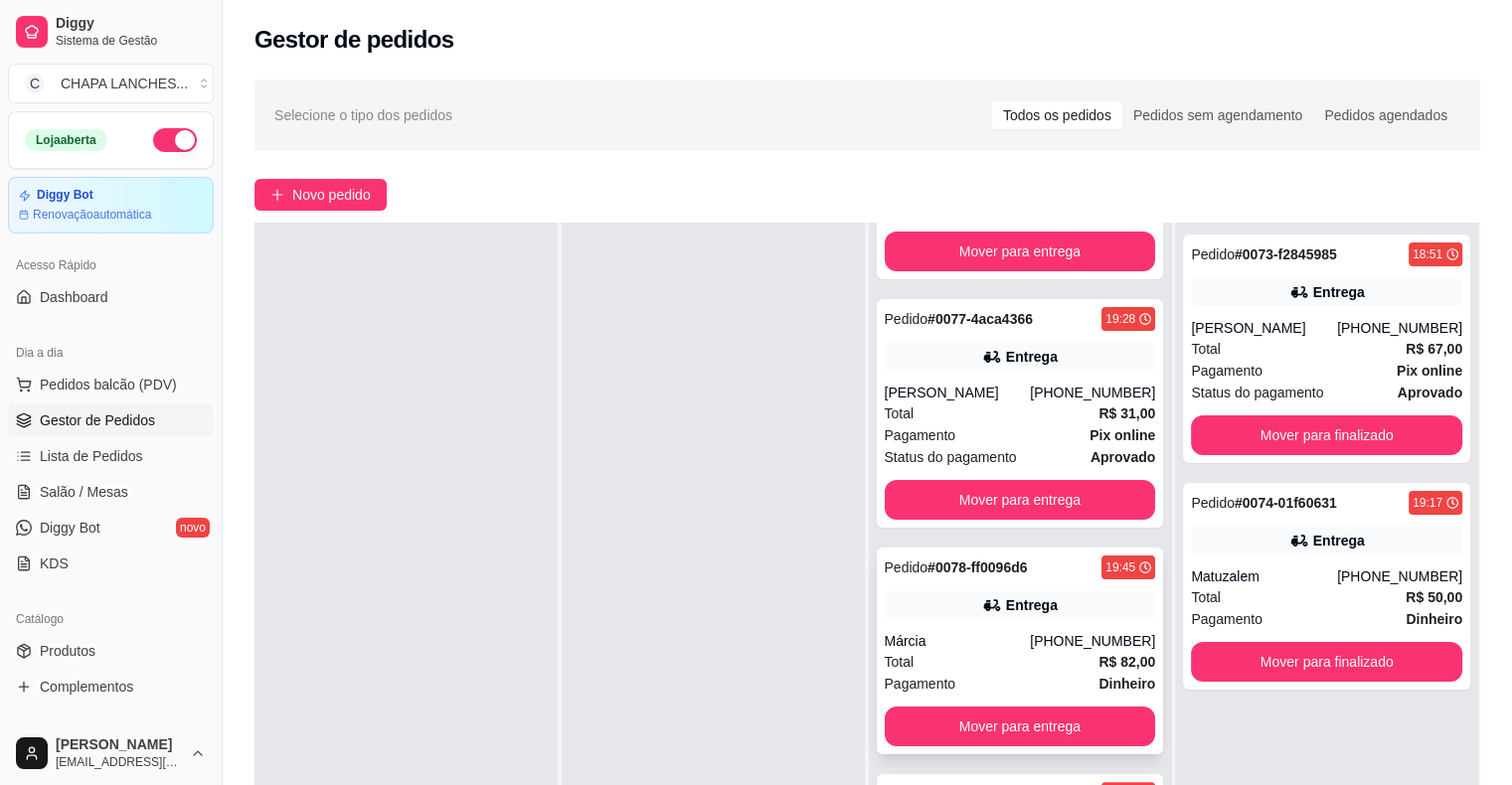
scroll to position [298, 0]
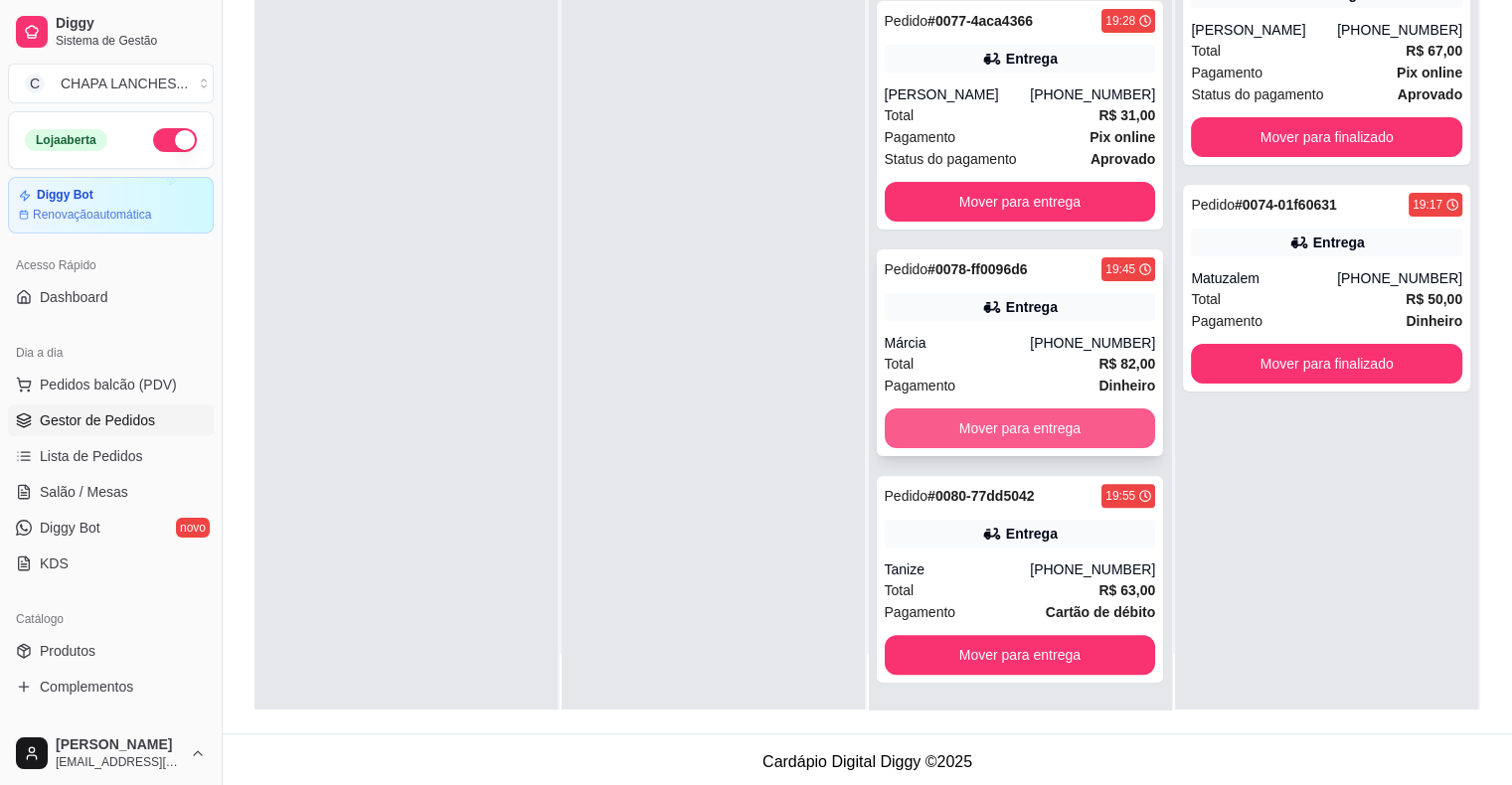
click at [976, 433] on button "Mover para entrega" at bounding box center [1020, 428] width 272 height 40
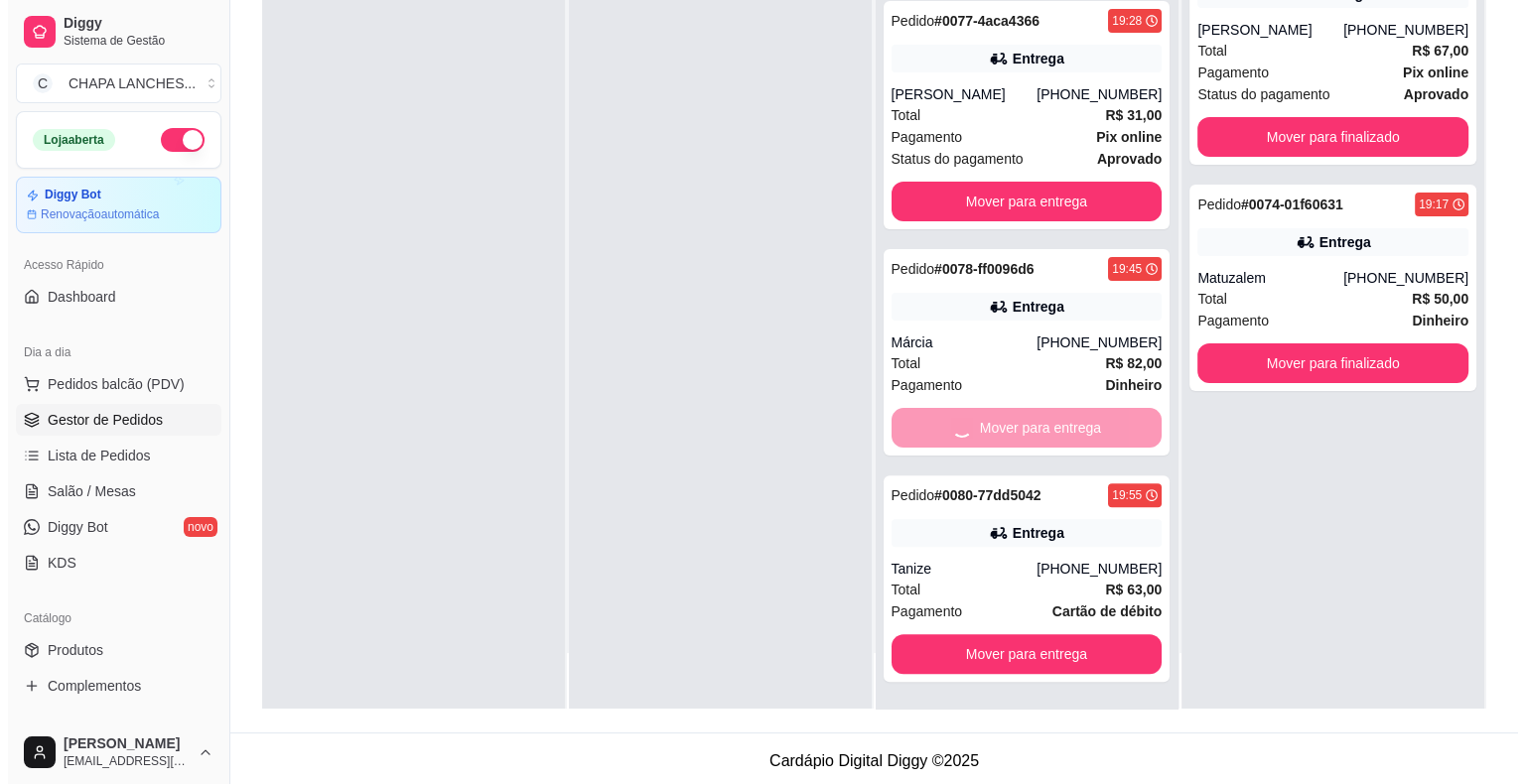
scroll to position [184, 0]
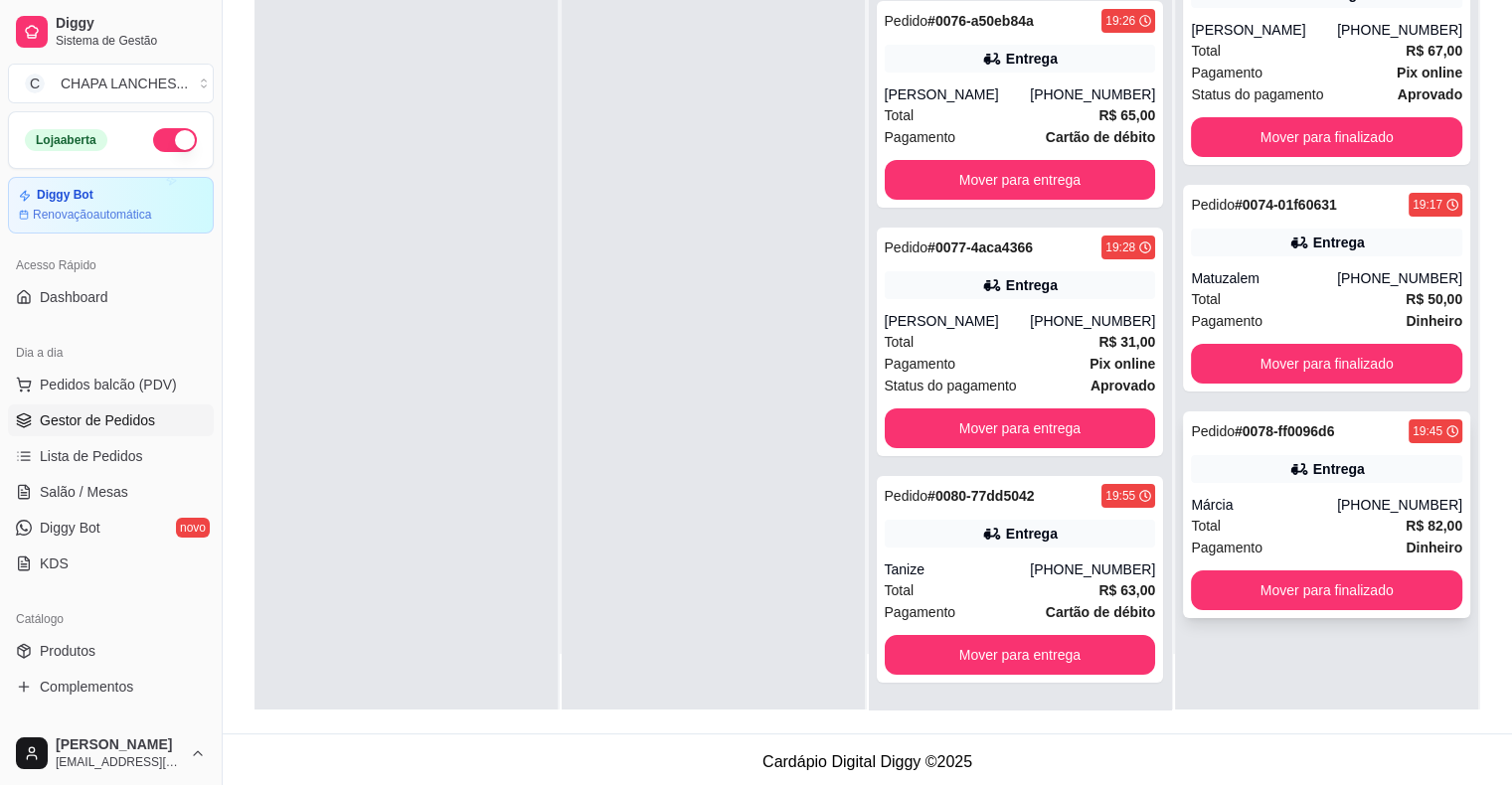
click at [1254, 500] on div "Márcia" at bounding box center [1264, 504] width 146 height 20
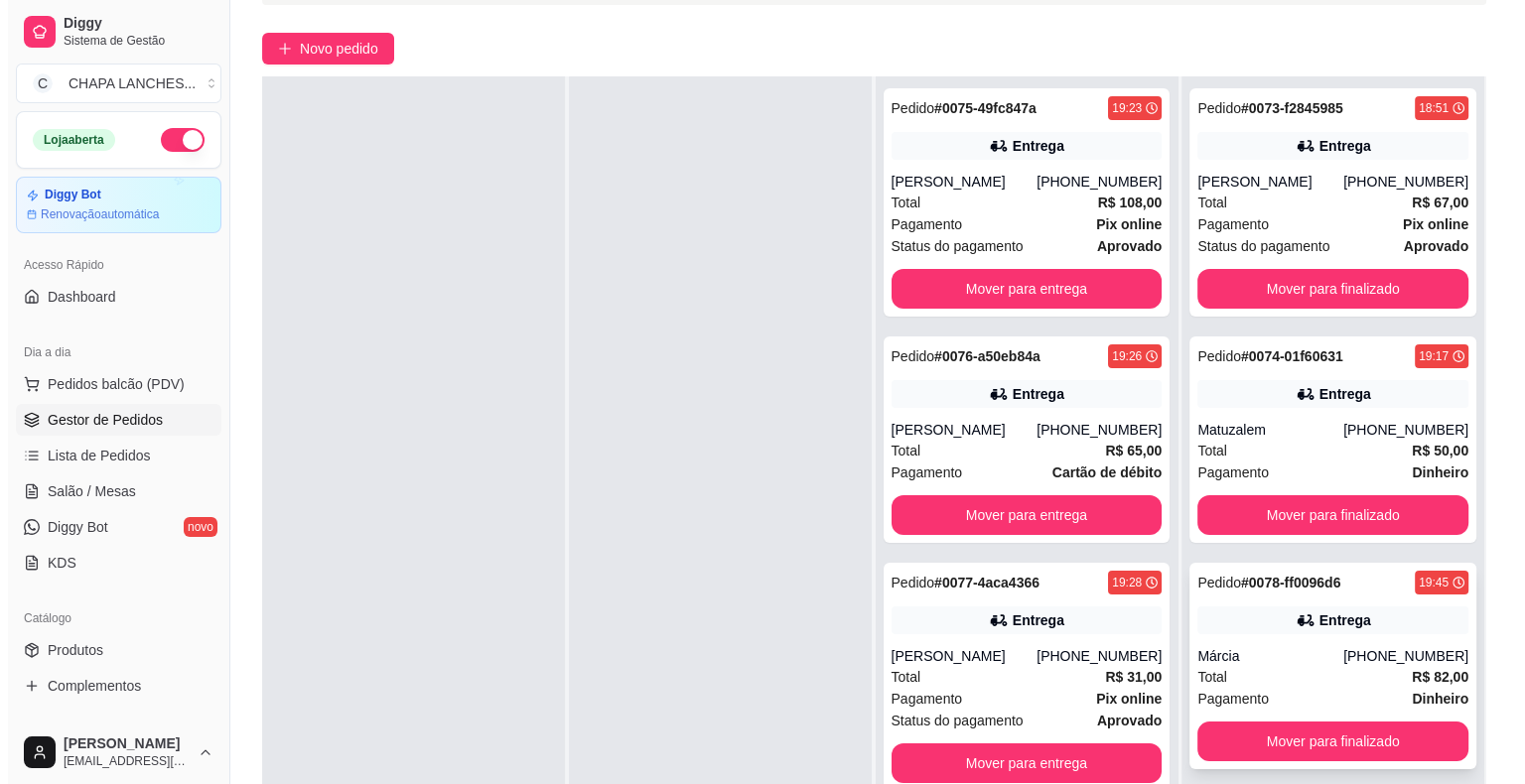
scroll to position [301, 0]
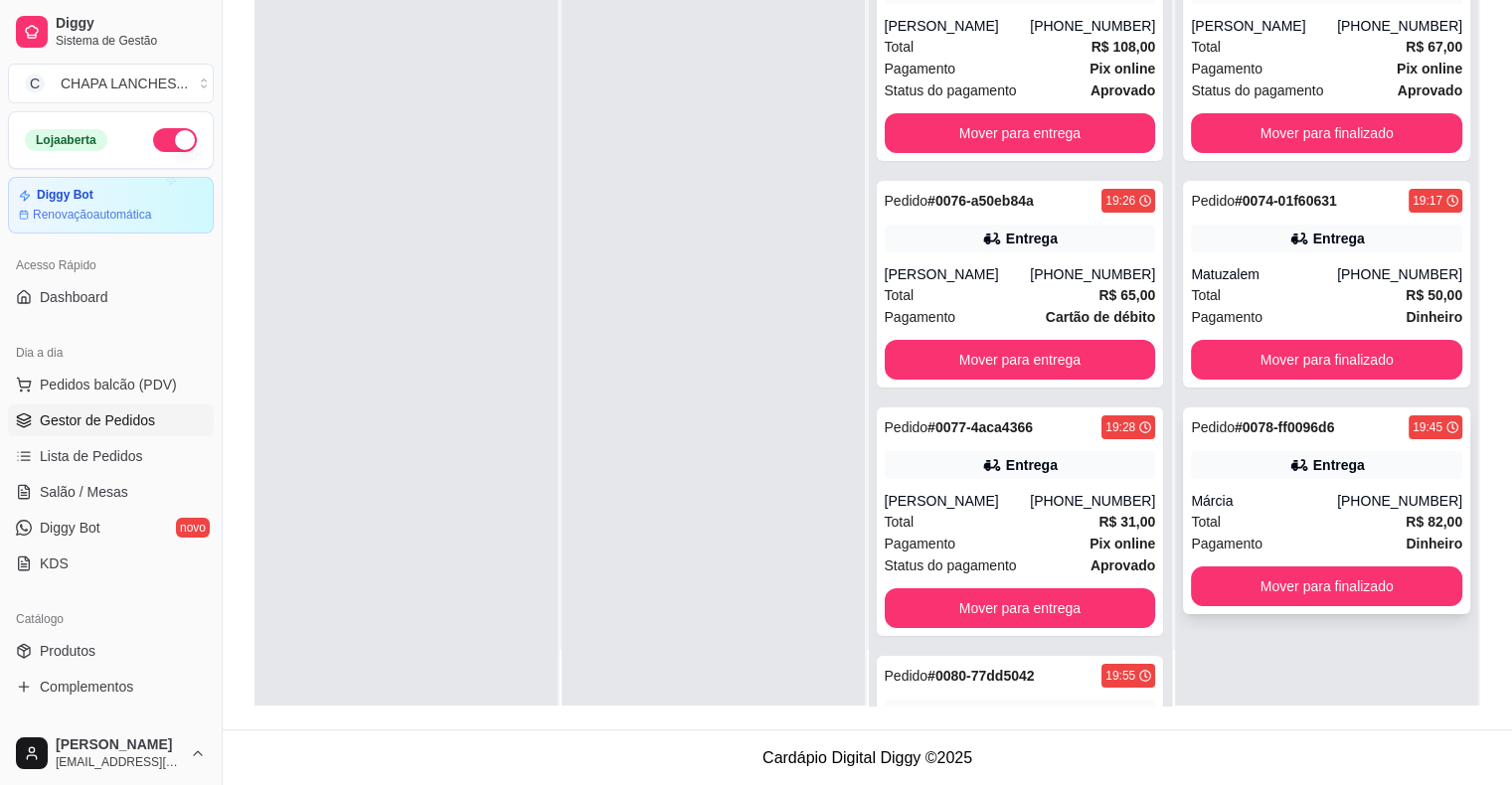
click at [1256, 506] on div "Márcia" at bounding box center [1264, 500] width 146 height 20
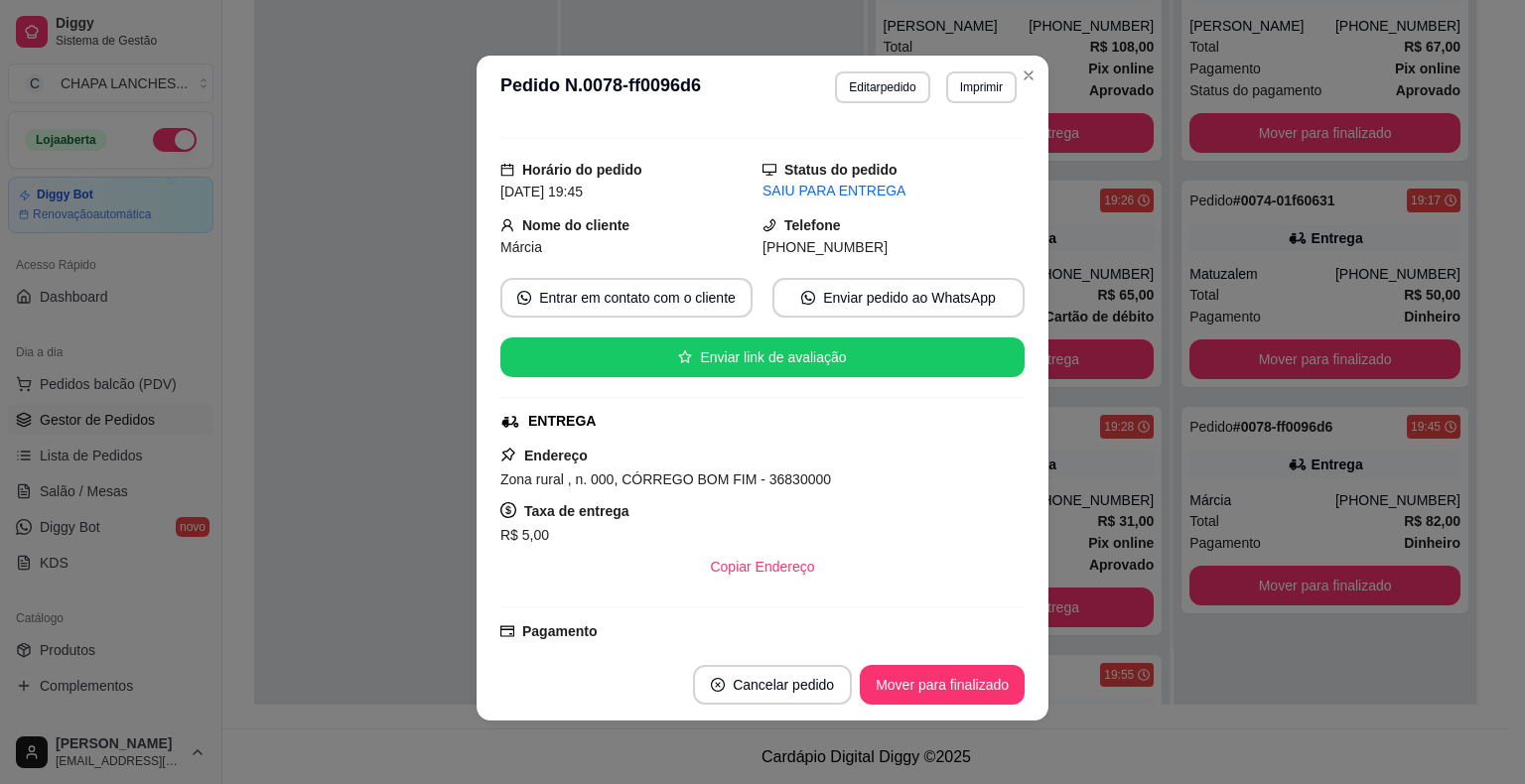
scroll to position [0, 0]
